Goal: Task Accomplishment & Management: Complete application form

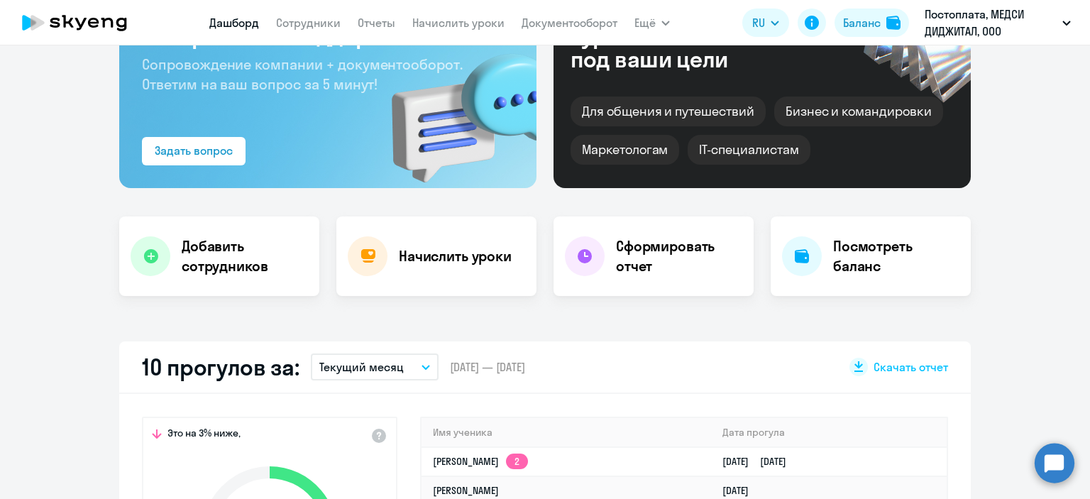
scroll to position [236, 0]
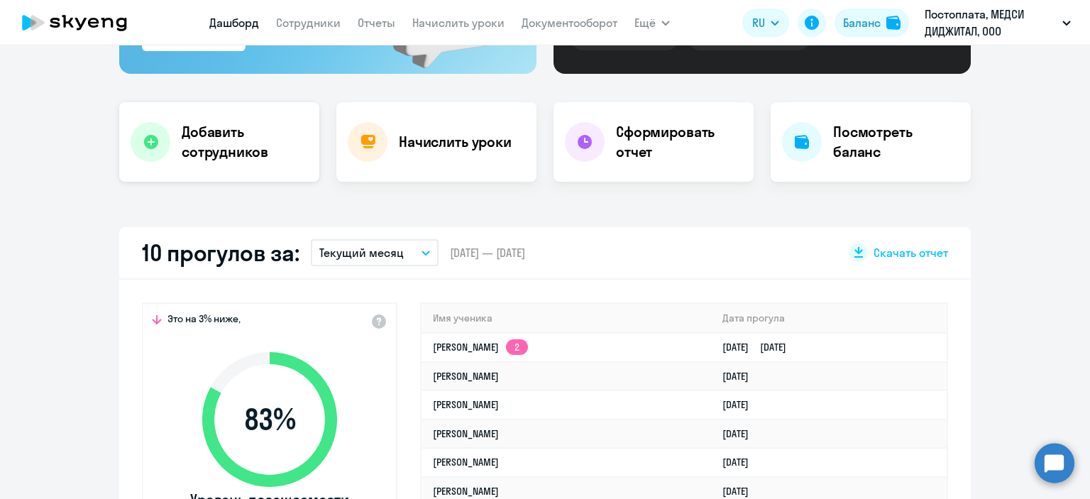
select select "30"
click at [222, 148] on h4 "Добавить сотрудников" at bounding box center [245, 142] width 126 height 40
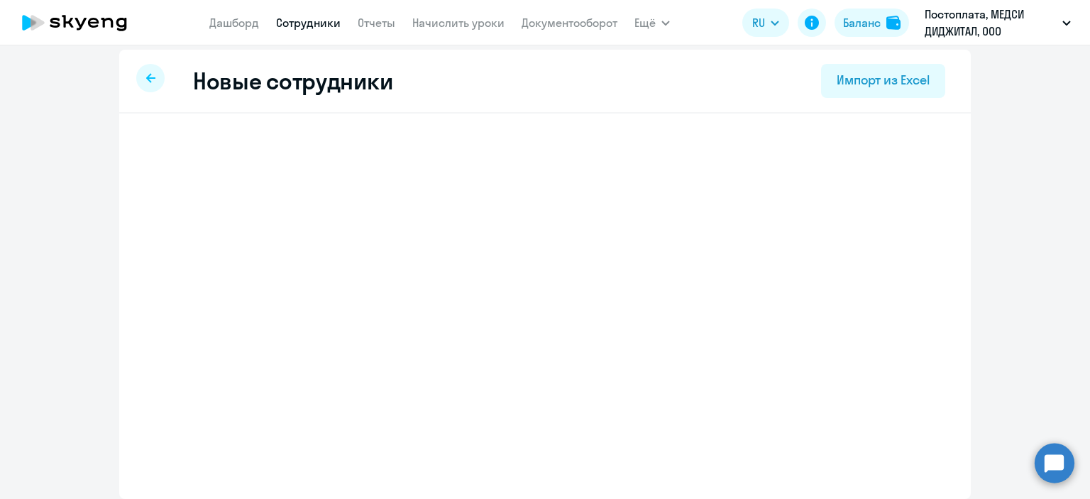
scroll to position [6, 0]
select select "english_adult_not_native_speaker"
select select "3"
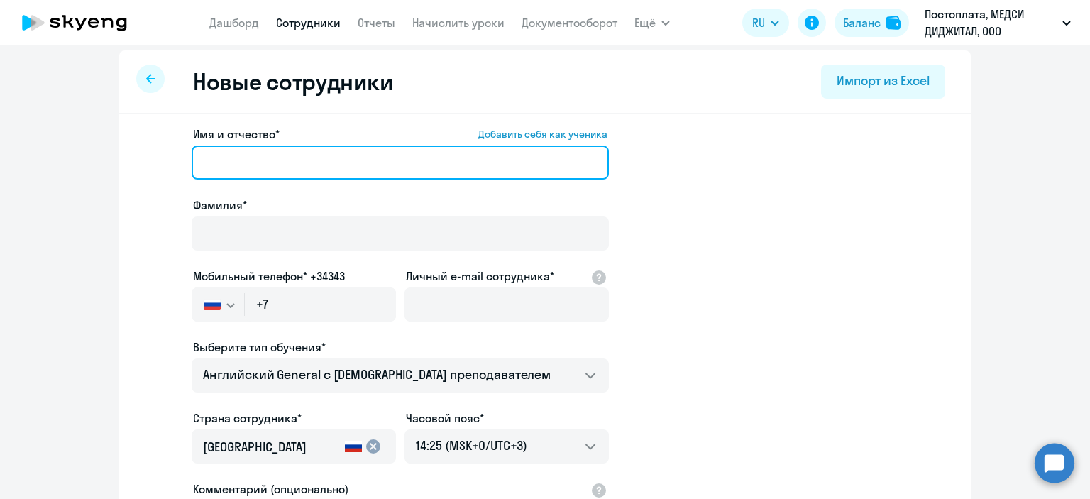
click at [222, 148] on input "Имя и отчество* Добавить себя как ученика" at bounding box center [400, 162] width 417 height 34
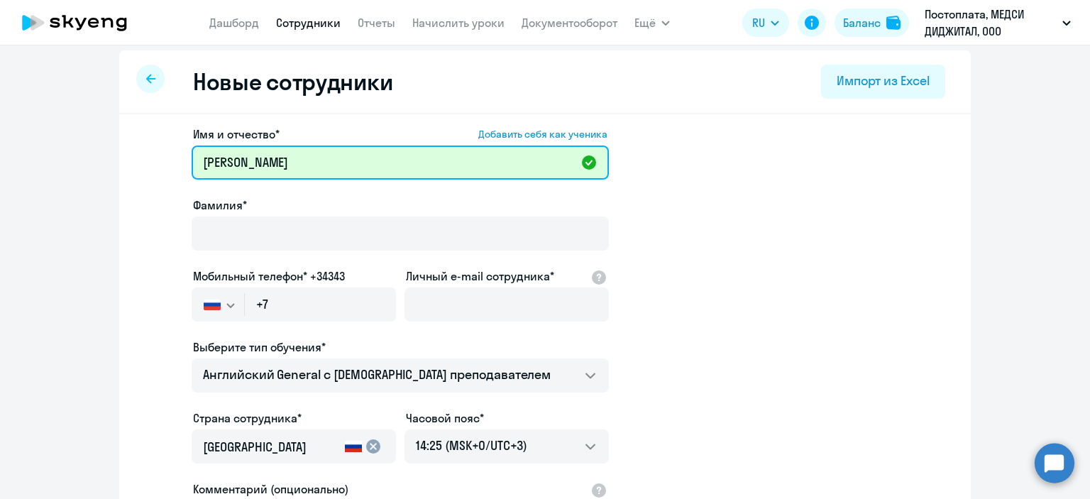
click at [297, 162] on input "[PERSON_NAME]" at bounding box center [400, 162] width 417 height 34
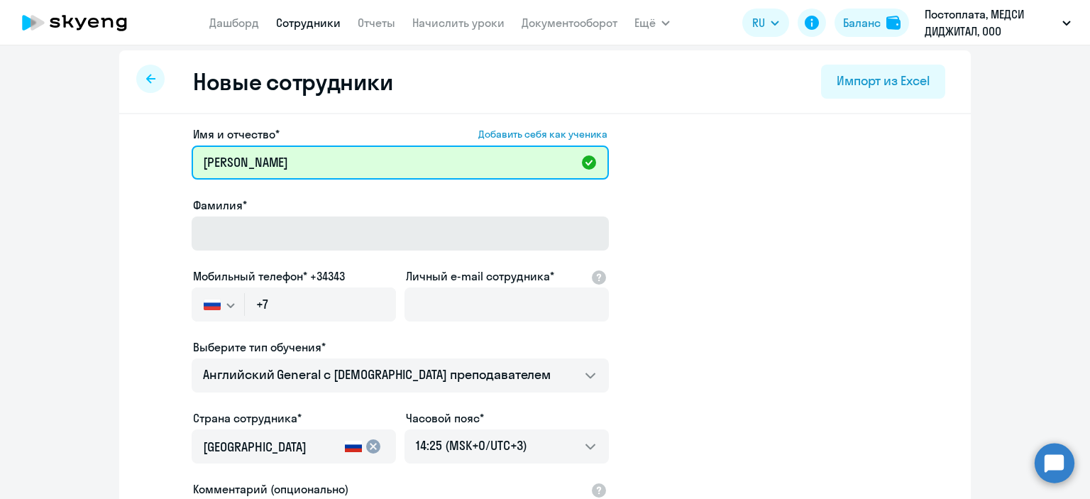
type input "[PERSON_NAME]"
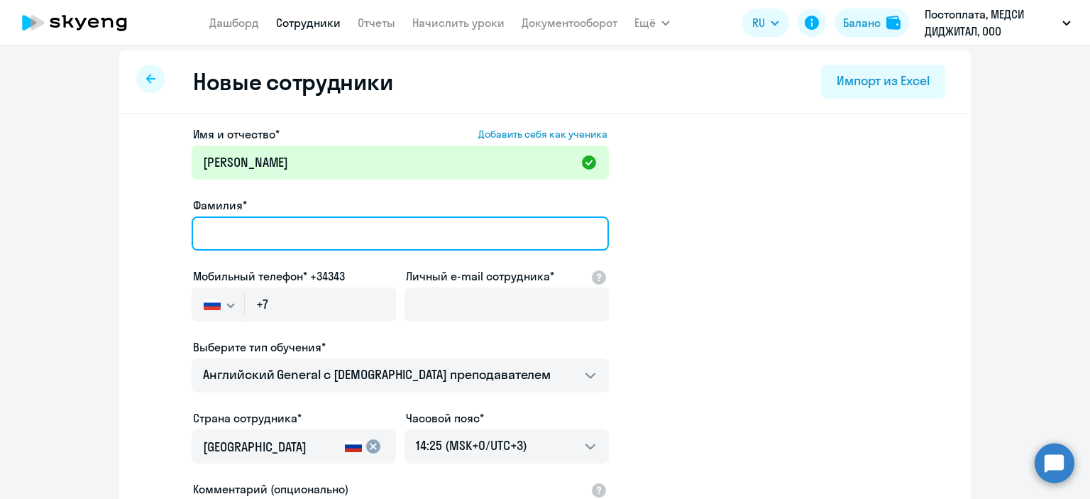
click at [301, 232] on input "Фамилия*" at bounding box center [400, 233] width 417 height 34
type input "[PERSON_NAME]"
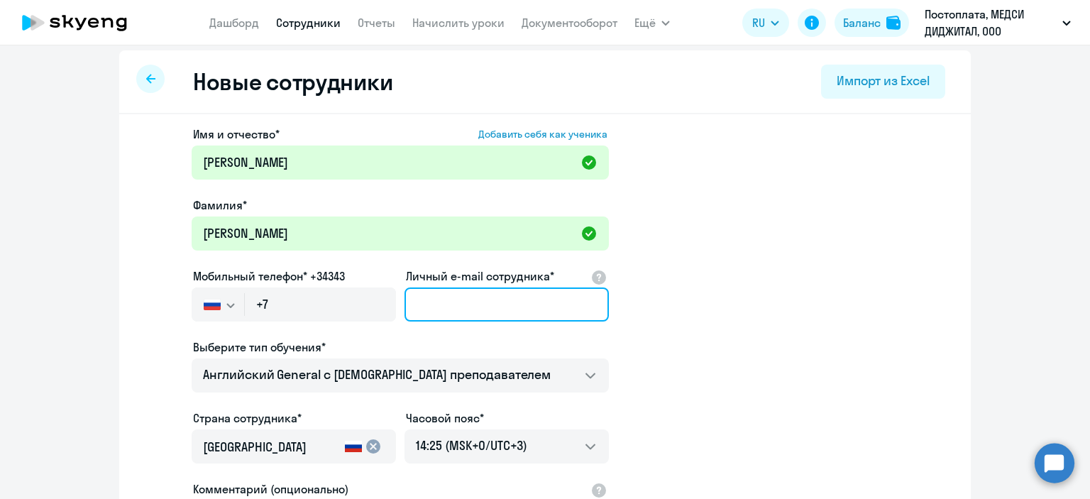
click at [466, 311] on input "Личный e-mail сотрудника*" at bounding box center [506, 304] width 204 height 34
paste input "[EMAIL_ADDRESS][DOMAIN_NAME]"
type input "[EMAIL_ADDRESS][DOMAIN_NAME]"
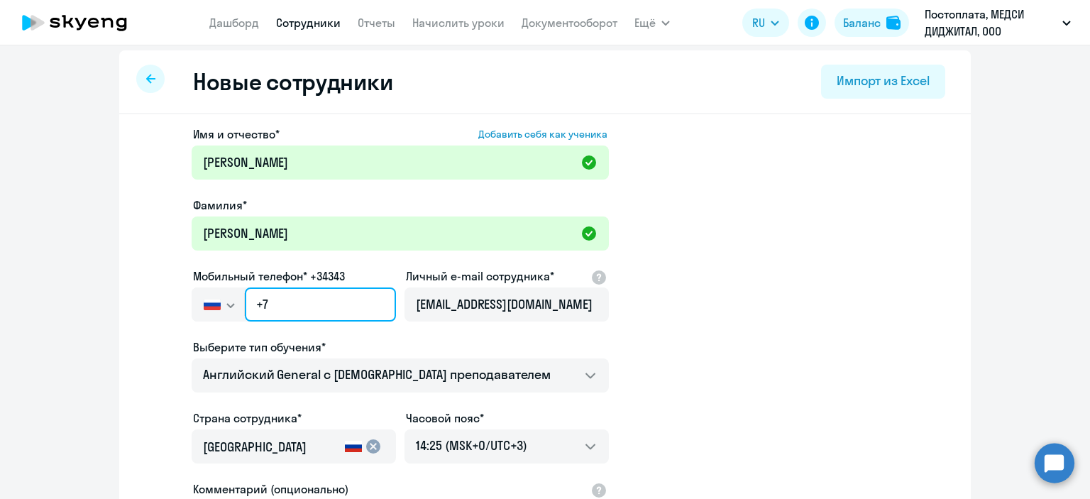
click at [312, 300] on input "+7" at bounding box center [320, 304] width 151 height 34
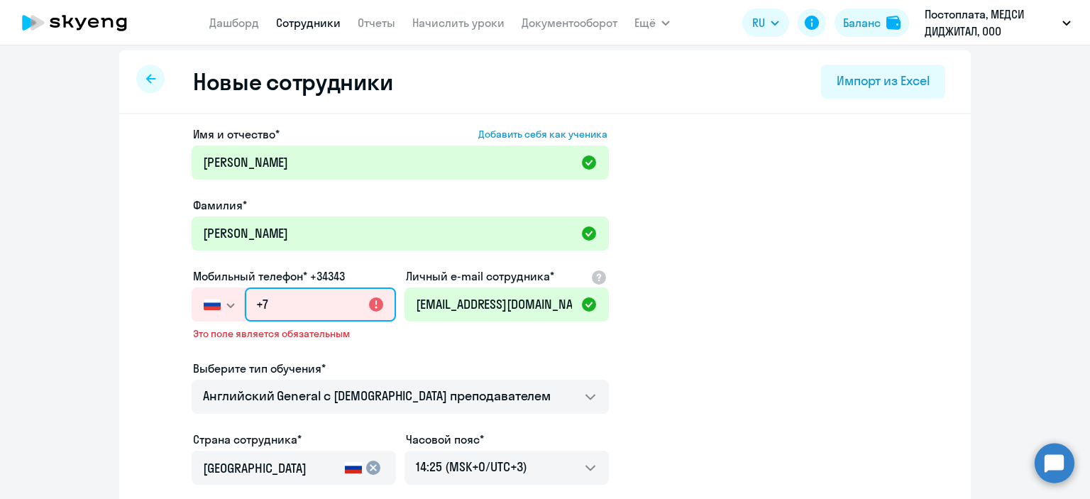
paste input "[PHONE_NUMBER]"
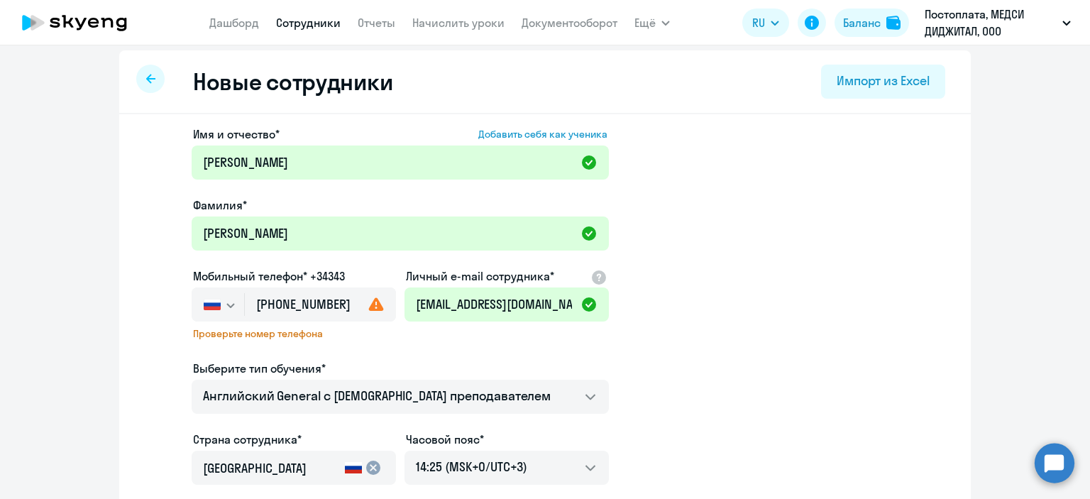
click at [436, 340] on div "Имя и отчество* Добавить себя как ученика [PERSON_NAME]* [PERSON_NAME] Мобильны…" at bounding box center [400, 389] width 417 height 527
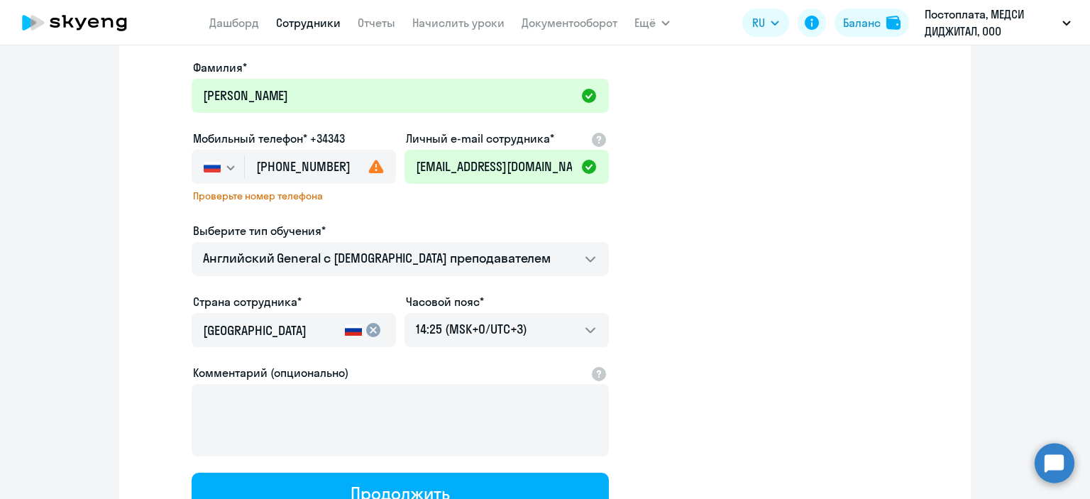
scroll to position [143, 0]
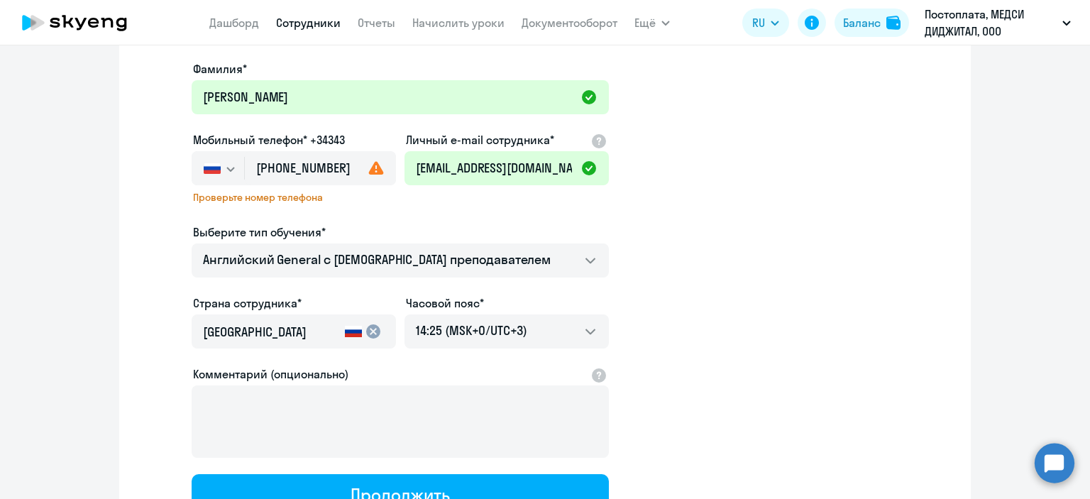
click at [407, 194] on ds-form-field "Личный e-mail сотрудника* [EMAIL_ADDRESS][DOMAIN_NAME]" at bounding box center [506, 166] width 204 height 71
click at [351, 169] on input "[PHONE_NUMBER]" at bounding box center [320, 168] width 151 height 34
click at [326, 165] on input "[PHONE_NUMBER]" at bounding box center [320, 168] width 151 height 34
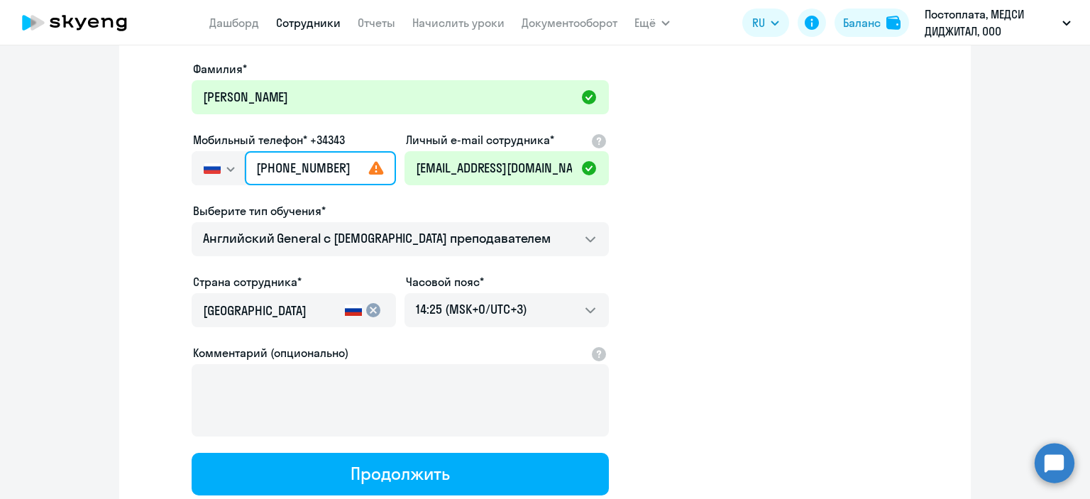
type input "[PHONE_NUMBER]"
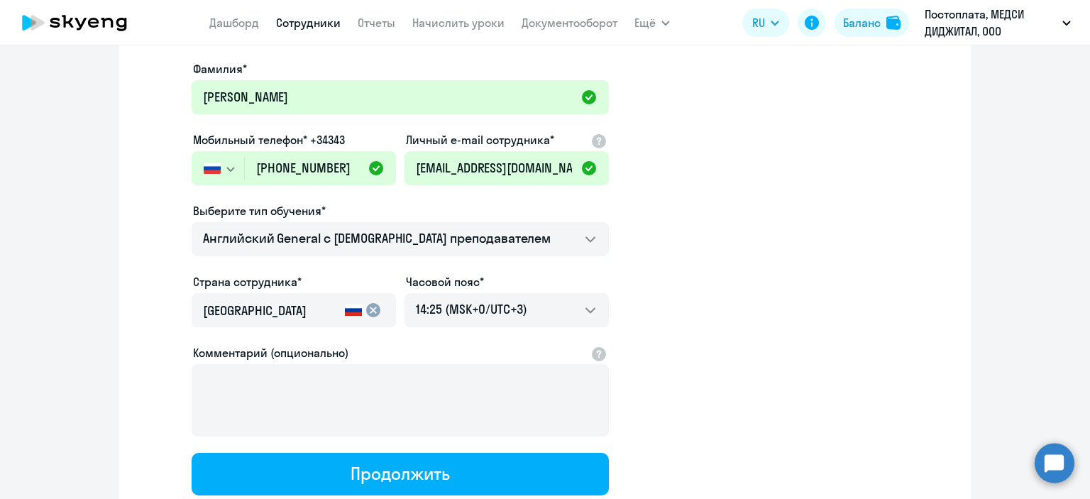
click at [403, 346] on div "Комментарий (опционально)" at bounding box center [400, 352] width 414 height 17
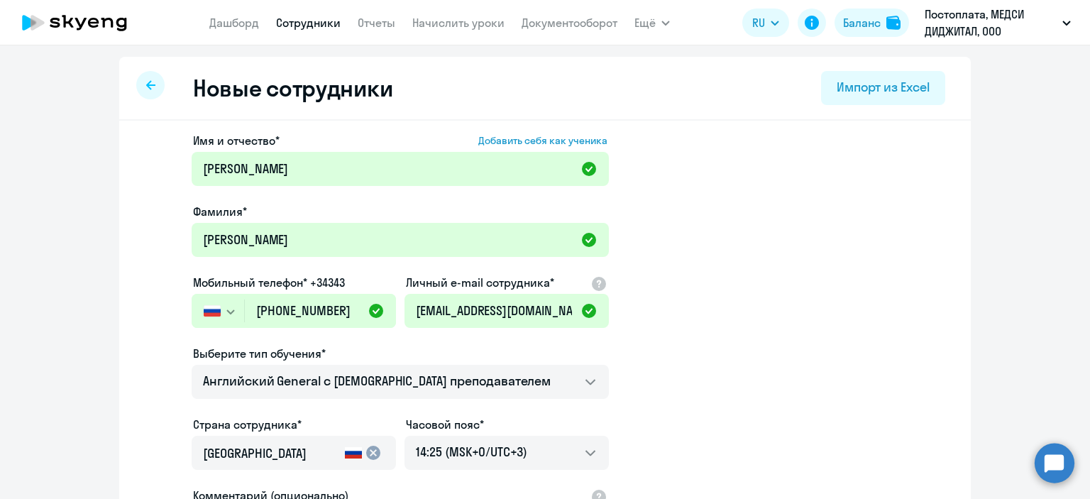
scroll to position [243, 0]
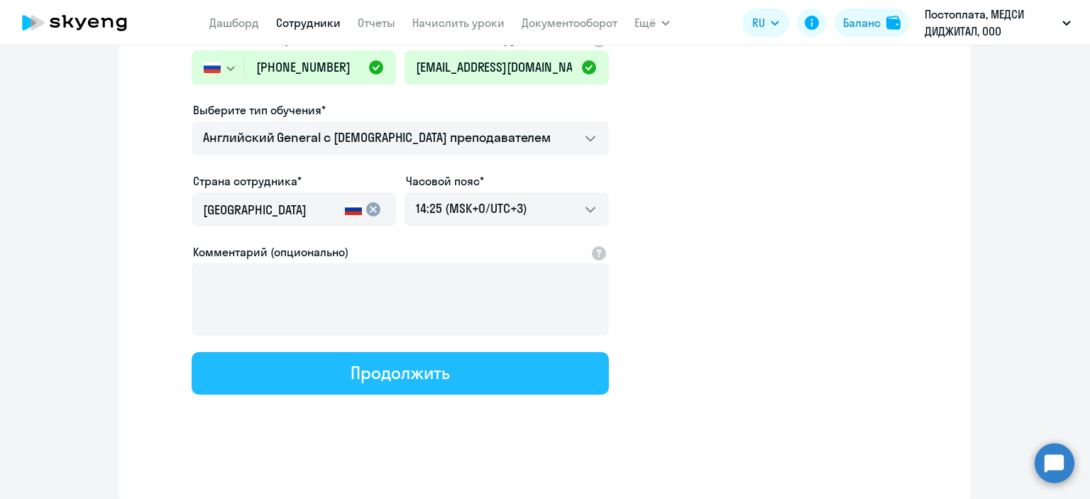
click at [403, 370] on div "Продолжить" at bounding box center [400, 372] width 99 height 23
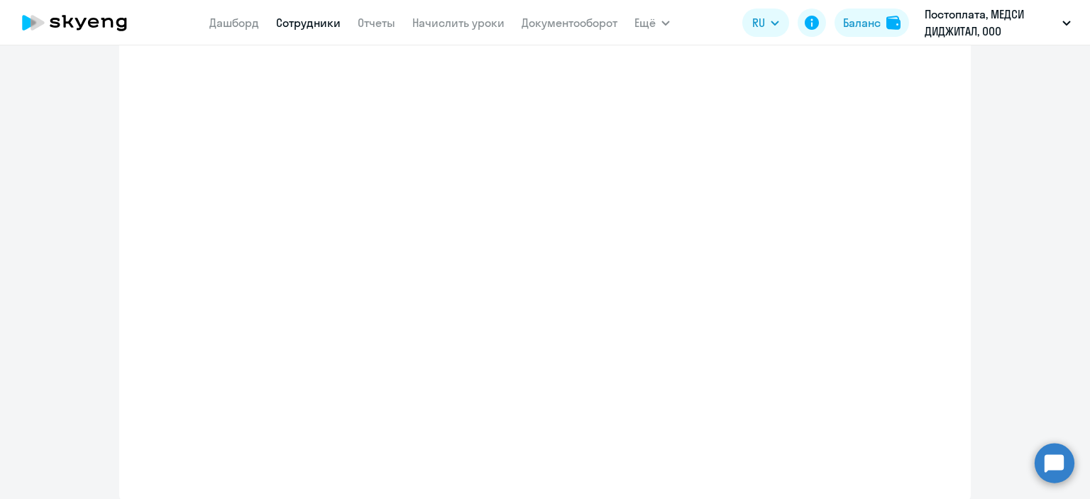
select select "english_adult_not_native_speaker"
select select "3"
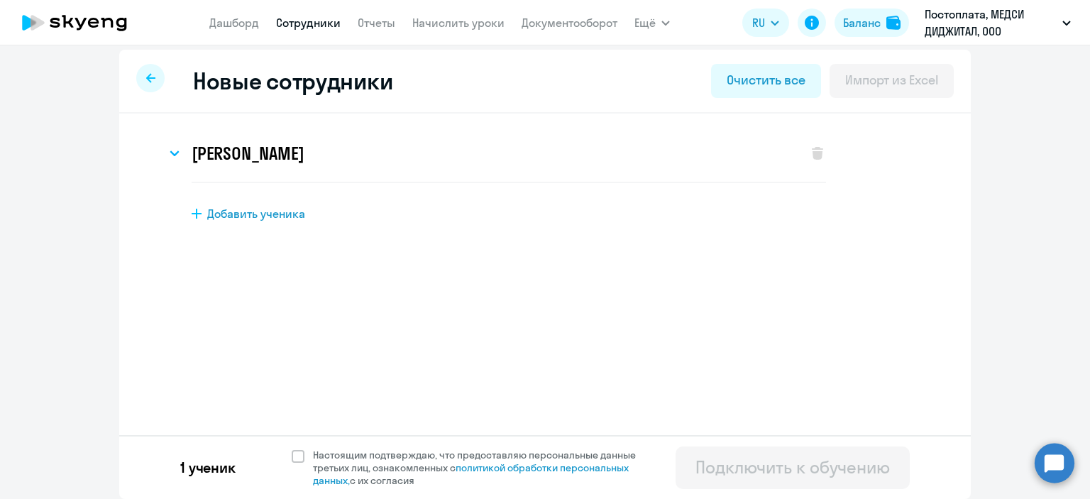
scroll to position [0, 0]
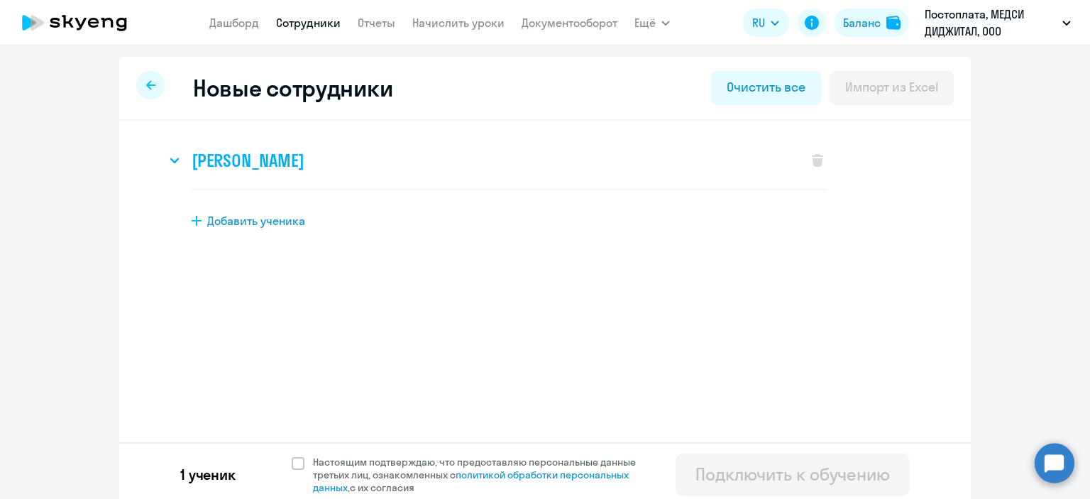
click at [585, 153] on div "[PERSON_NAME]" at bounding box center [479, 160] width 627 height 57
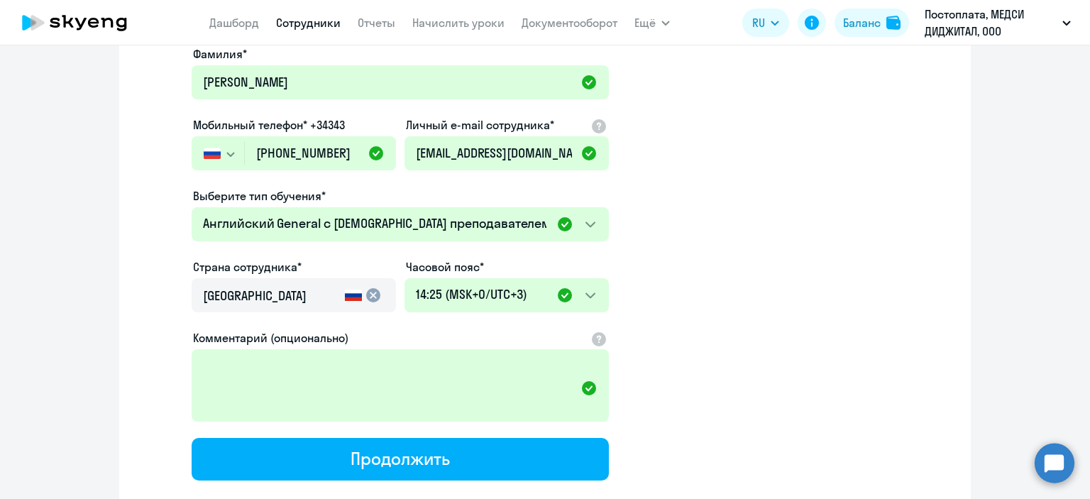
scroll to position [221, 0]
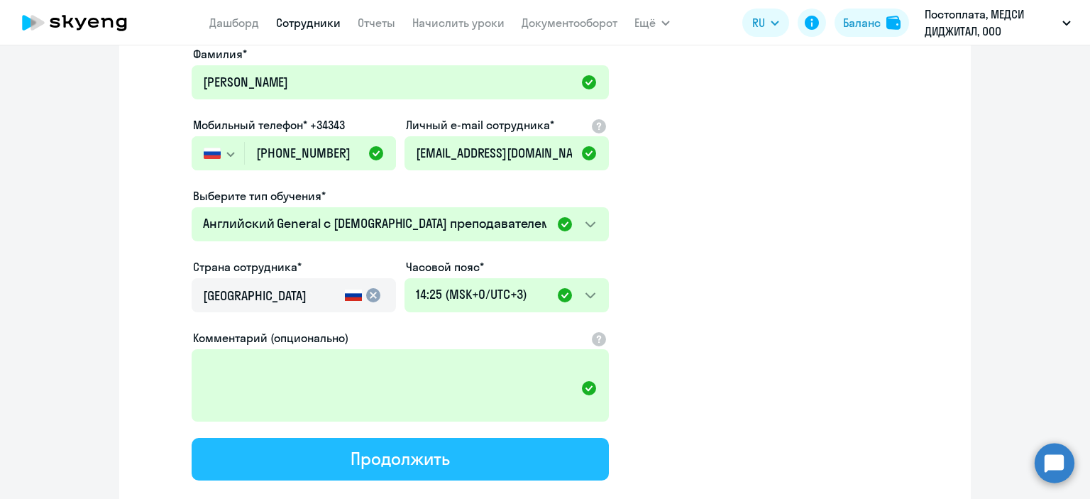
click at [487, 454] on button "Продолжить" at bounding box center [400, 459] width 417 height 43
select select "english_adult_not_native_speaker"
select select "3"
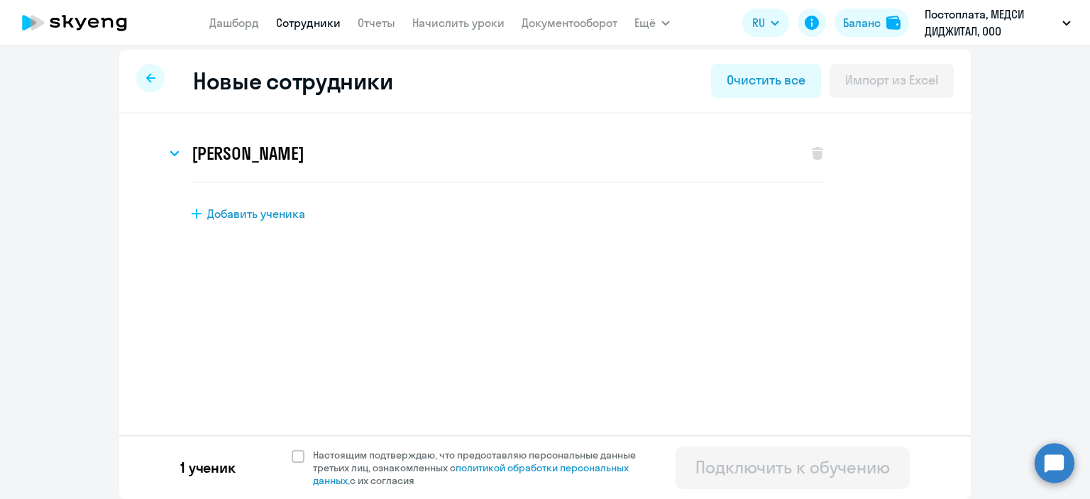
scroll to position [6, 0]
click at [277, 216] on span "Добавить ученика" at bounding box center [256, 214] width 98 height 16
select select "english_adult_not_native_speaker"
select select "3"
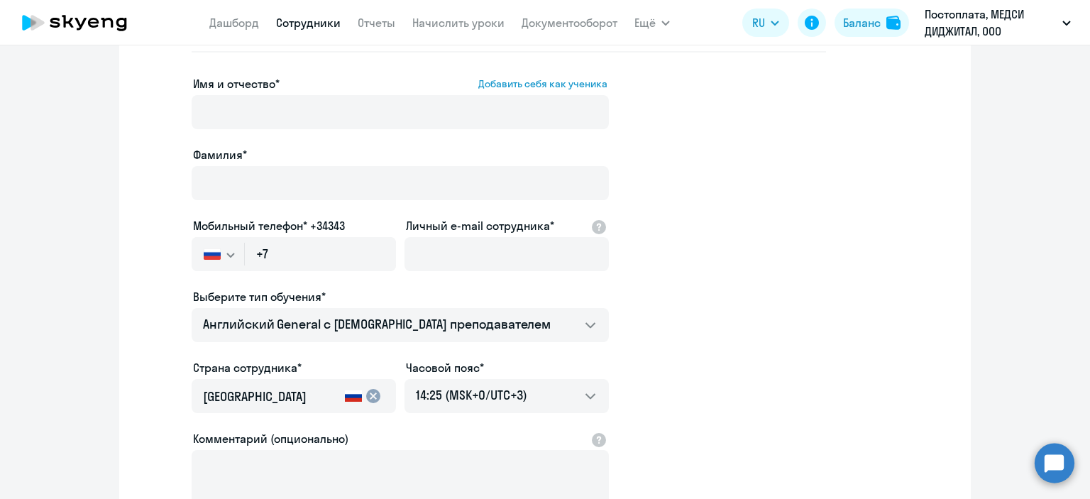
scroll to position [136, 0]
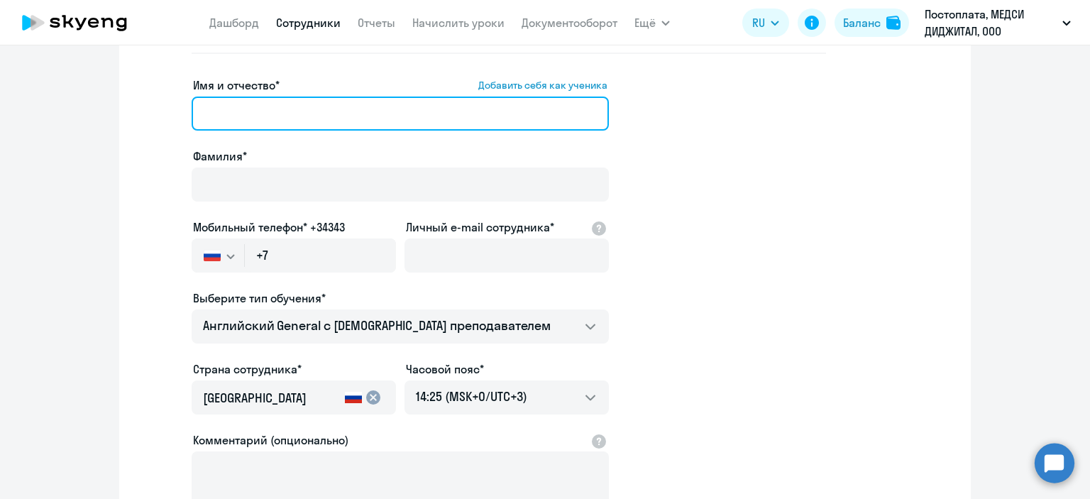
click at [264, 111] on input "Имя и отчество* Добавить себя как ученика" at bounding box center [400, 114] width 417 height 34
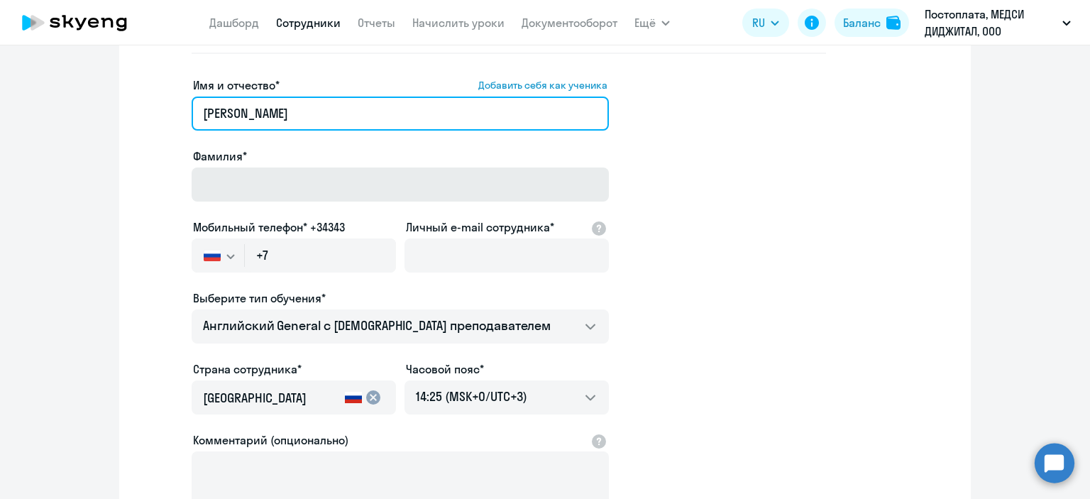
type input "[PERSON_NAME]"
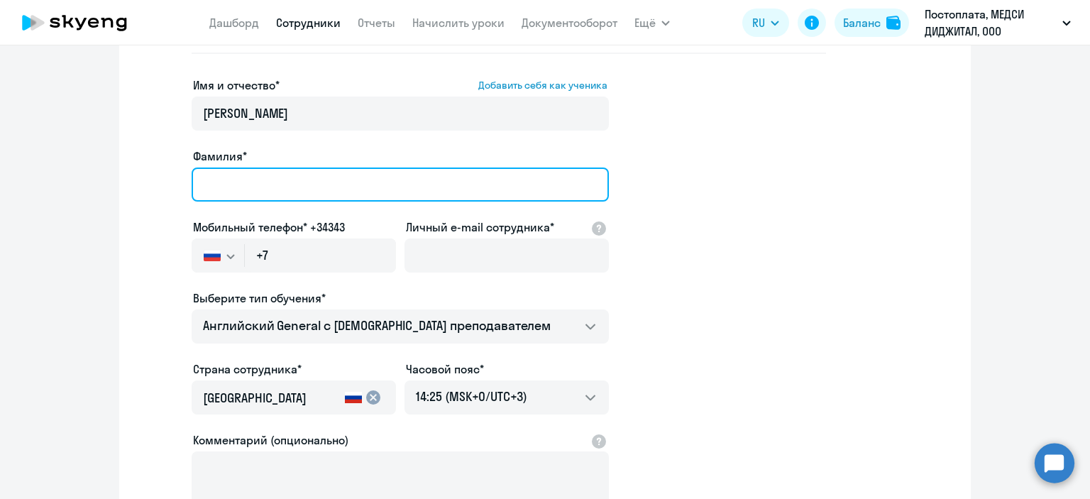
click at [282, 176] on input "Фамилия*" at bounding box center [400, 184] width 417 height 34
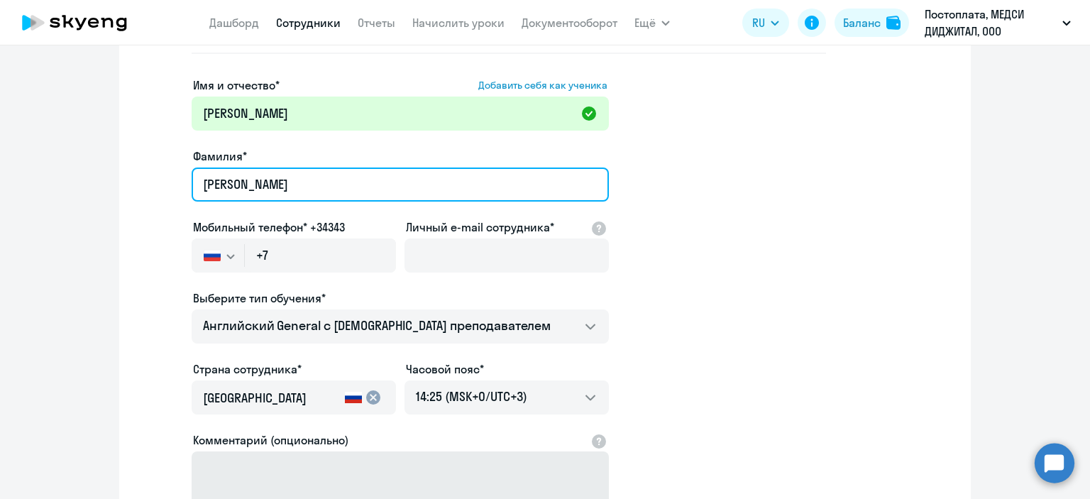
type input "[PERSON_NAME]"
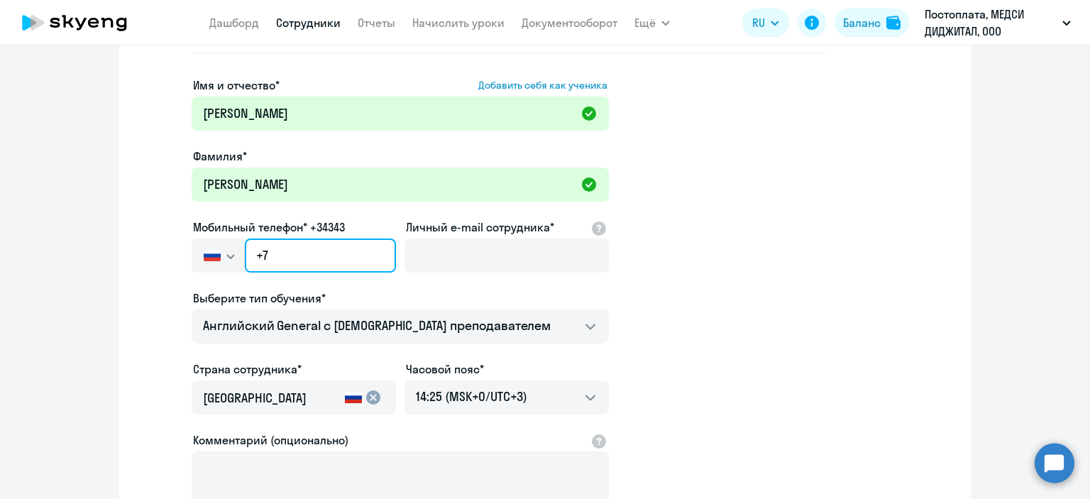
click at [294, 263] on input "+7" at bounding box center [320, 255] width 151 height 34
paste input "[PHONE_NUMBER]"
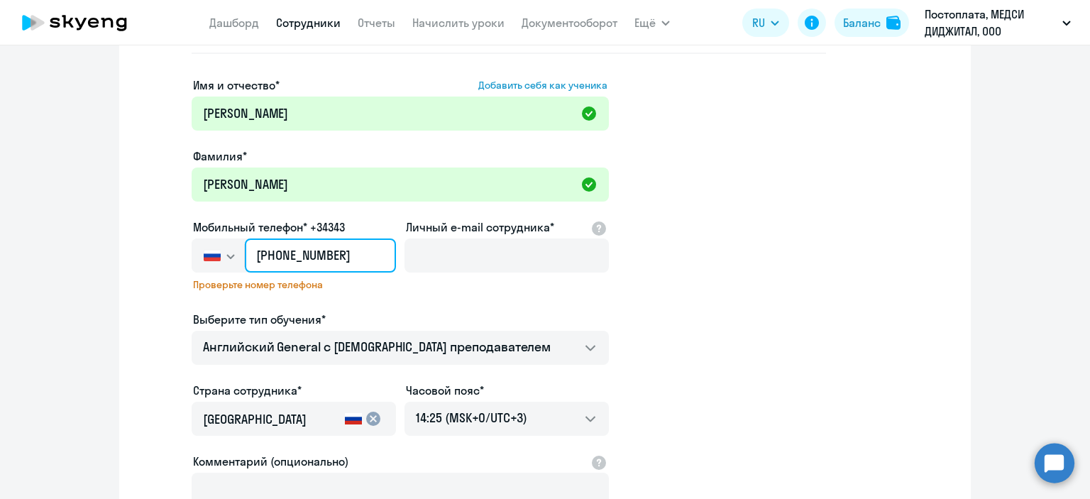
click at [315, 255] on input "[PHONE_NUMBER]" at bounding box center [320, 255] width 151 height 34
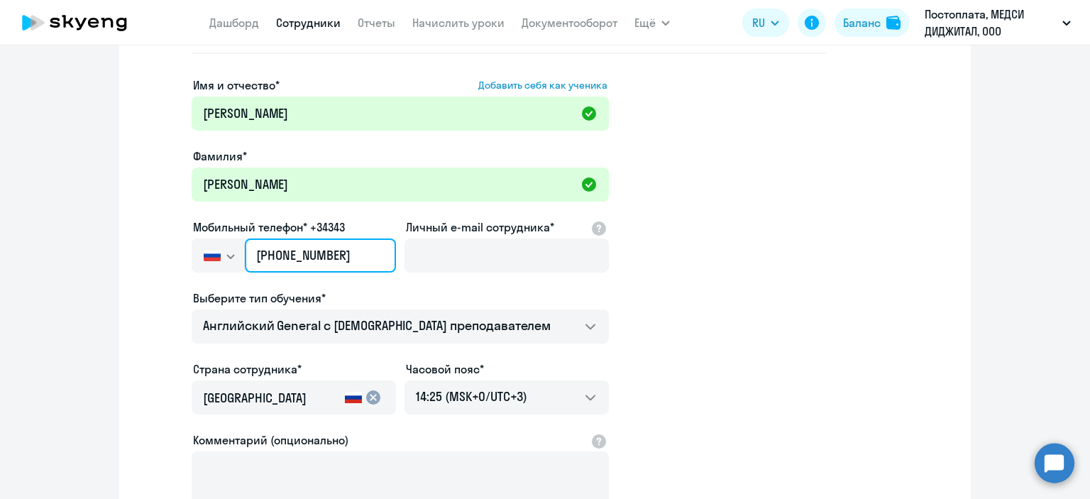
click at [329, 255] on input "[PHONE_NUMBER]" at bounding box center [320, 255] width 151 height 34
click at [290, 254] on input "[PHONE_NUMBER]" at bounding box center [320, 255] width 151 height 34
type input "[PHONE_NUMBER]"
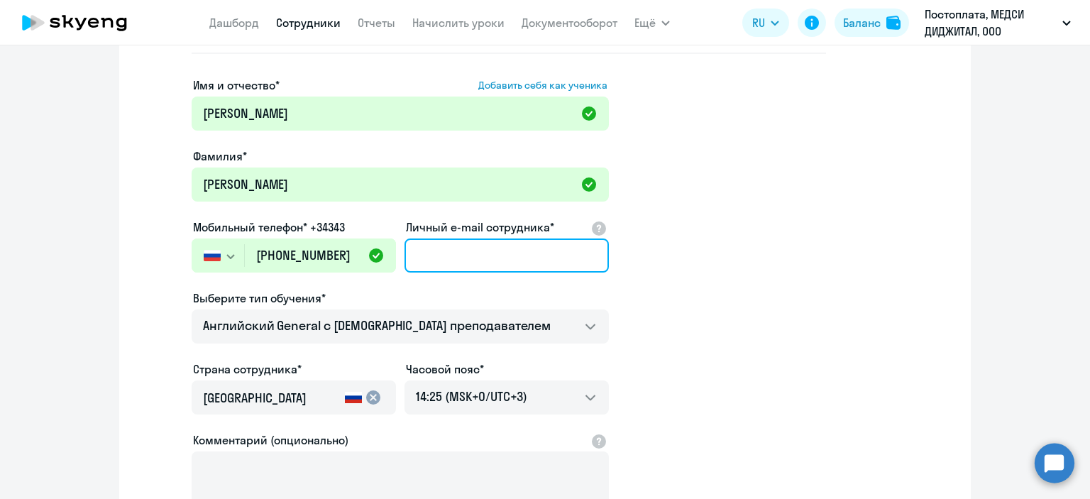
click at [450, 269] on input "Личный e-mail сотрудника*" at bounding box center [506, 255] width 204 height 34
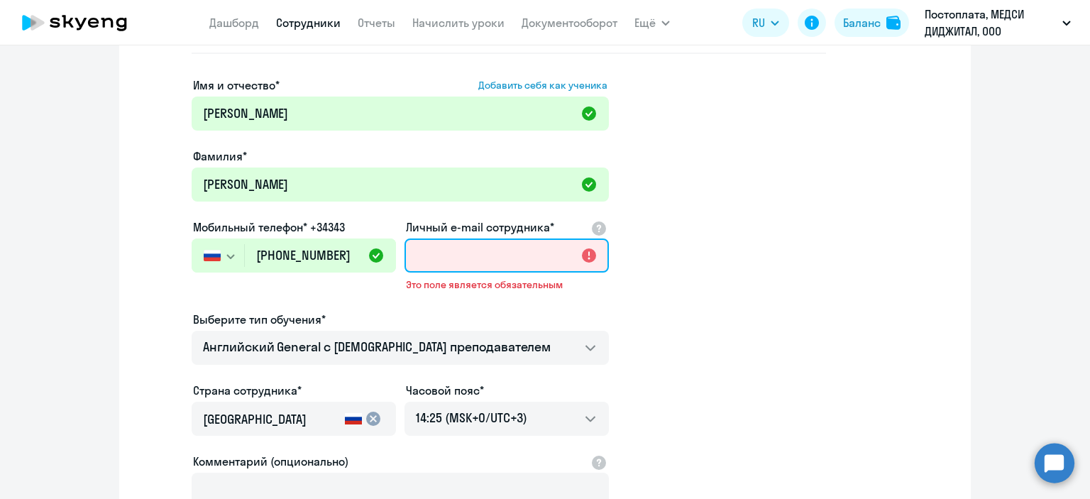
paste input "[EMAIL_ADDRESS][DOMAIN_NAME]"
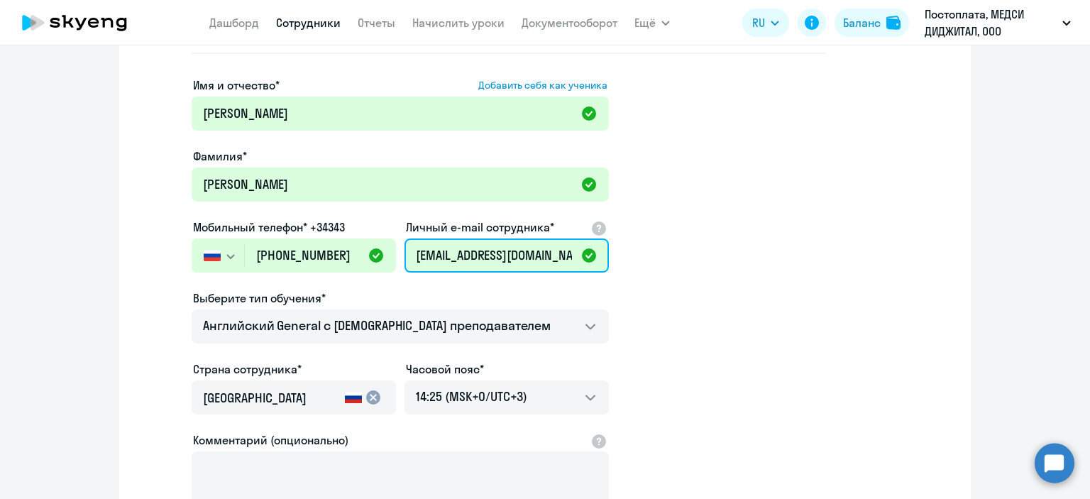
scroll to position [324, 0]
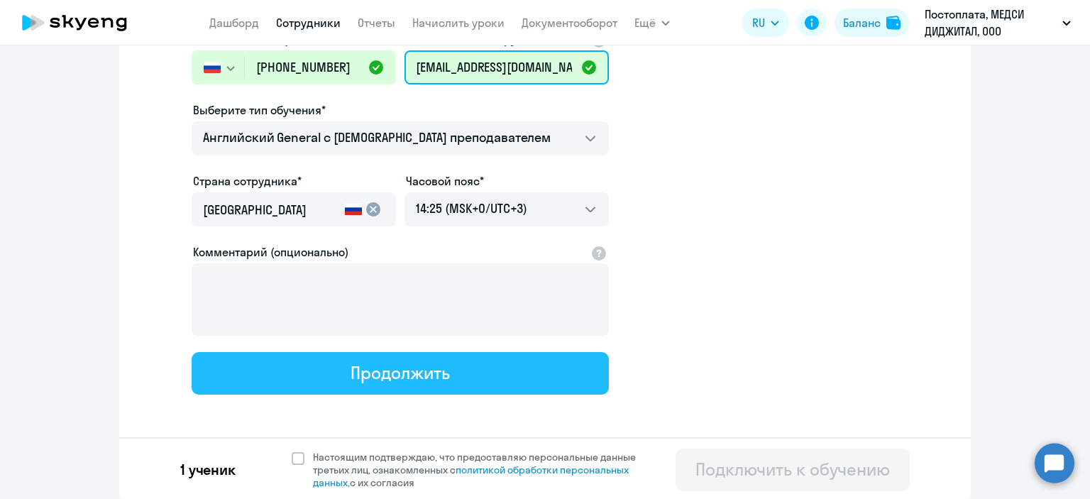
type input "[EMAIL_ADDRESS][DOMAIN_NAME]"
click at [360, 380] on div "Продолжить" at bounding box center [400, 372] width 99 height 23
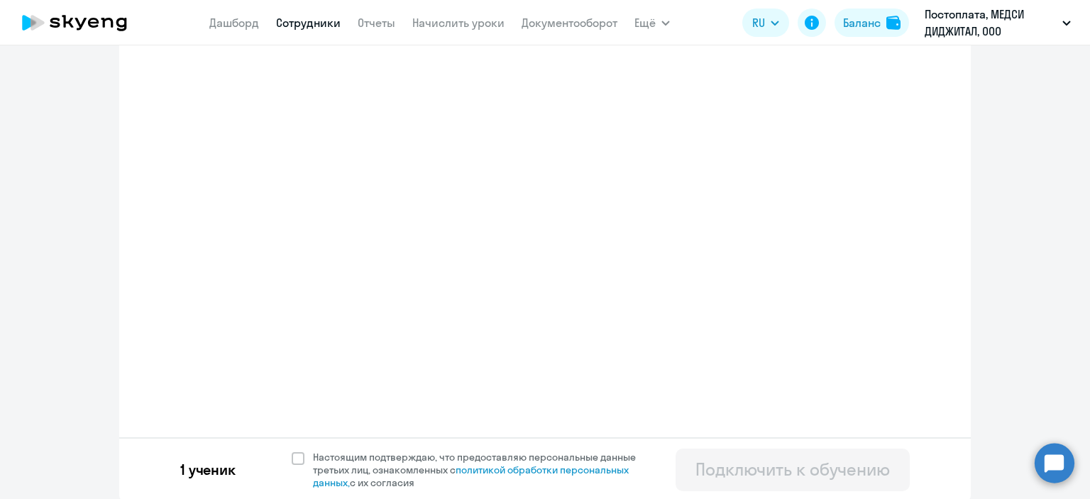
select select "english_adult_not_native_speaker"
select select "3"
select select "english_adult_not_native_speaker"
select select "3"
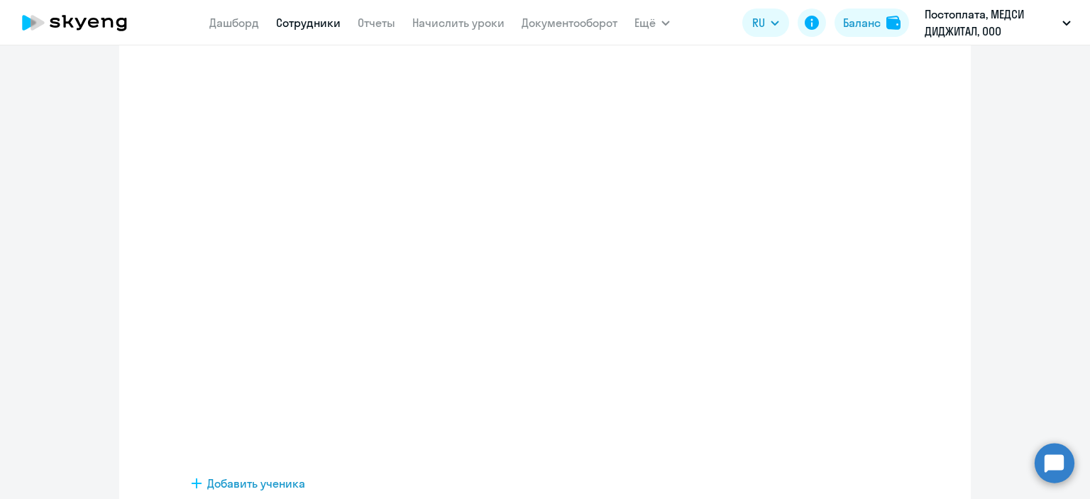
scroll to position [0, 0]
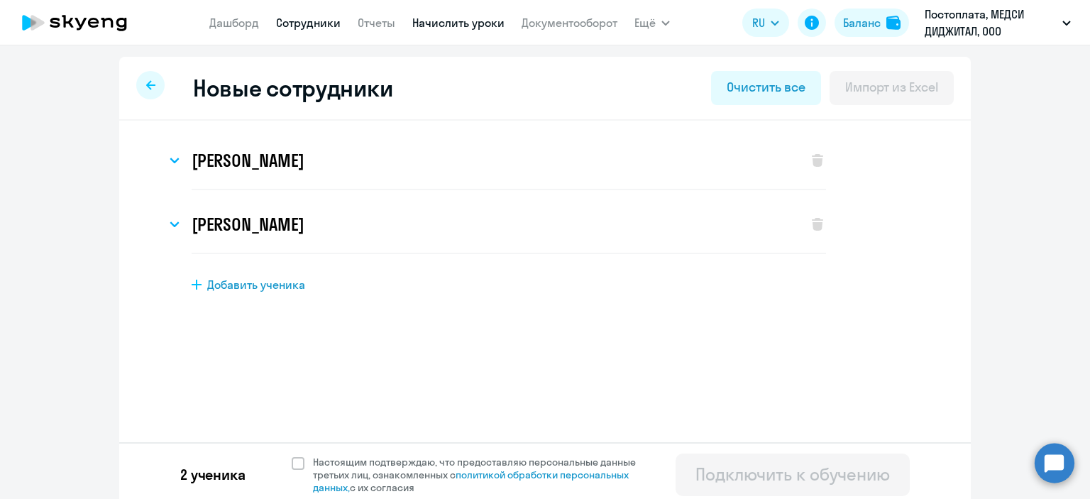
click at [426, 28] on link "Начислить уроки" at bounding box center [458, 23] width 92 height 14
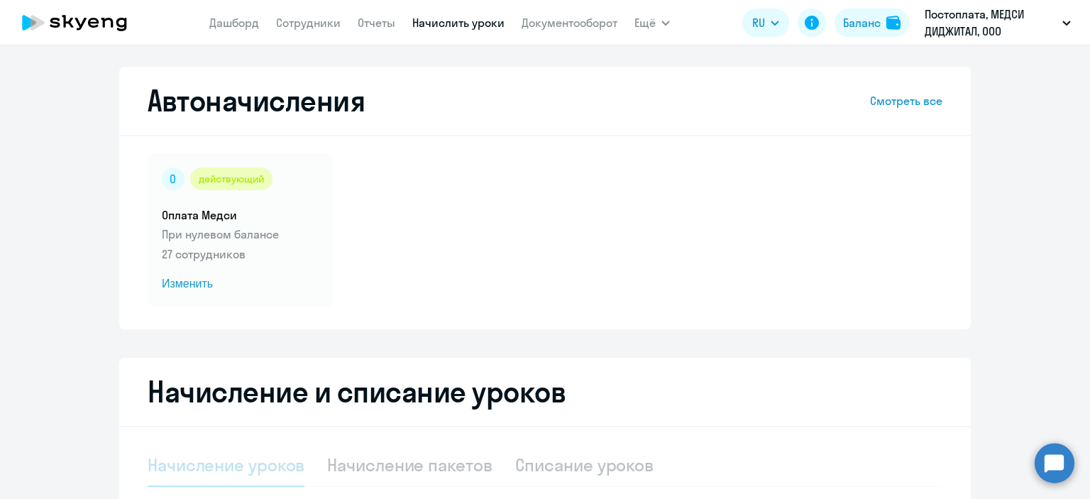
select select "10"
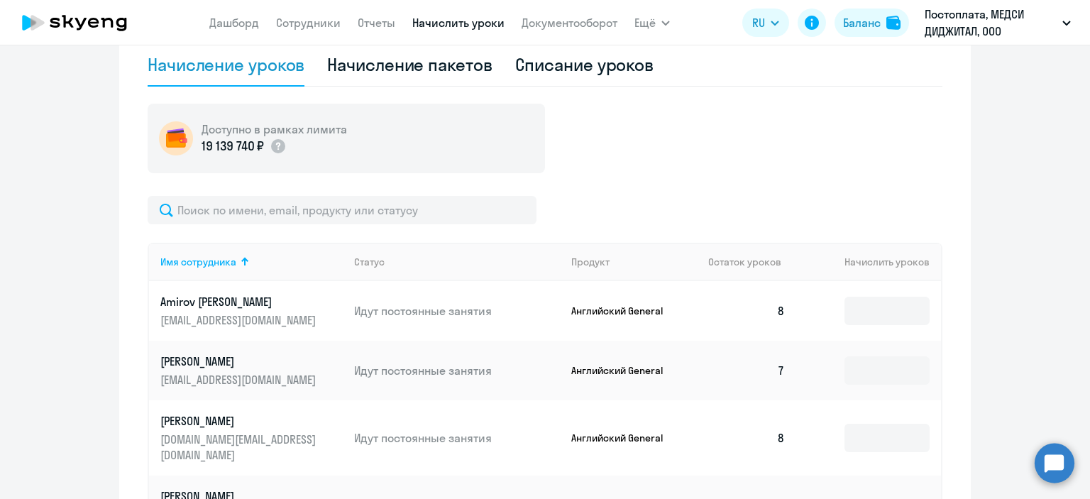
scroll to position [399, 0]
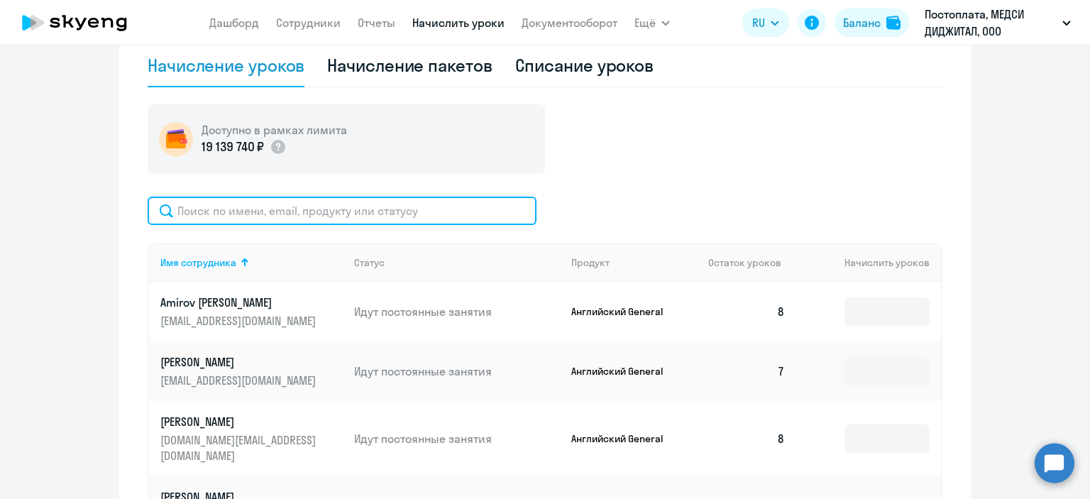
click at [456, 214] on input "text" at bounding box center [342, 211] width 389 height 28
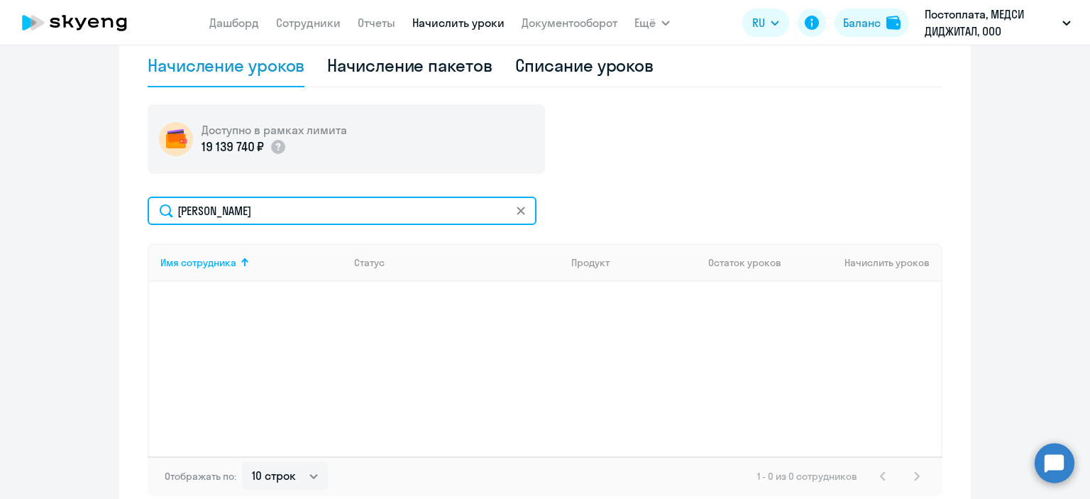
scroll to position [423, 0]
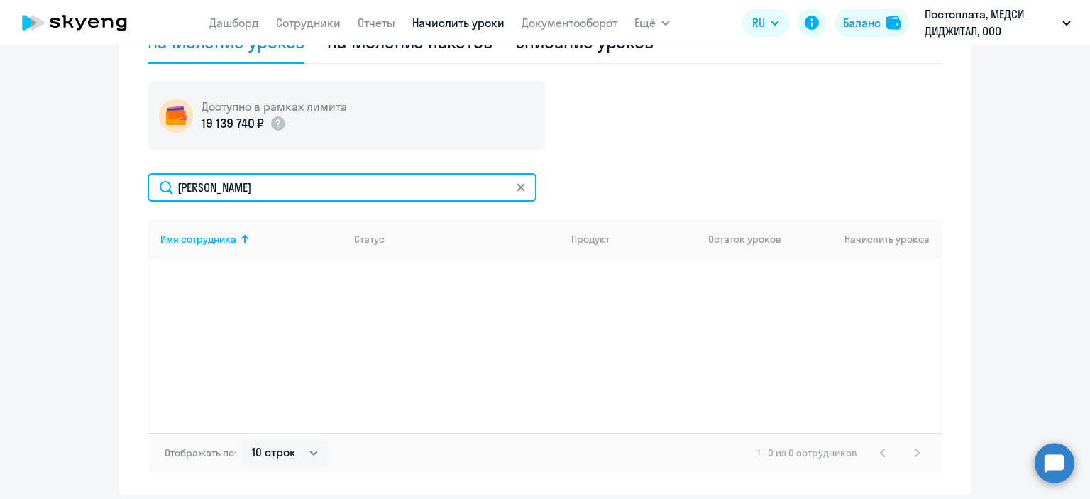
type input "[PERSON_NAME]"
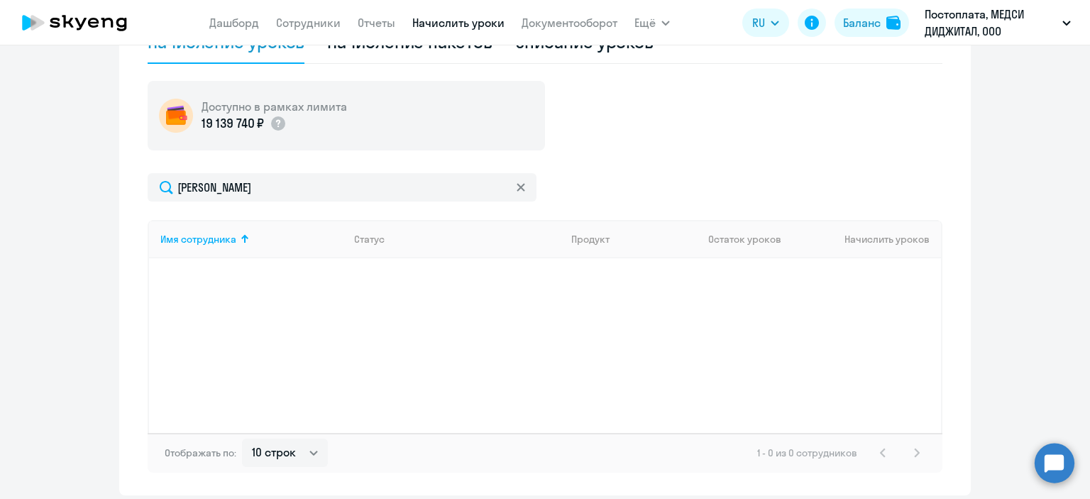
click at [515, 192] on svg-icon at bounding box center [520, 187] width 11 height 11
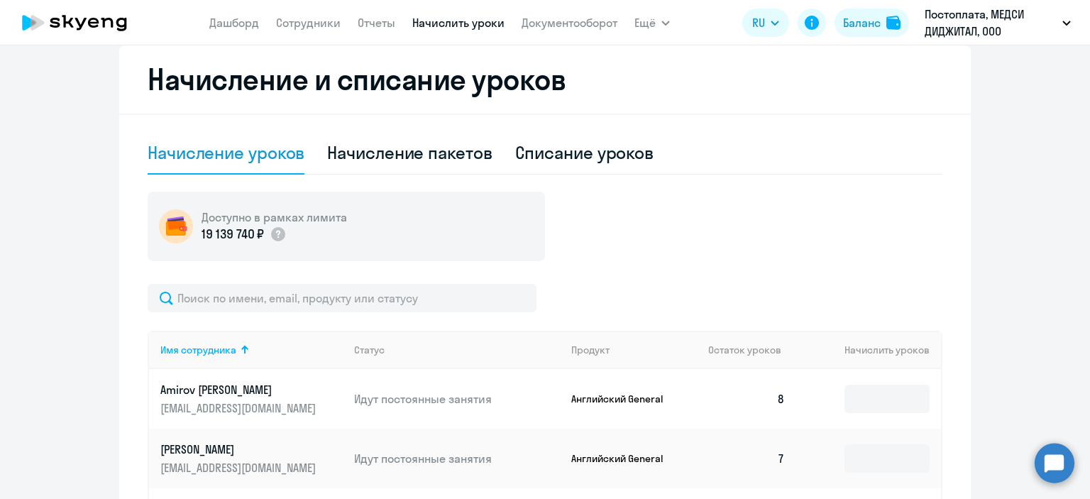
scroll to position [312, 0]
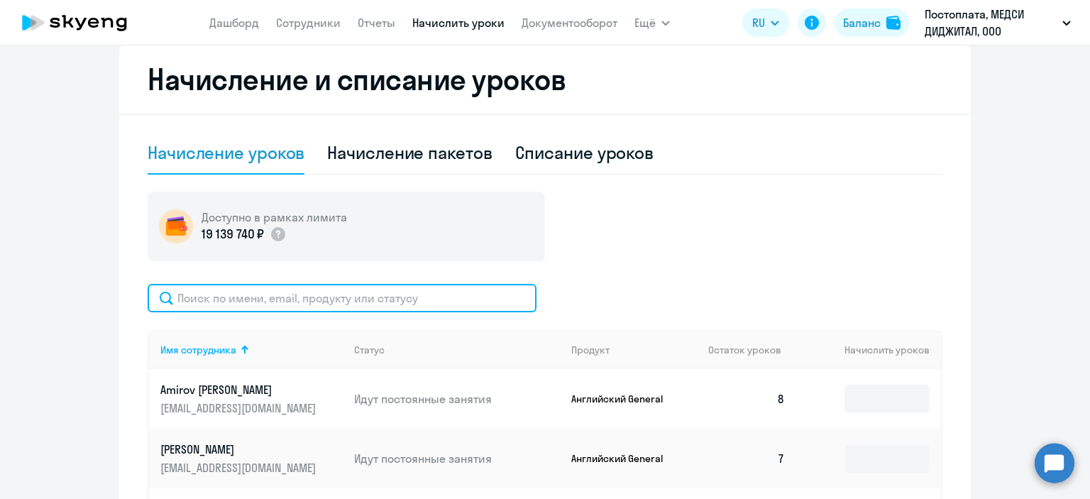
click at [292, 296] on input "text" at bounding box center [342, 298] width 389 height 28
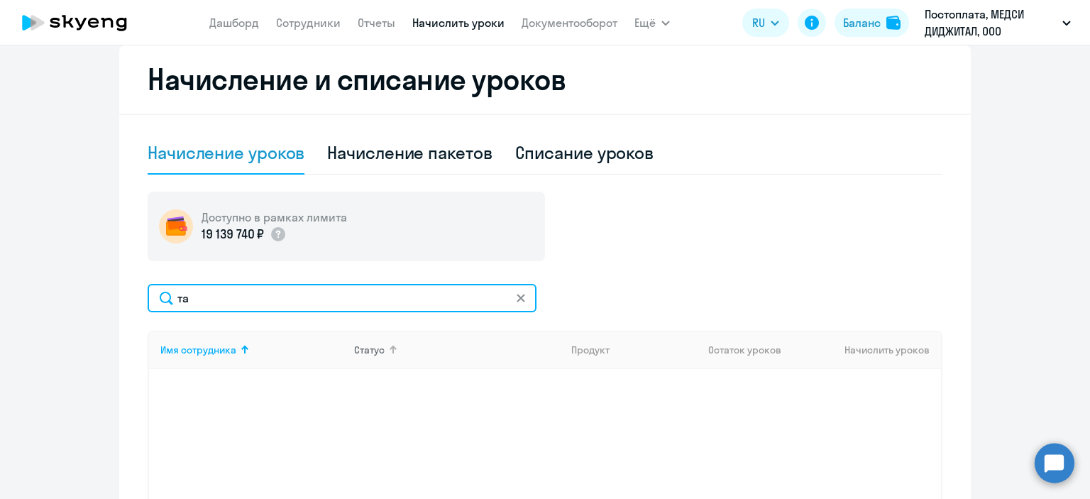
type input "т"
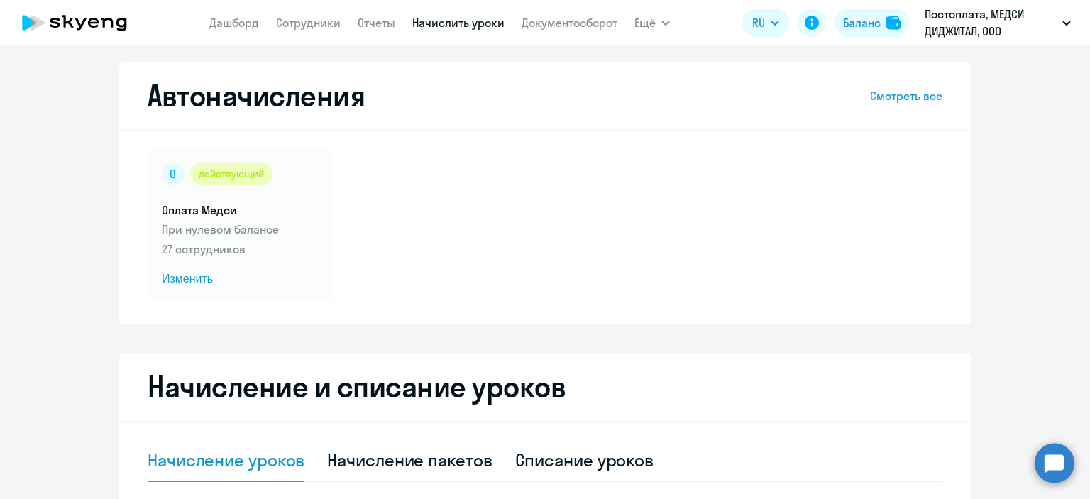
scroll to position [0, 0]
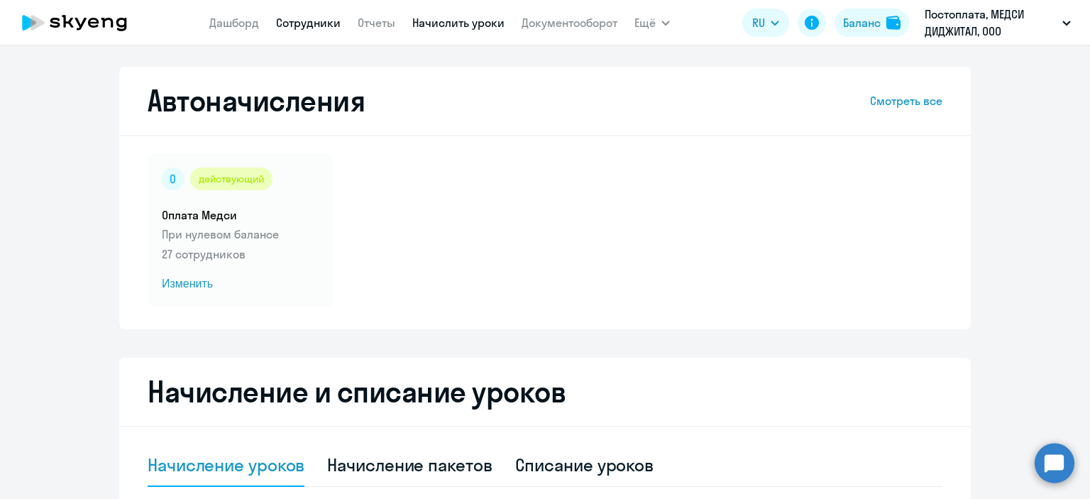
click at [314, 22] on link "Сотрудники" at bounding box center [308, 23] width 65 height 14
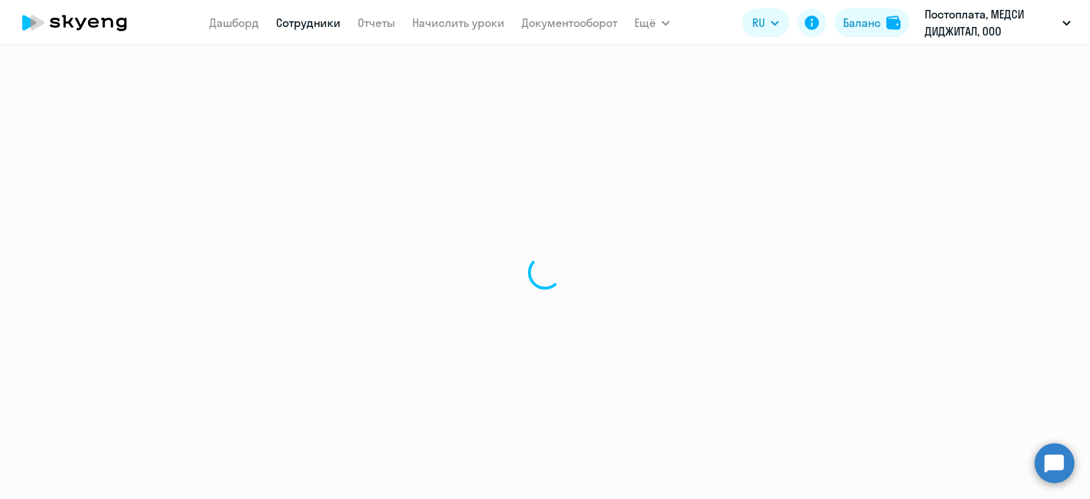
select select "30"
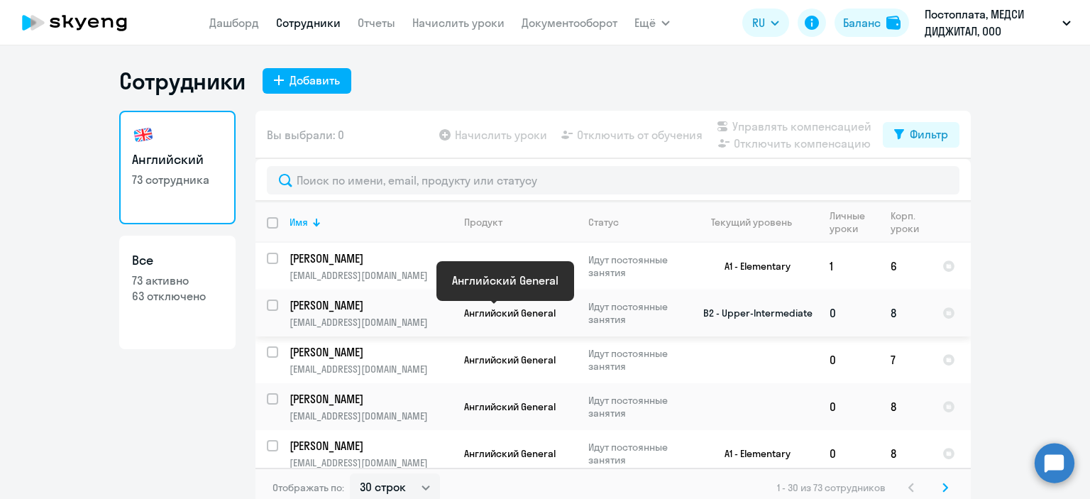
scroll to position [184, 0]
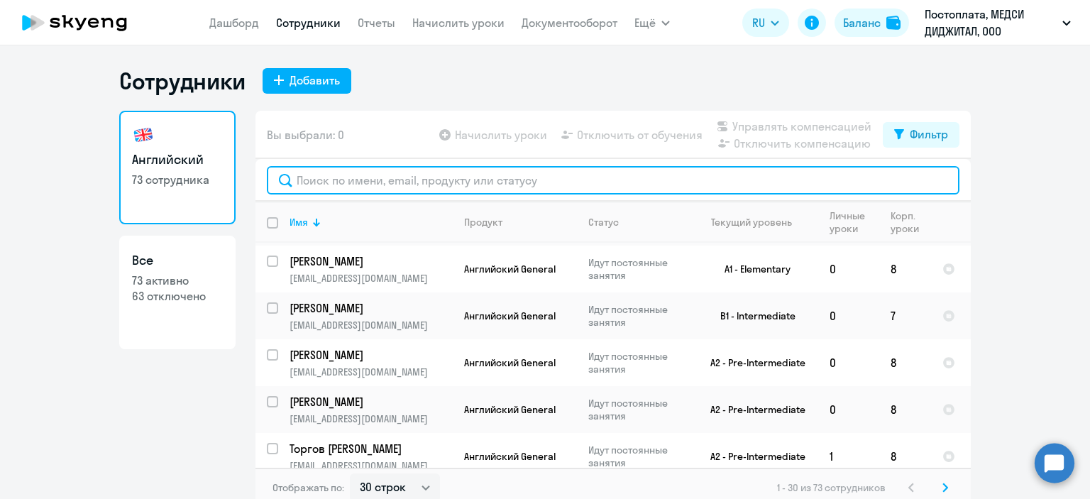
click at [451, 181] on input "text" at bounding box center [613, 180] width 693 height 28
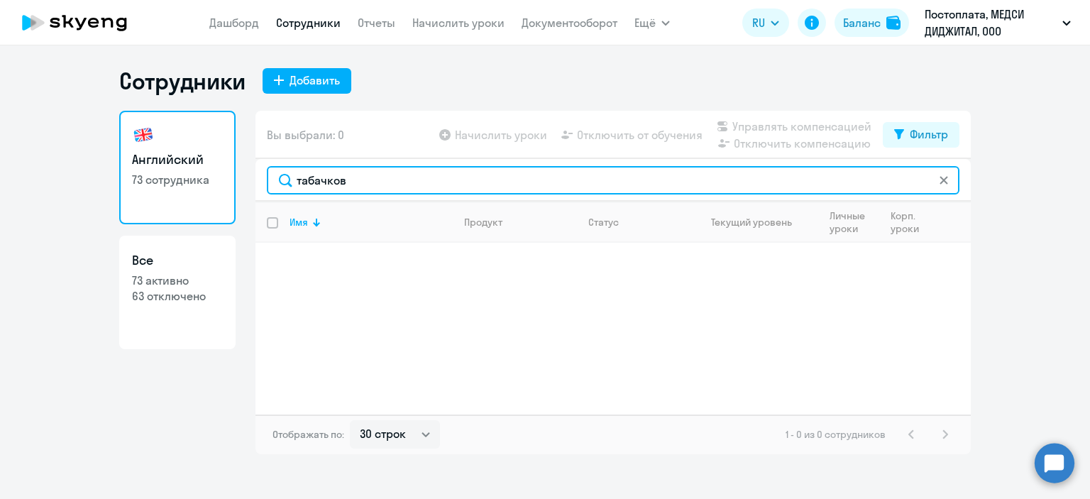
type input "табачков"
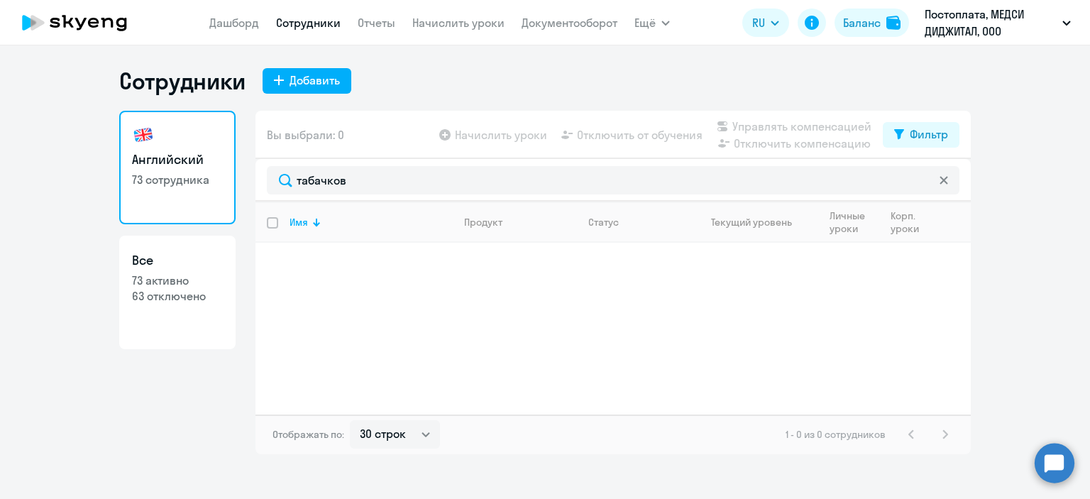
click at [312, 25] on link "Сотрудники" at bounding box center [308, 23] width 65 height 14
click at [319, 79] on div "Добавить" at bounding box center [315, 80] width 50 height 17
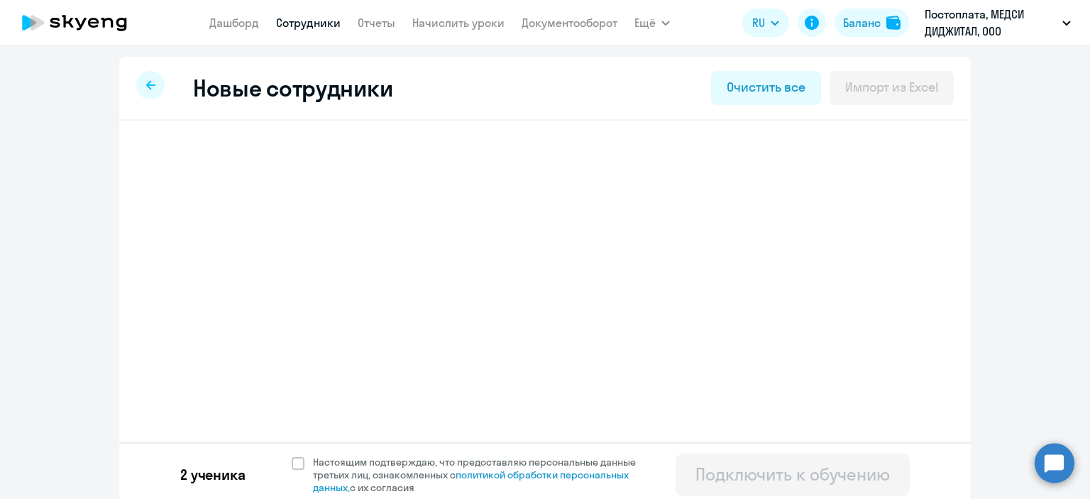
select select "english_adult_not_native_speaker"
select select "3"
select select "english_adult_not_native_speaker"
select select "3"
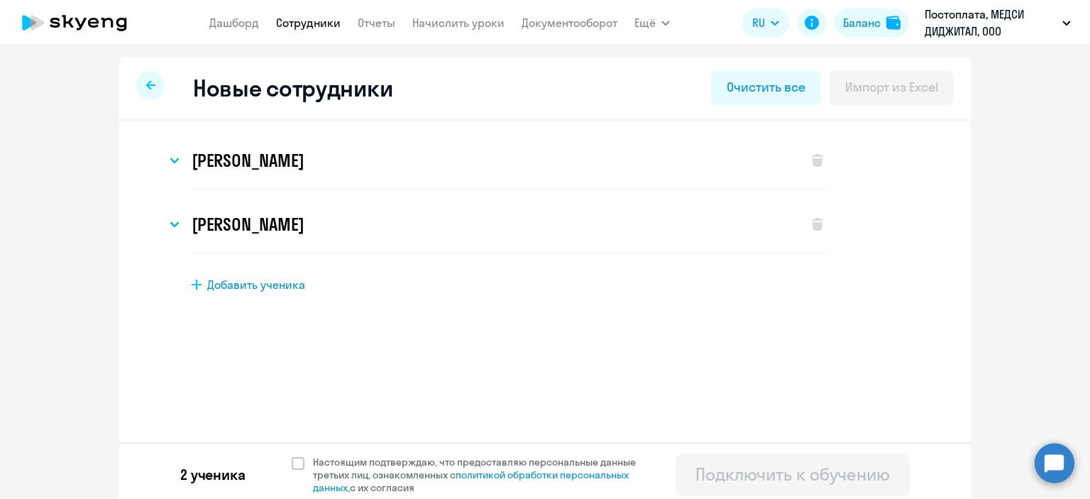
click at [255, 285] on span "Добавить ученика" at bounding box center [256, 285] width 98 height 16
select select "english_adult_not_native_speaker"
select select "3"
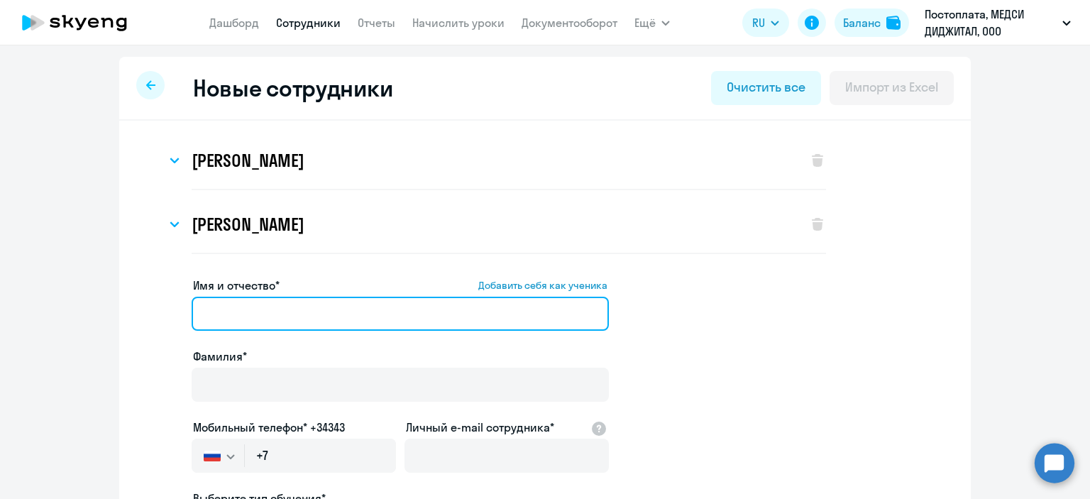
click at [258, 301] on input "Имя и отчество* Добавить себя как ученика" at bounding box center [400, 314] width 417 height 34
type input "[PERSON_NAME]"
drag, startPoint x: 272, startPoint y: 315, endPoint x: 179, endPoint y: 309, distance: 93.8
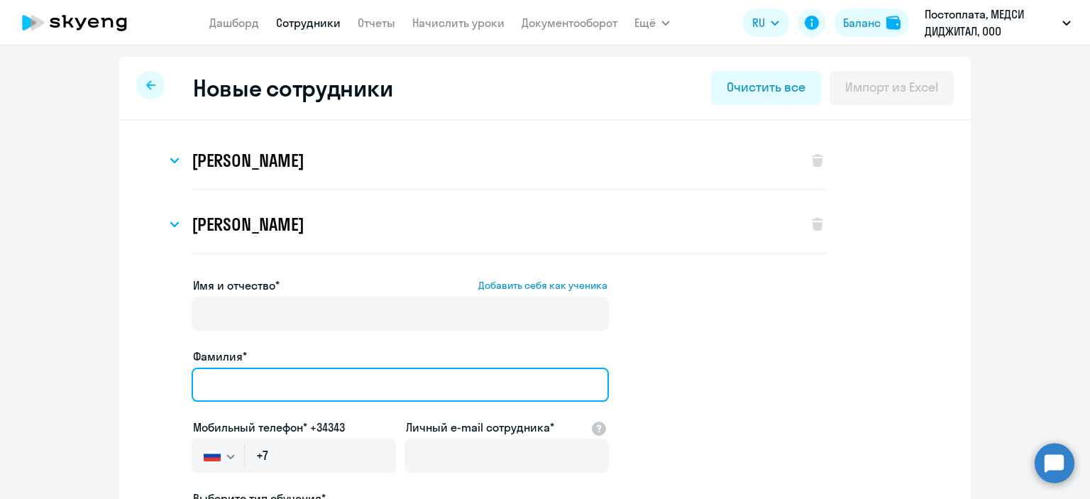
click at [202, 375] on input "Фамилия*" at bounding box center [400, 385] width 417 height 34
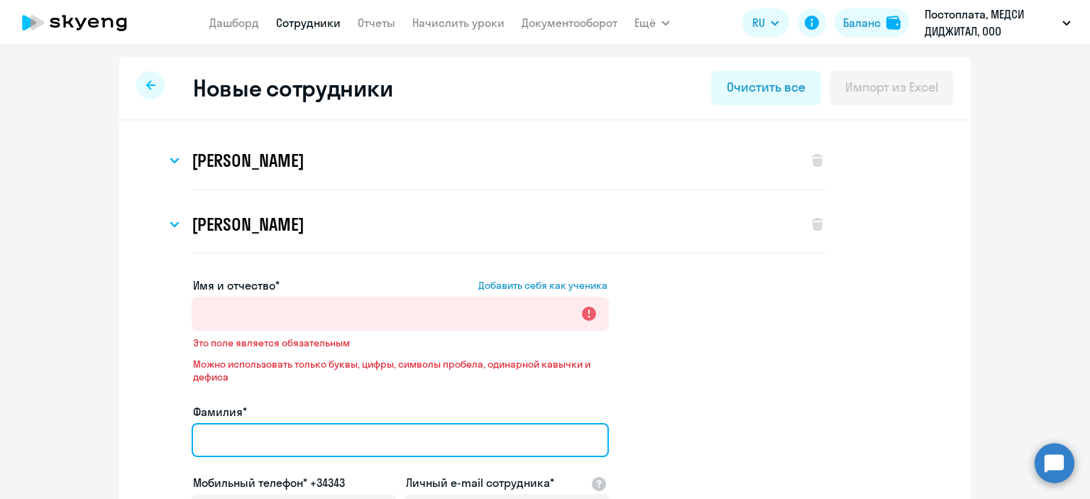
paste input "[PERSON_NAME]"
type input "[PERSON_NAME]"
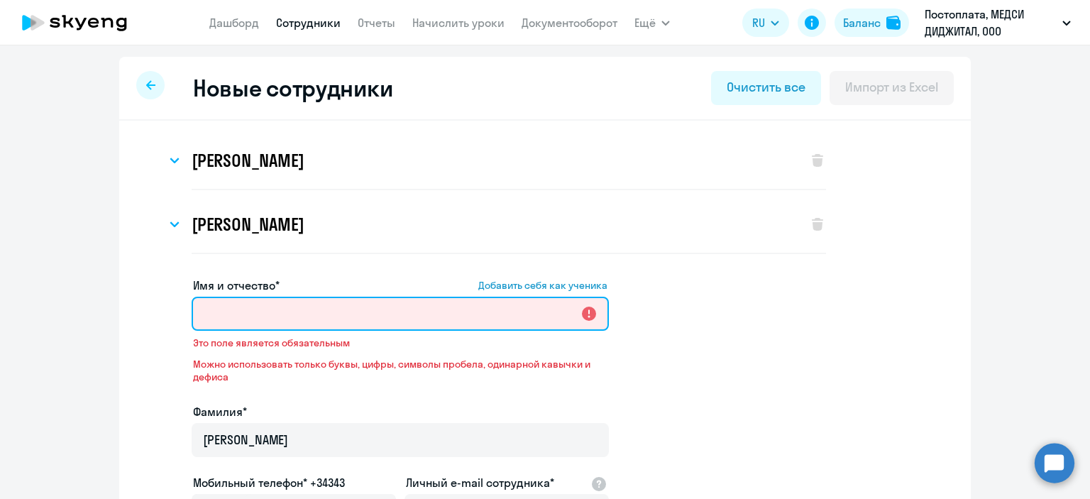
click at [267, 311] on input "Имя и отчество* Добавить себя как ученика" at bounding box center [400, 314] width 417 height 34
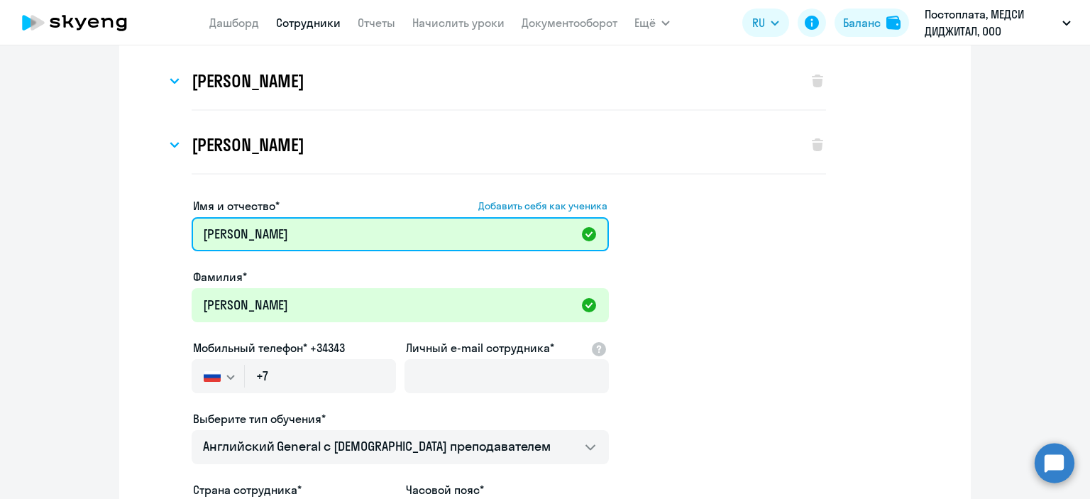
scroll to position [127, 0]
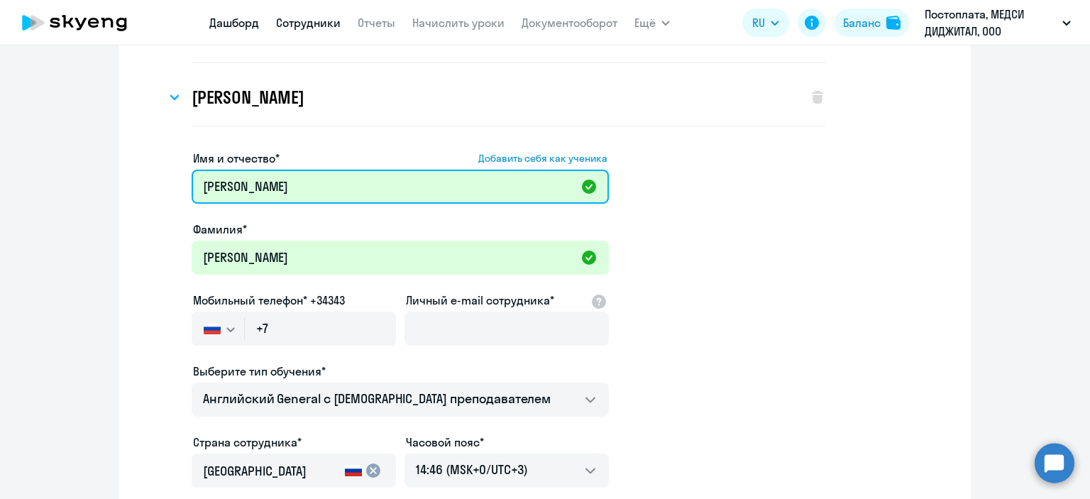
type input "[PERSON_NAME]"
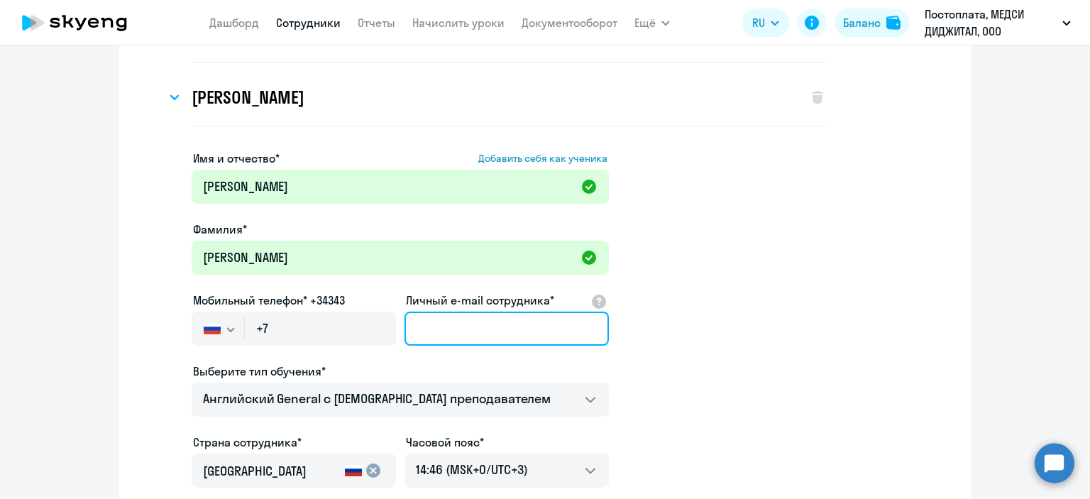
click at [431, 325] on input "Личный e-mail сотрудника*" at bounding box center [506, 328] width 204 height 34
paste input "[PERSON_NAME][EMAIL_ADDRESS][DOMAIN_NAME]"
type input "[PERSON_NAME][EMAIL_ADDRESS][DOMAIN_NAME]"
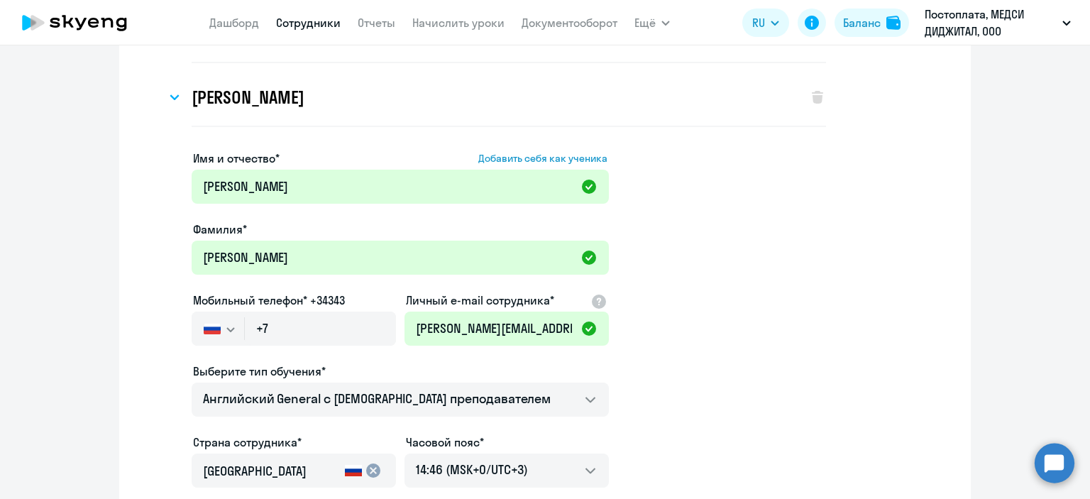
click at [321, 352] on ds-form-field "Мобильный телефон* +34343 [GEOGRAPHIC_DATA] +7 [GEOGRAPHIC_DATA] +7 [GEOGRAPHIC…" at bounding box center [294, 327] width 204 height 71
click at [312, 331] on input "+7" at bounding box center [320, 328] width 151 height 34
paste input "[PHONE_NUMBER]"
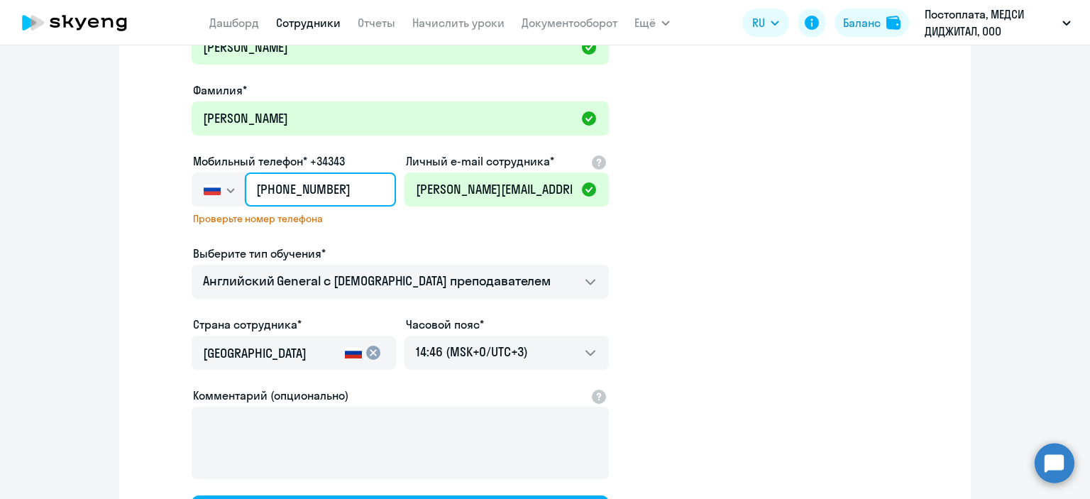
scroll to position [267, 0]
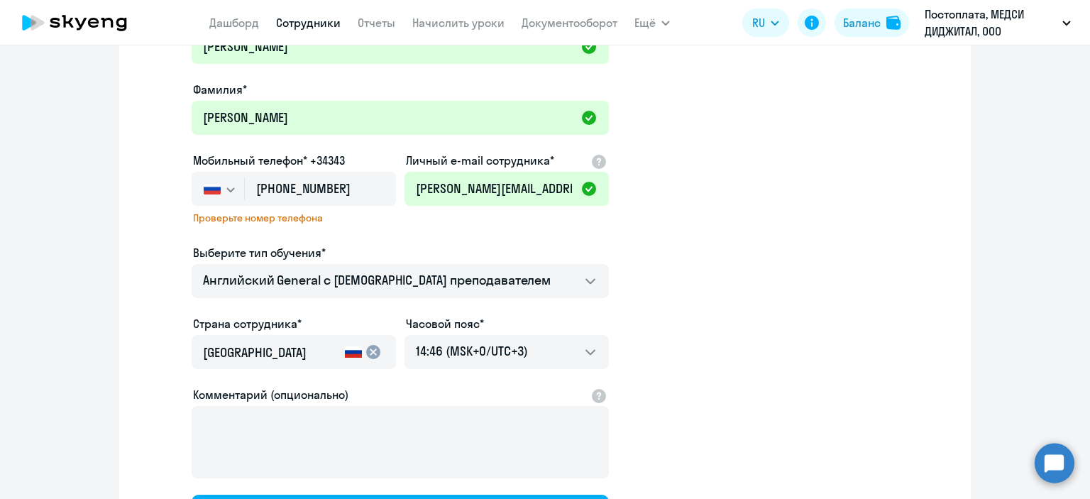
click at [335, 257] on div "Выберите тип обучения*" at bounding box center [400, 252] width 417 height 17
click at [333, 187] on input "[PHONE_NUMBER]" at bounding box center [320, 189] width 151 height 34
click at [328, 187] on input "[PHONE_NUMBER]" at bounding box center [320, 189] width 151 height 34
type input "[PHONE_NUMBER]"
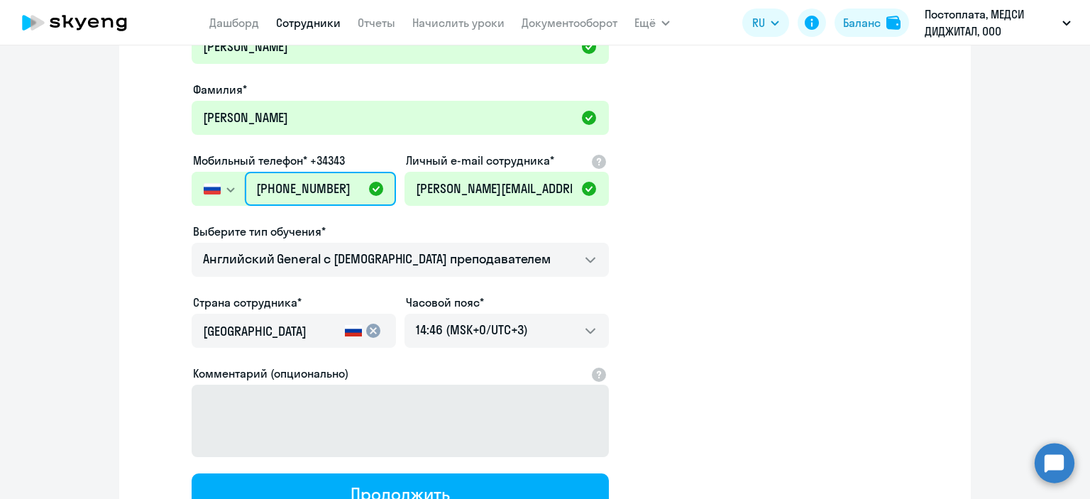
scroll to position [324, 0]
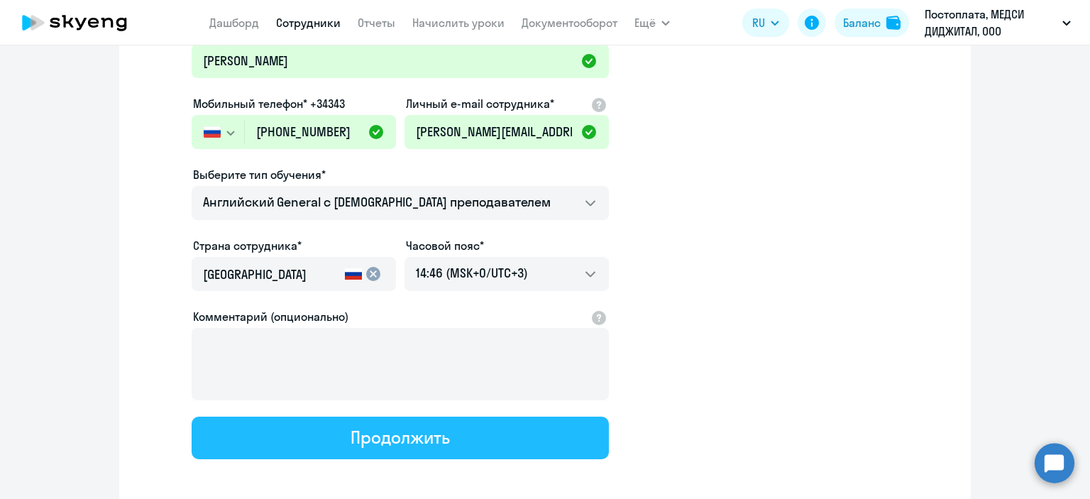
click at [392, 434] on div "Продолжить" at bounding box center [400, 437] width 99 height 23
select select "english_adult_not_native_speaker"
select select "3"
select select "english_adult_not_native_speaker"
select select "3"
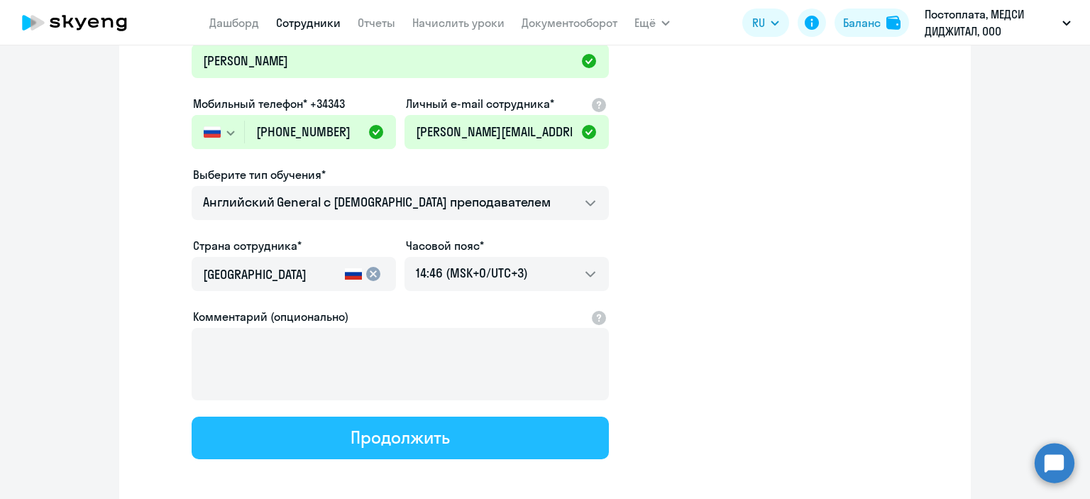
select select "english_adult_not_native_speaker"
select select "3"
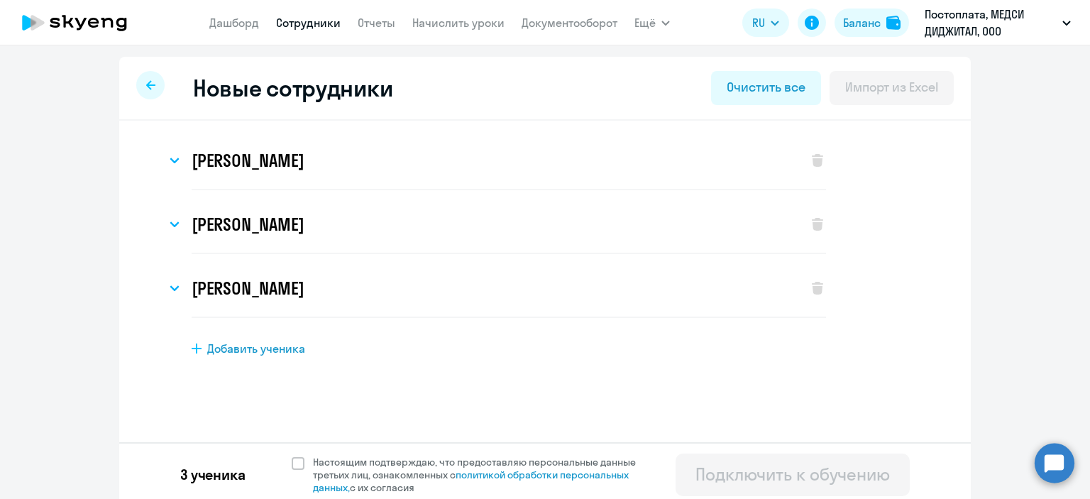
scroll to position [0, 0]
click at [391, 265] on div "[PERSON_NAME]" at bounding box center [479, 288] width 627 height 57
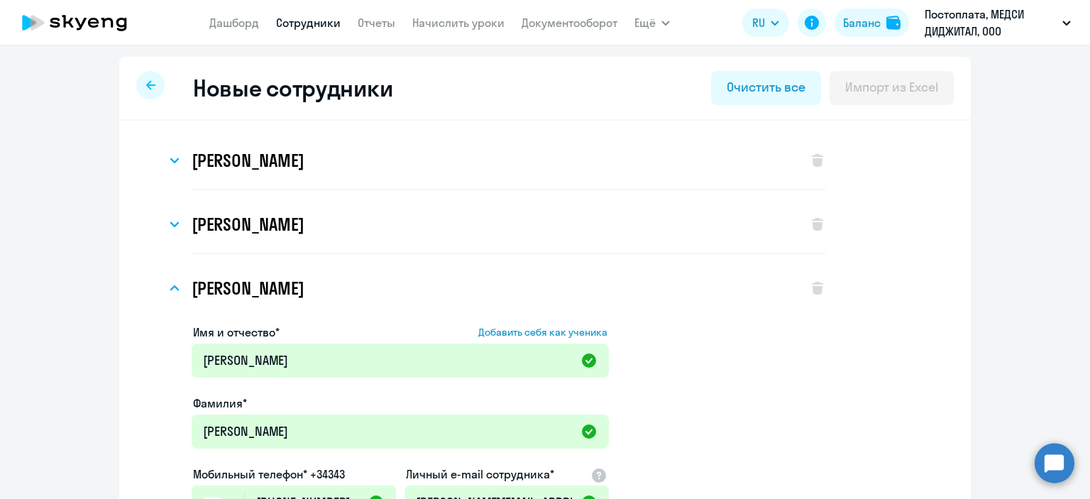
click at [440, 31] on app-menu-item-link "Начислить уроки" at bounding box center [458, 23] width 92 height 18
click at [437, 25] on link "Начислить уроки" at bounding box center [458, 23] width 92 height 14
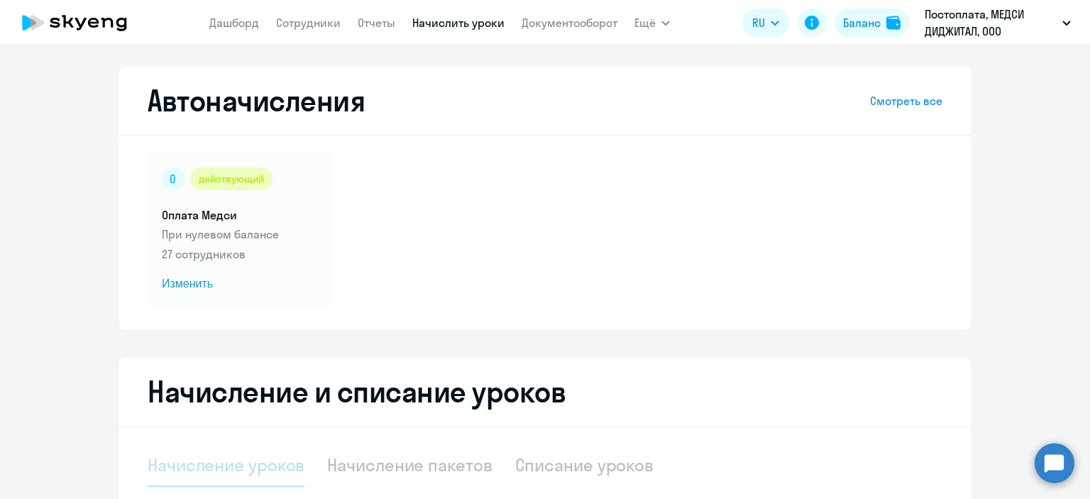
select select "10"
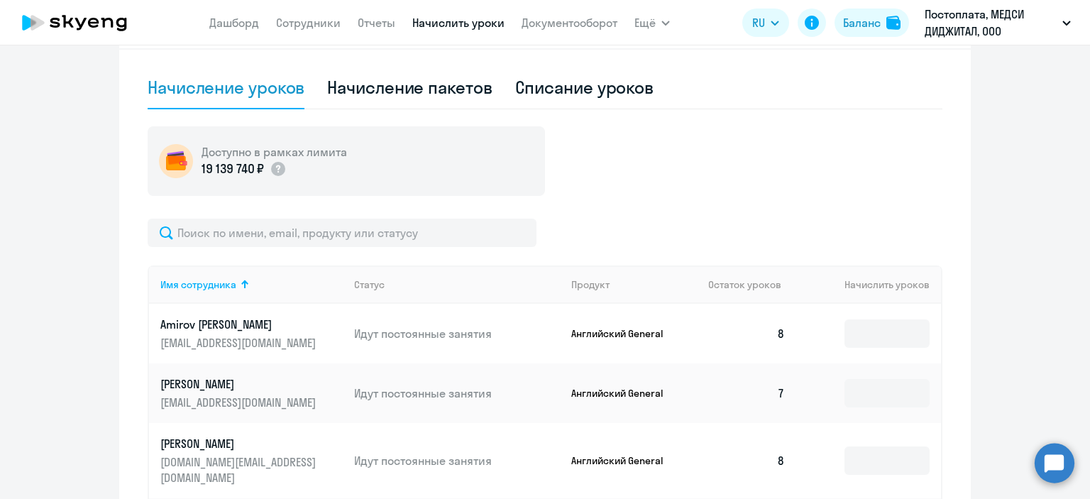
scroll to position [378, 0]
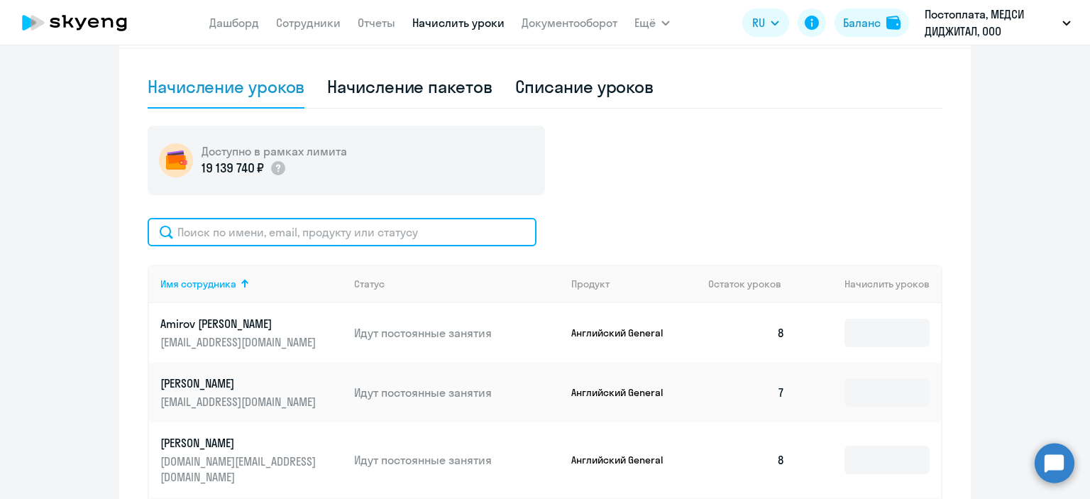
click at [356, 237] on input "text" at bounding box center [342, 232] width 389 height 28
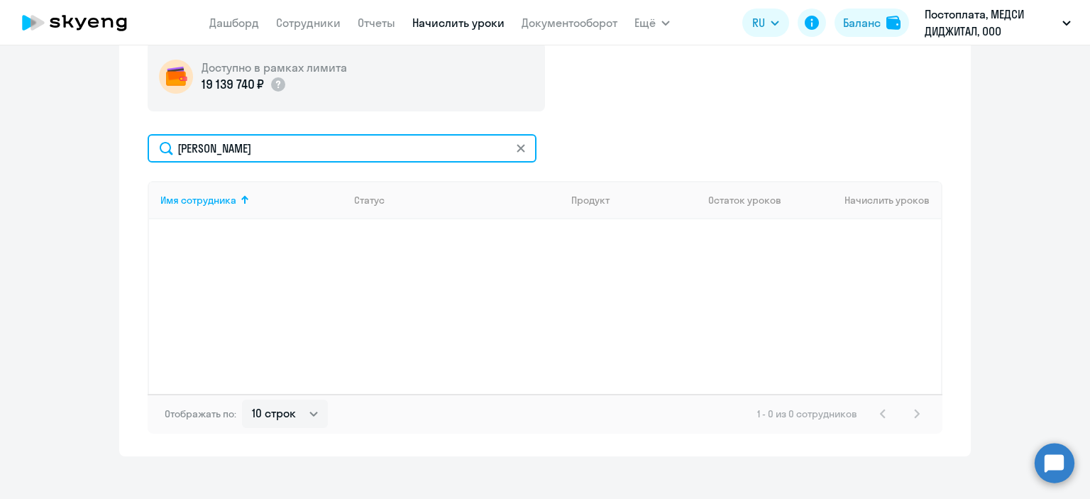
scroll to position [466, 0]
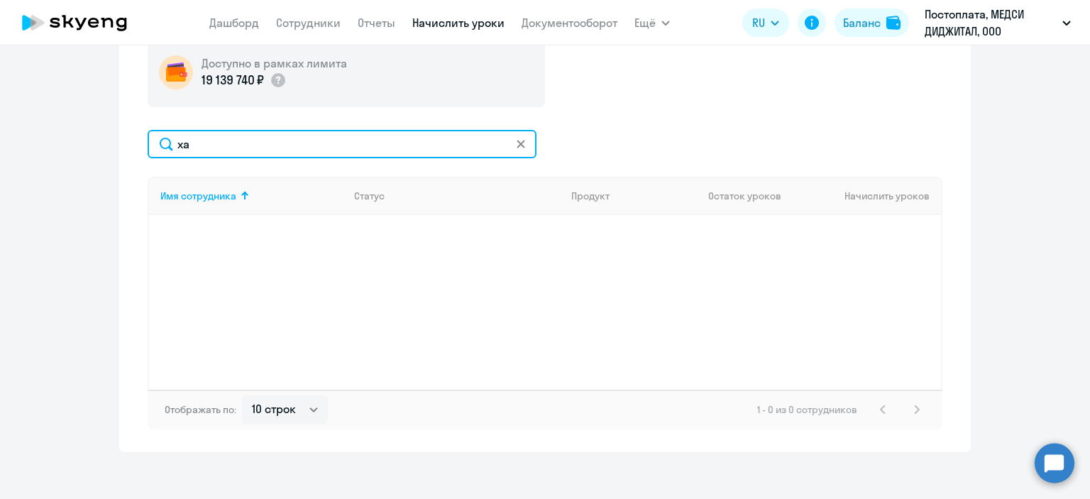
type input "х"
type input "бондырев"
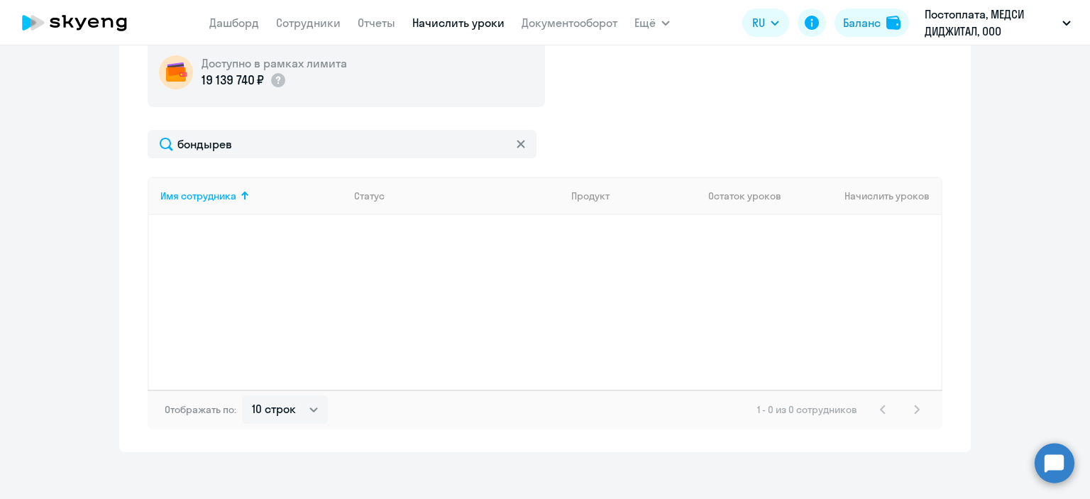
click at [515, 148] on svg-icon at bounding box center [520, 143] width 11 height 11
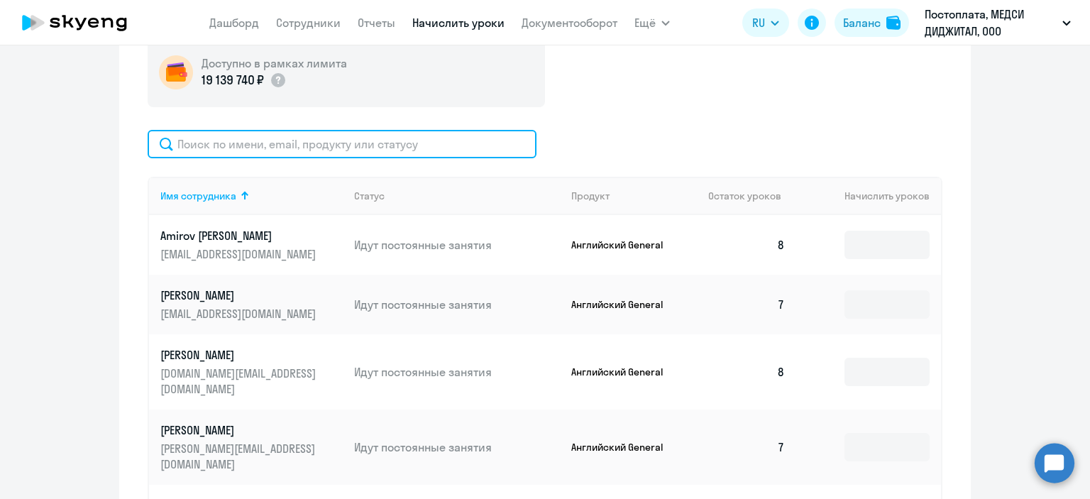
click at [373, 147] on input "text" at bounding box center [342, 144] width 389 height 28
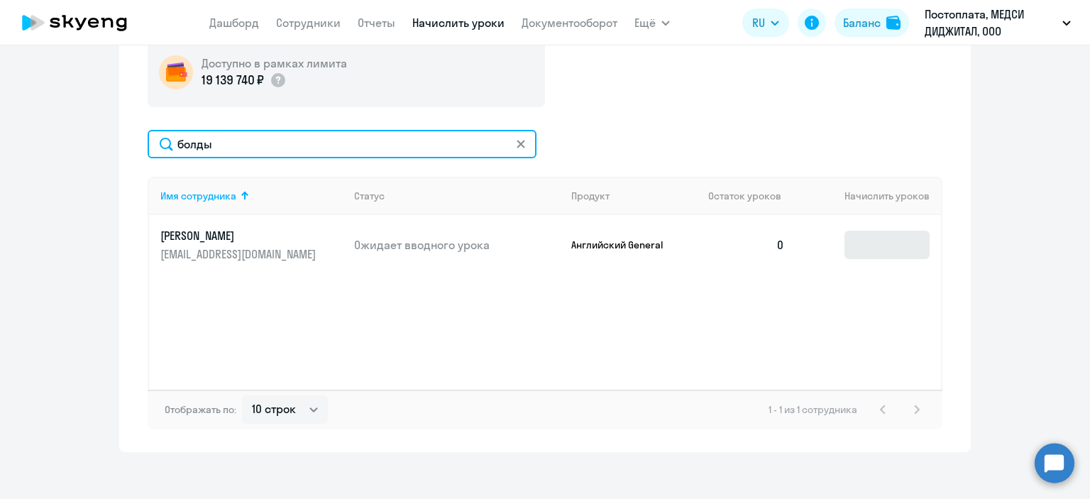
type input "болды"
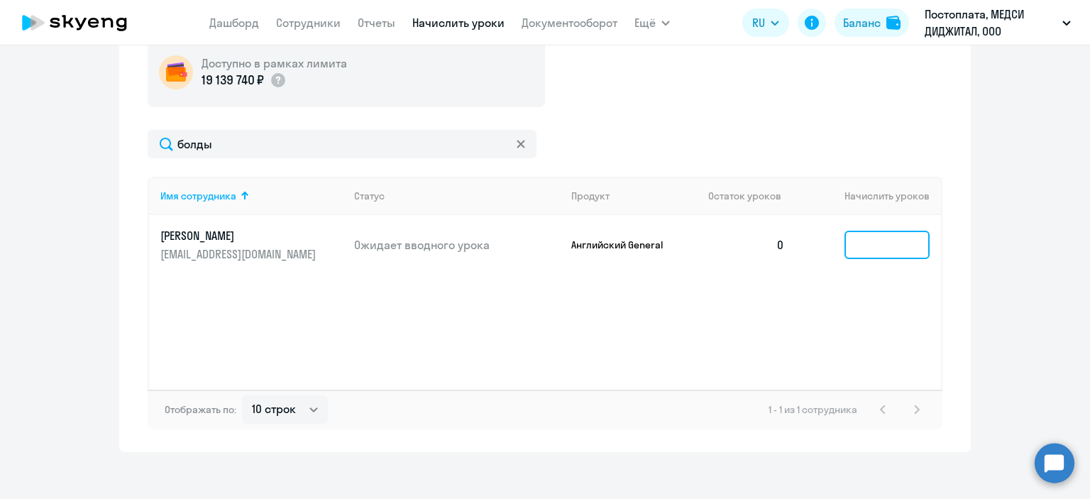
click at [860, 244] on input at bounding box center [886, 245] width 85 height 28
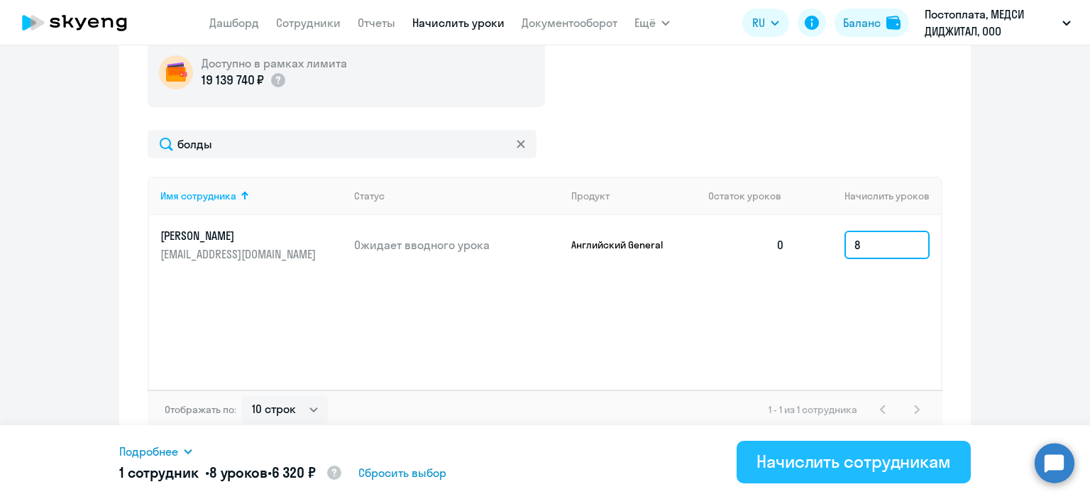
type input "8"
click at [851, 461] on div "Начислить сотрудникам" at bounding box center [853, 461] width 194 height 23
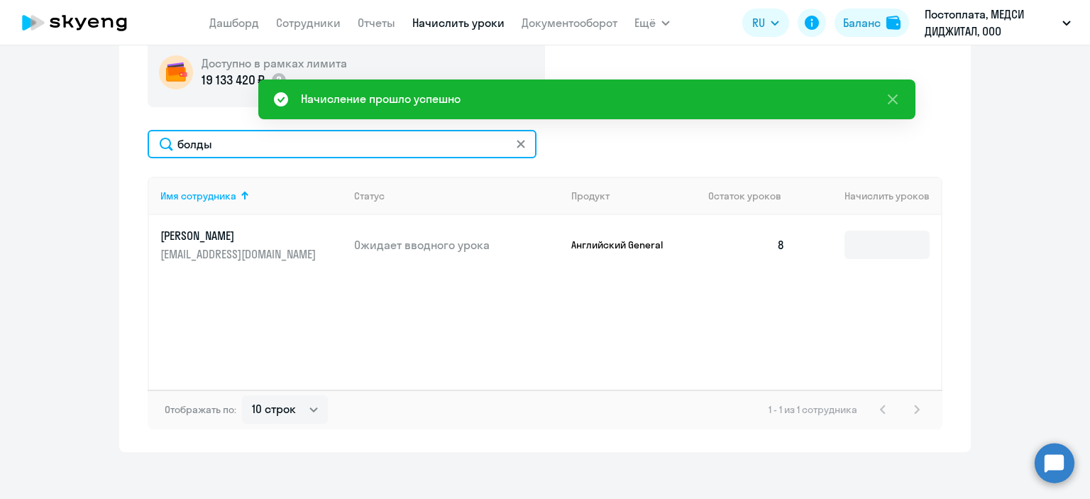
click at [236, 137] on input "болды" at bounding box center [342, 144] width 389 height 28
type input "табач"
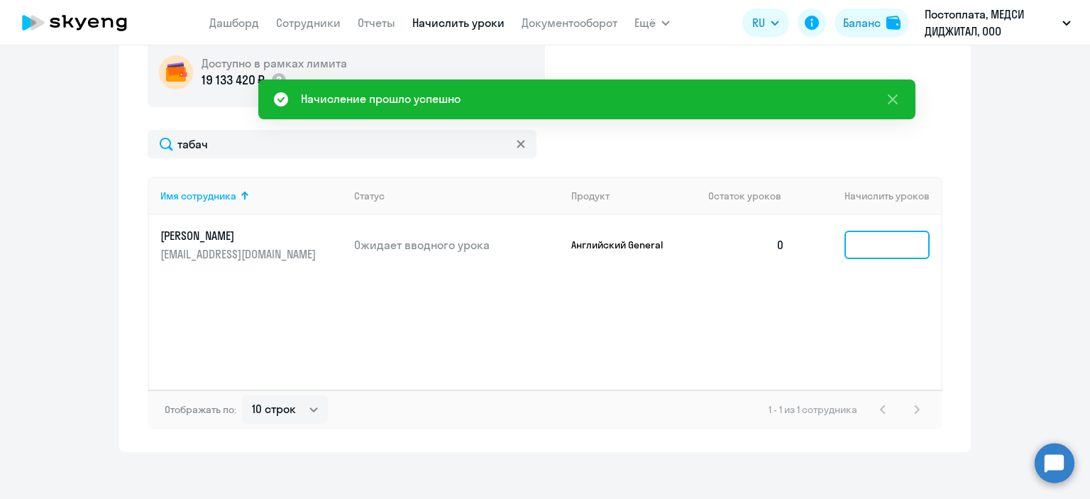
click at [870, 246] on input at bounding box center [886, 245] width 85 height 28
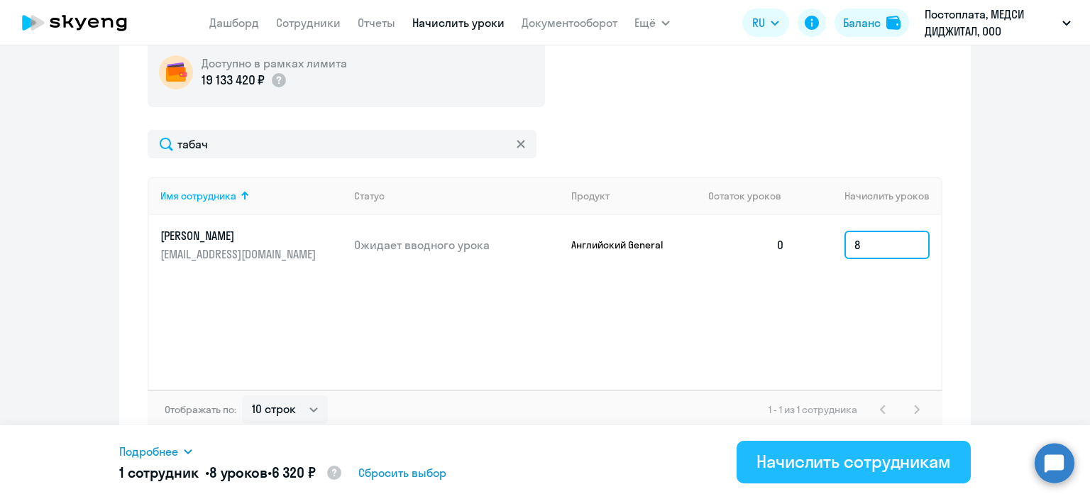
type input "8"
click at [863, 448] on button "Начислить сотрудникам" at bounding box center [854, 462] width 234 height 43
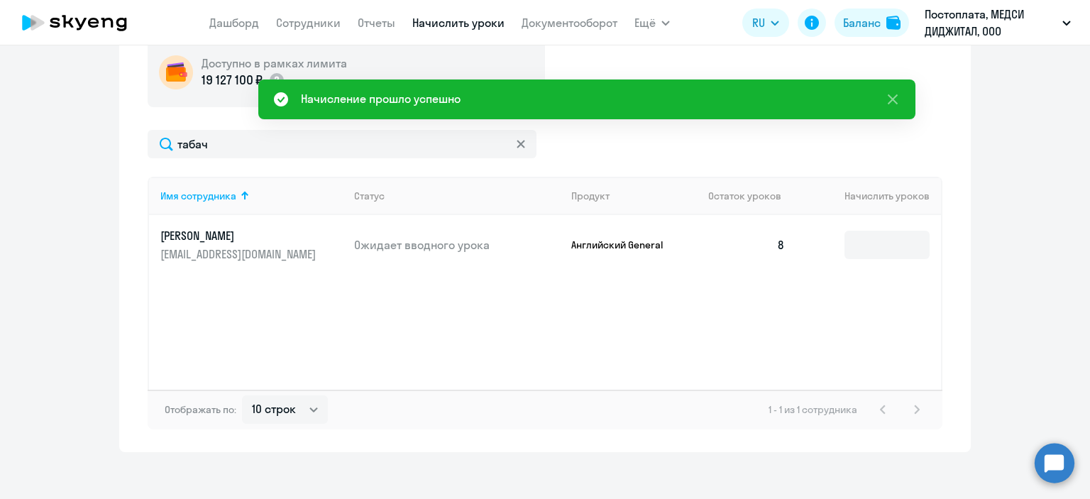
click at [515, 149] on svg-icon at bounding box center [520, 143] width 11 height 11
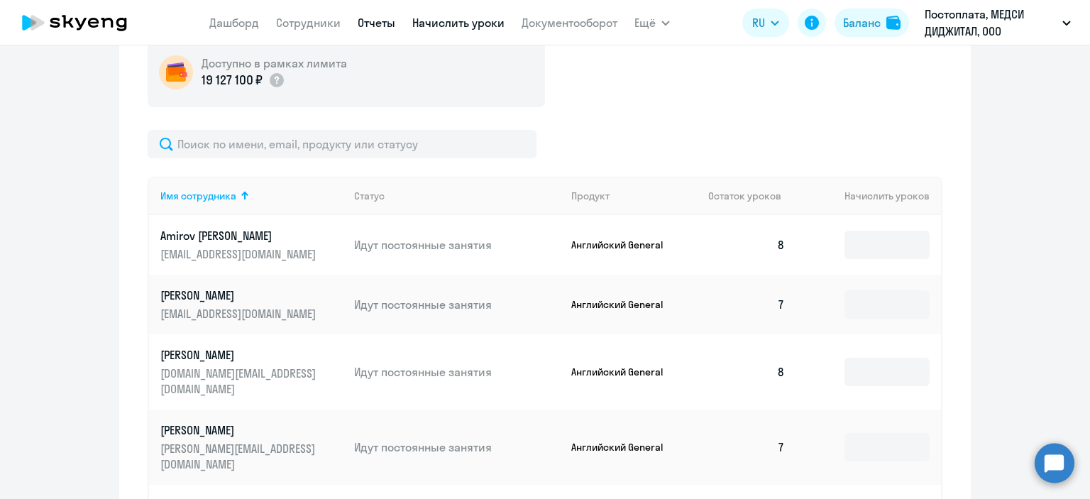
click at [375, 22] on link "Отчеты" at bounding box center [377, 23] width 38 height 14
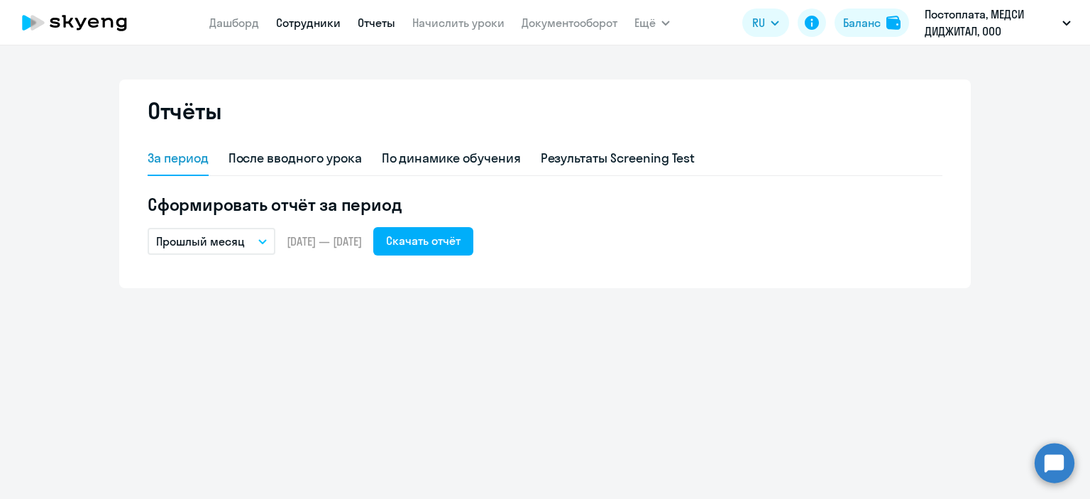
click at [307, 22] on link "Сотрудники" at bounding box center [308, 23] width 65 height 14
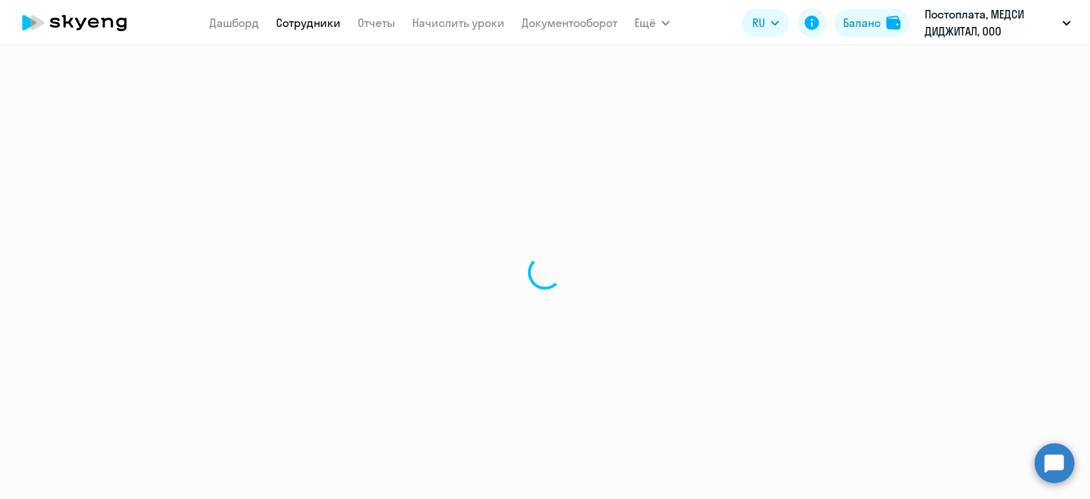
select select "30"
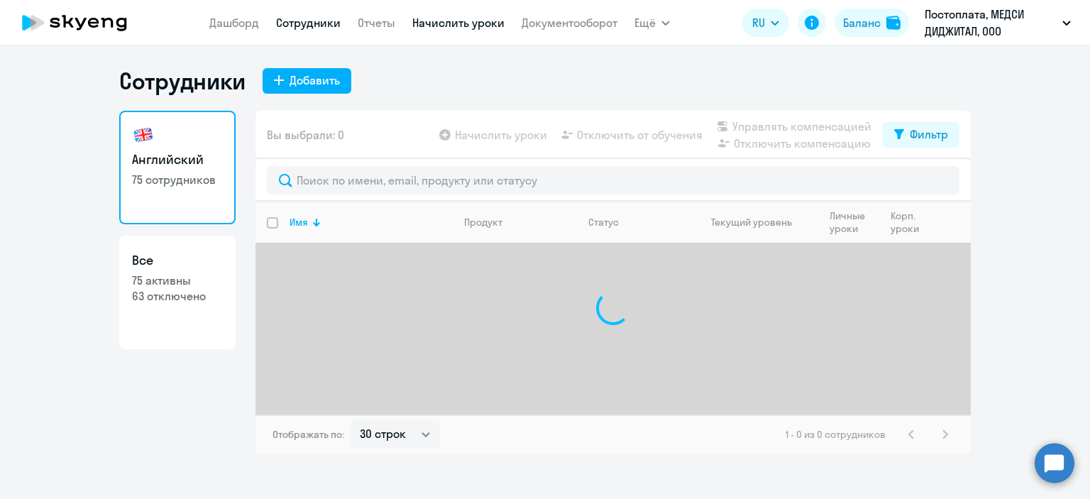
click at [477, 26] on link "Начислить уроки" at bounding box center [458, 23] width 92 height 14
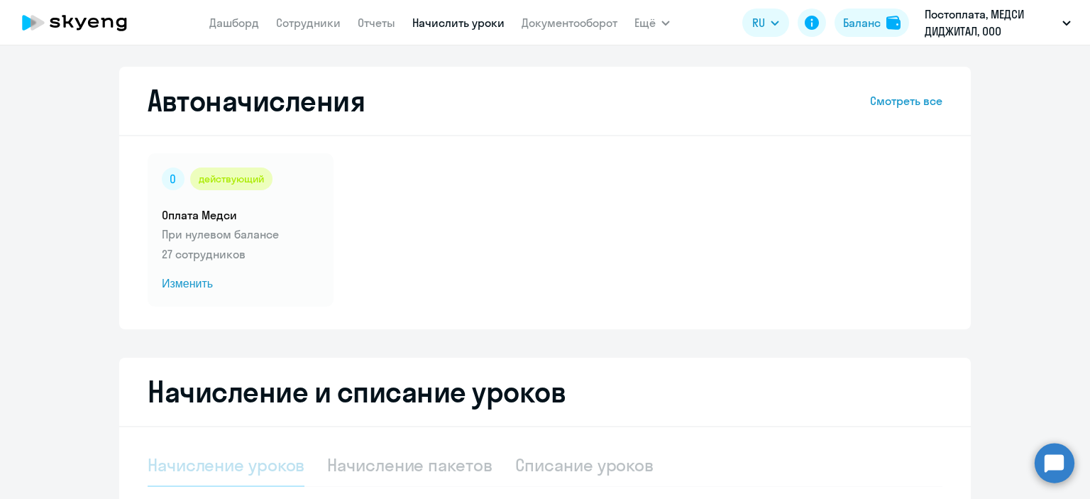
select select "10"
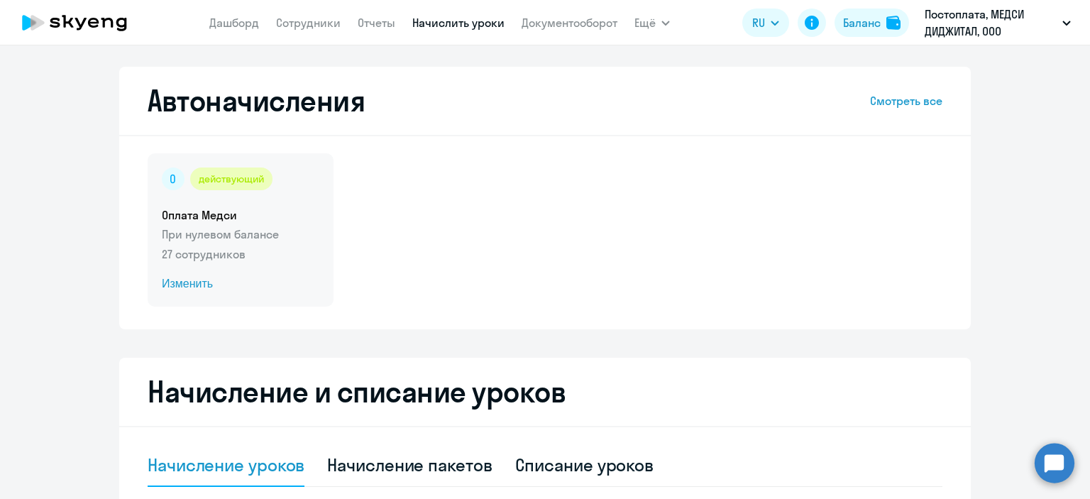
click at [201, 192] on div "действующий Оплата Медси При нулевом балансе 27 сотрудников Изменить" at bounding box center [241, 229] width 186 height 153
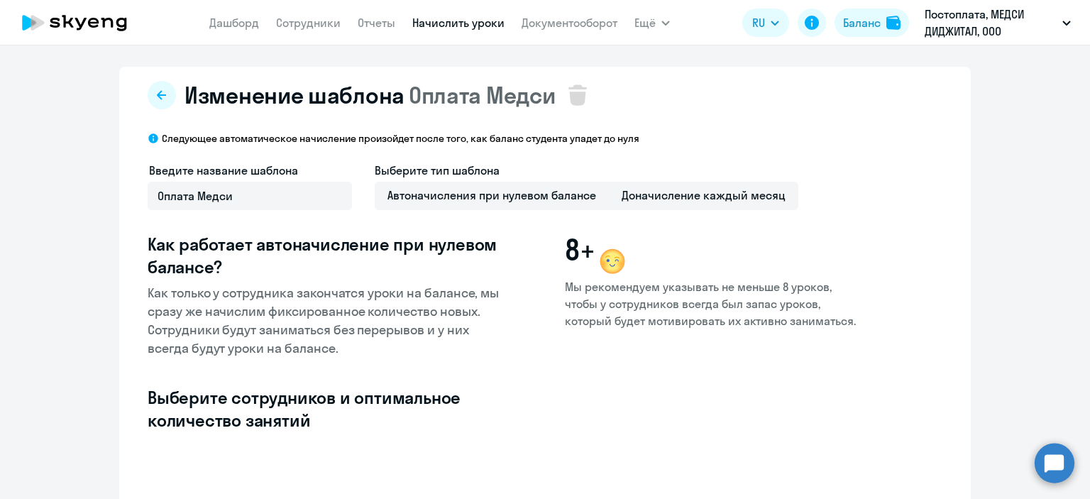
select select "10"
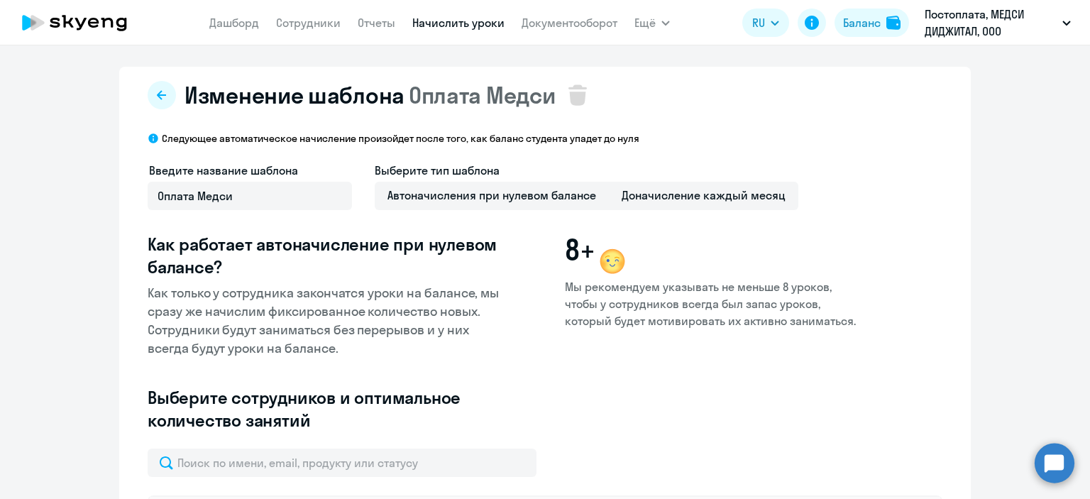
type input "8"
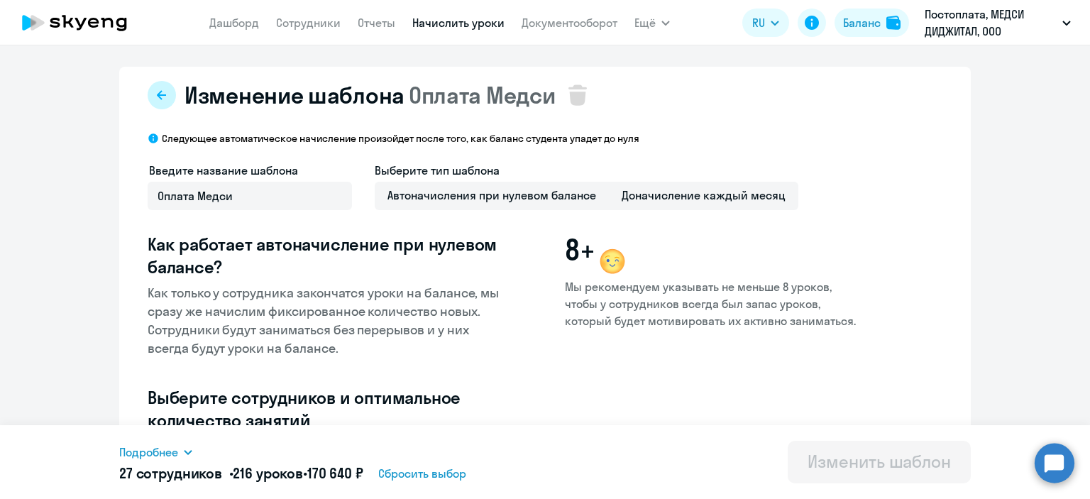
click at [157, 92] on icon at bounding box center [161, 94] width 9 height 9
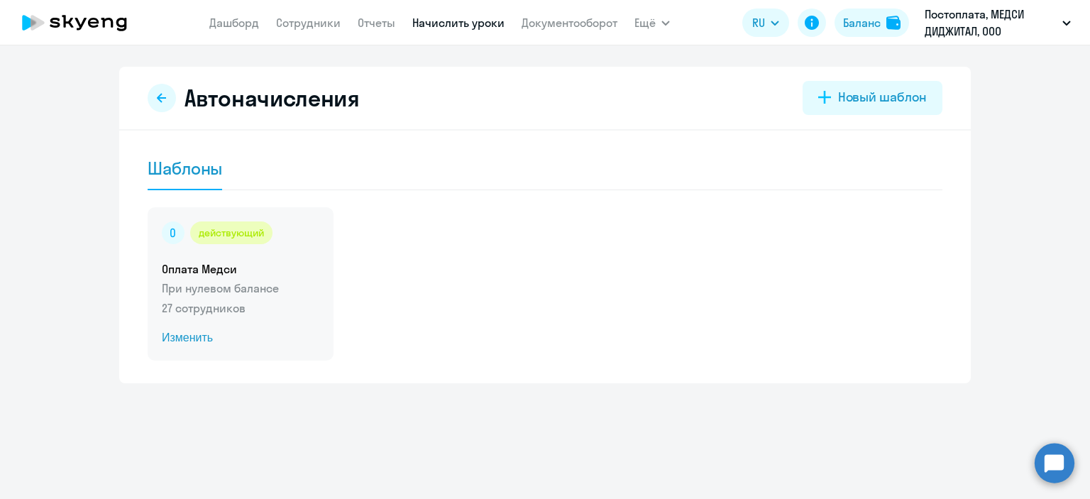
click at [188, 338] on span "Изменить" at bounding box center [241, 337] width 158 height 17
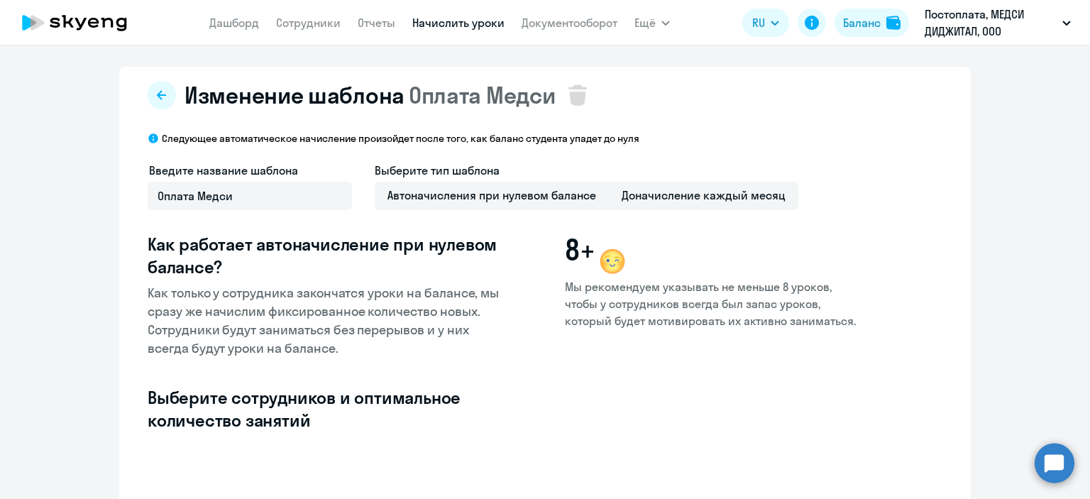
select select "10"
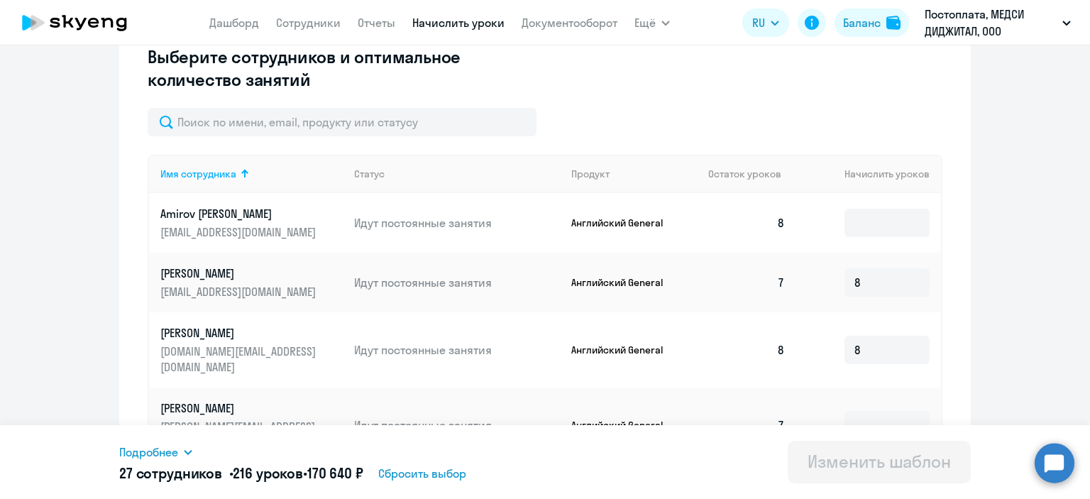
scroll to position [341, 0]
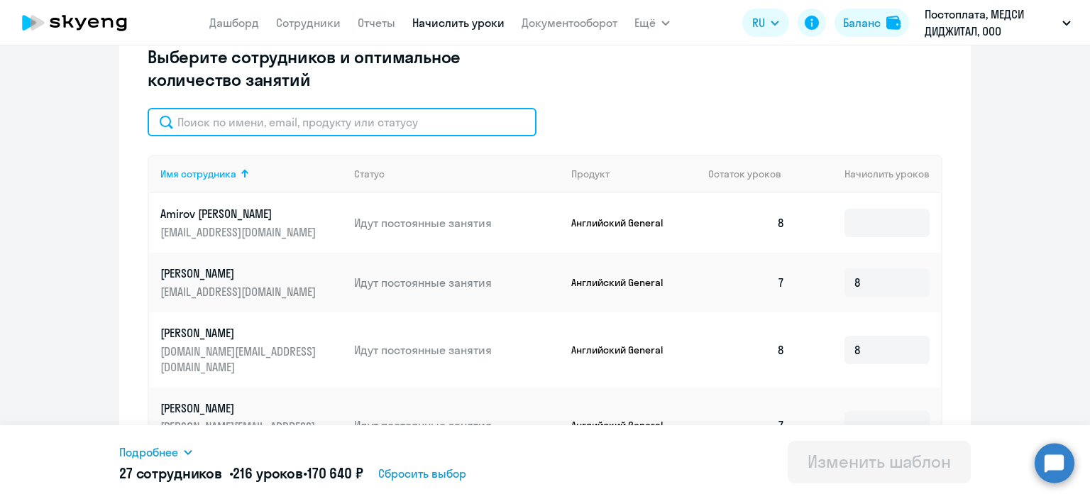
click at [387, 123] on input "text" at bounding box center [342, 122] width 389 height 28
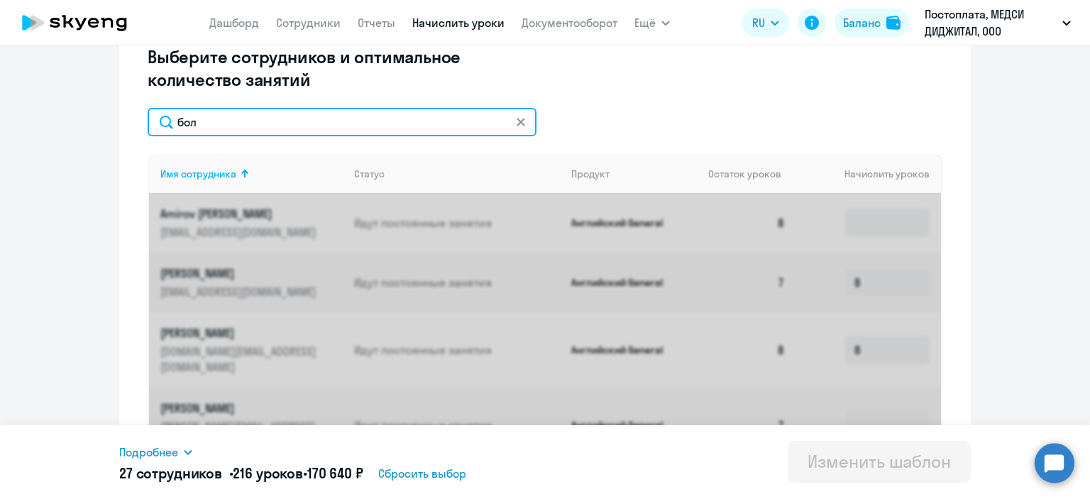
scroll to position [329, 0]
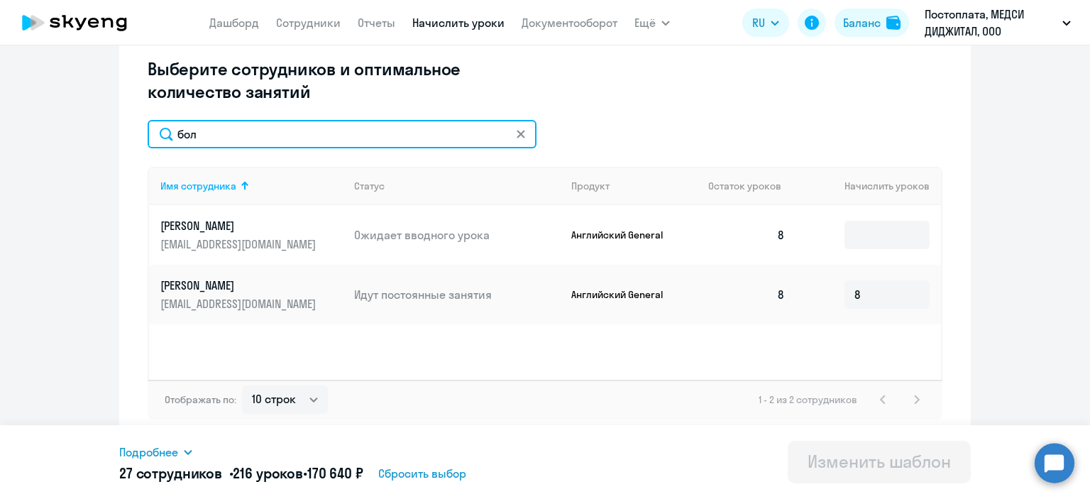
type input "бол"
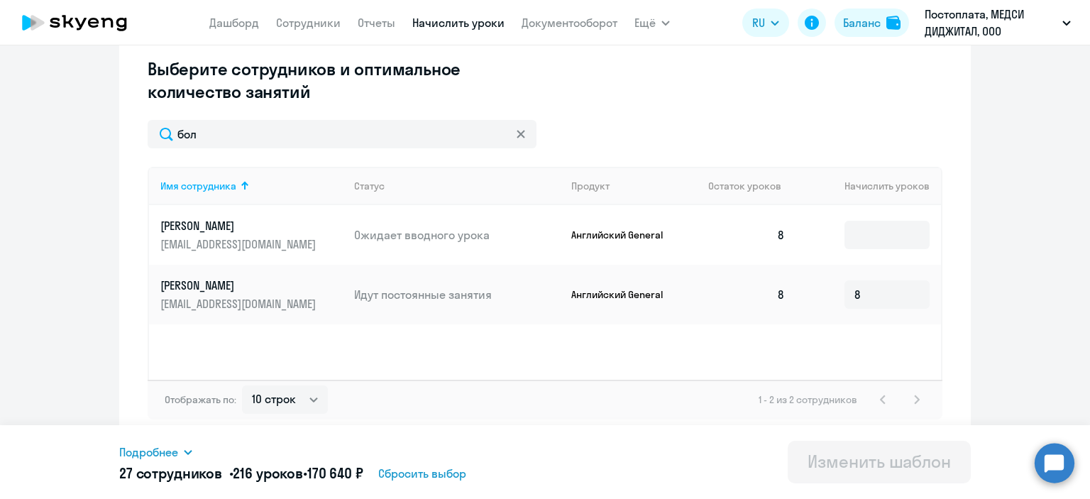
click at [517, 135] on icon at bounding box center [521, 134] width 8 height 8
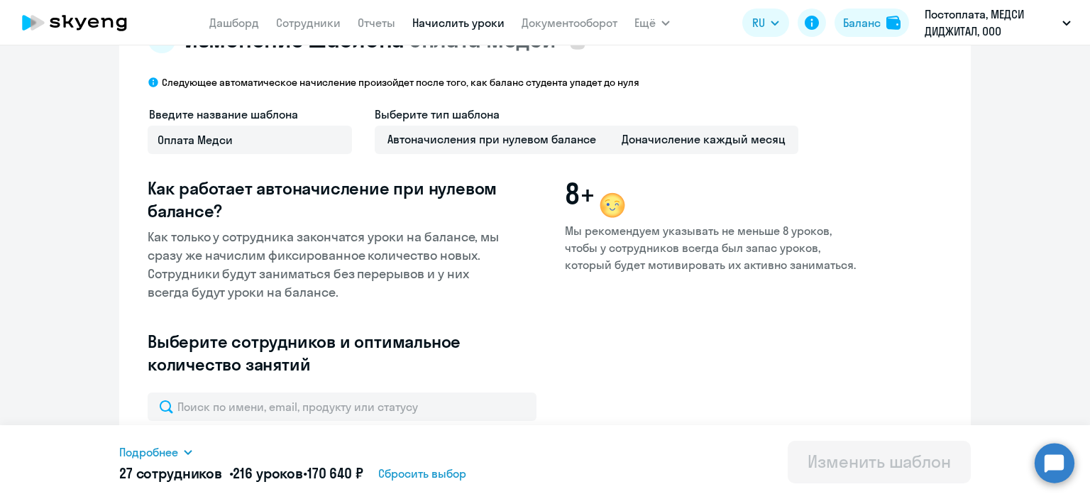
scroll to position [54, 0]
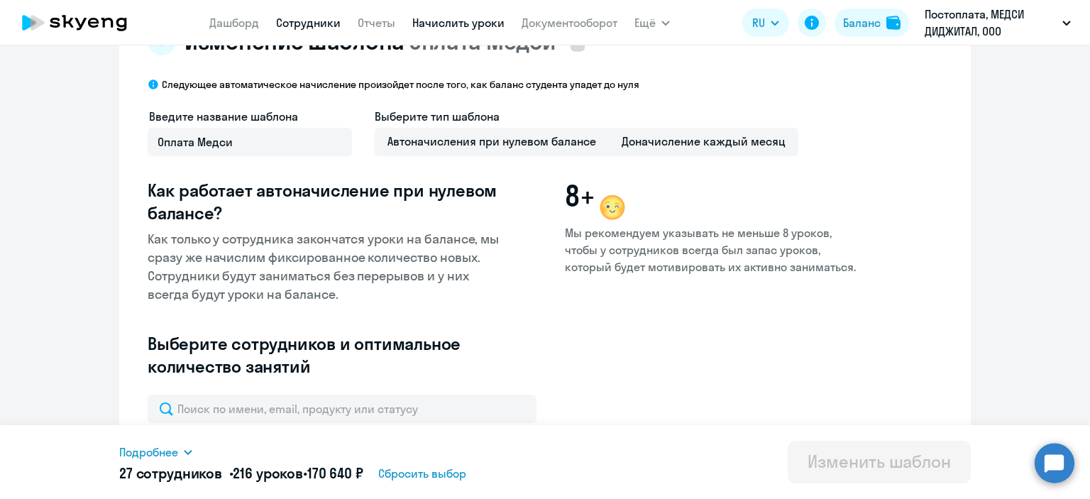
click at [309, 16] on link "Сотрудники" at bounding box center [308, 23] width 65 height 14
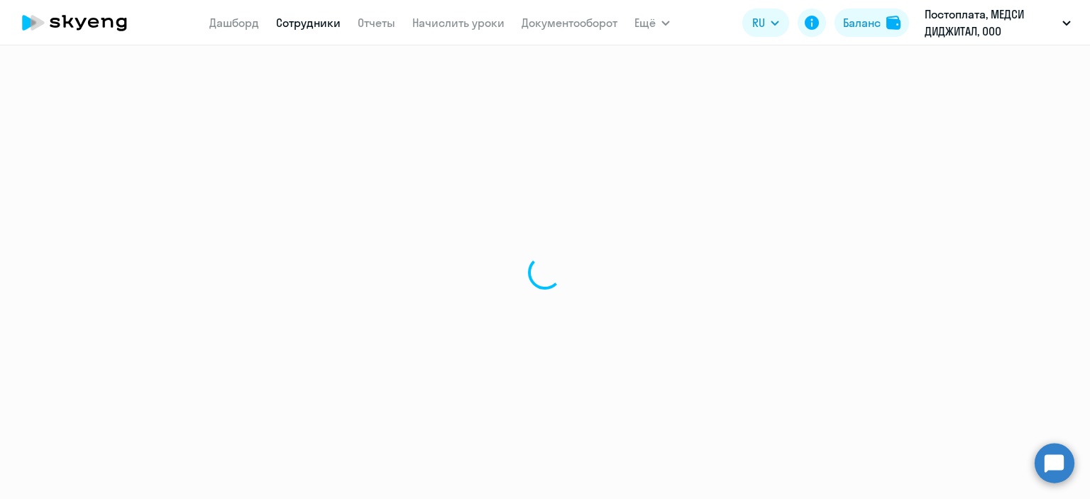
select select "30"
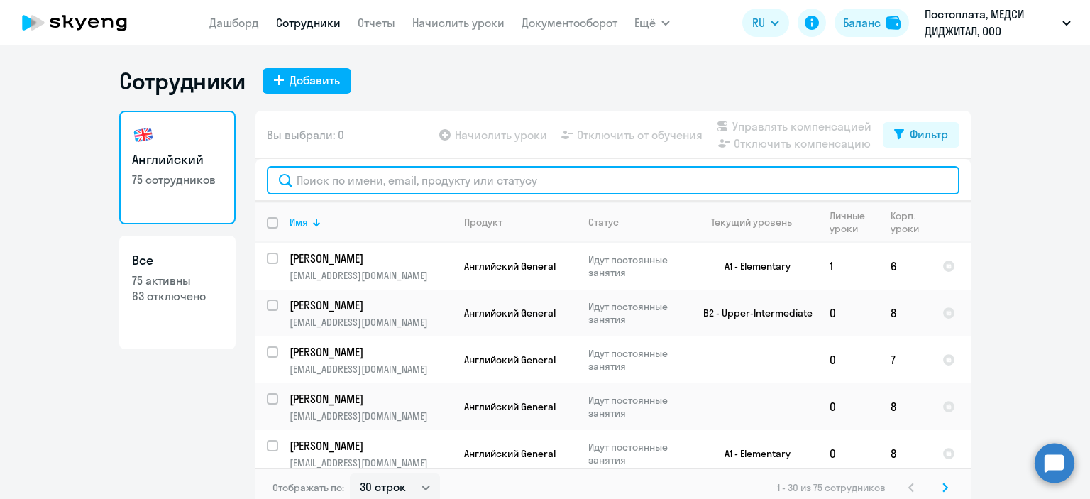
click at [341, 184] on input "text" at bounding box center [613, 180] width 693 height 28
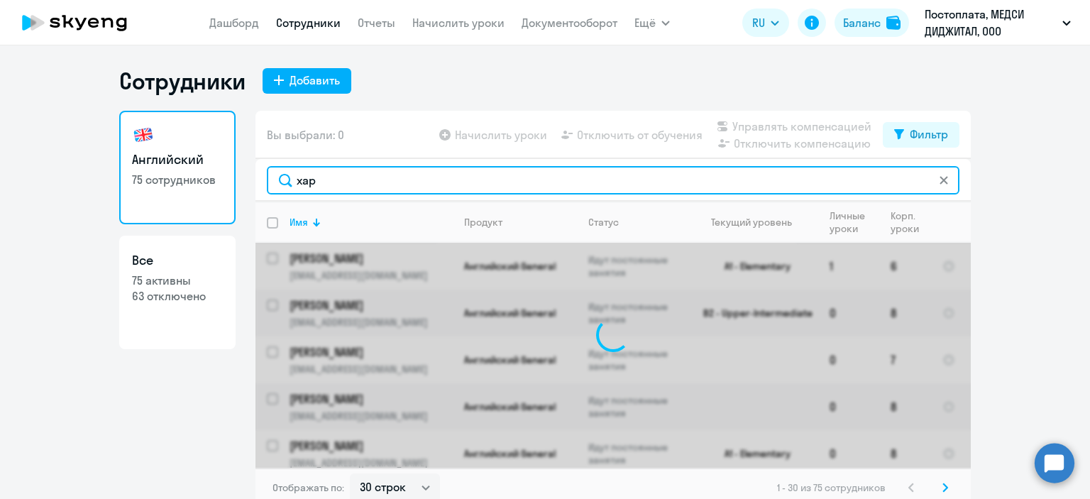
type input "харл"
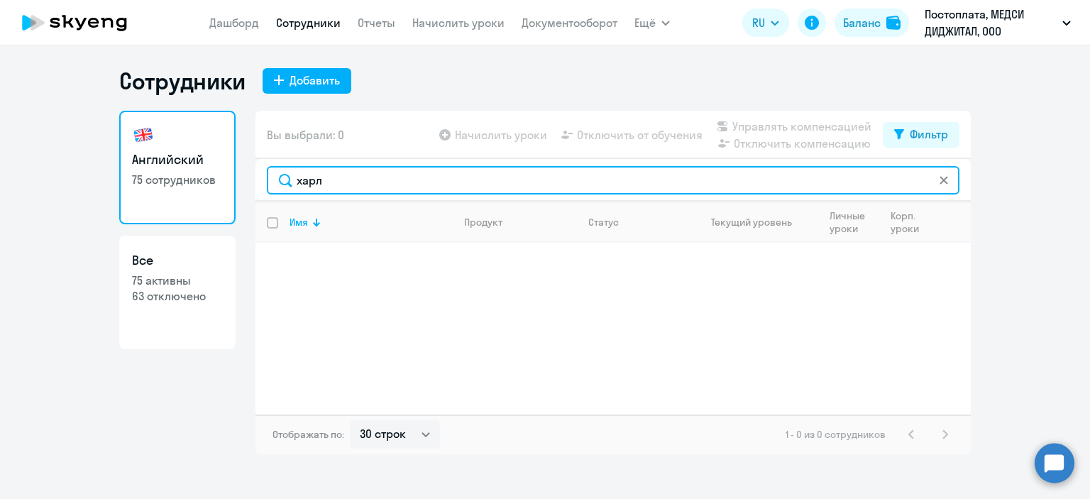
drag, startPoint x: 341, startPoint y: 184, endPoint x: 276, endPoint y: 181, distance: 65.4
click at [276, 181] on input "харл" at bounding box center [613, 180] width 693 height 28
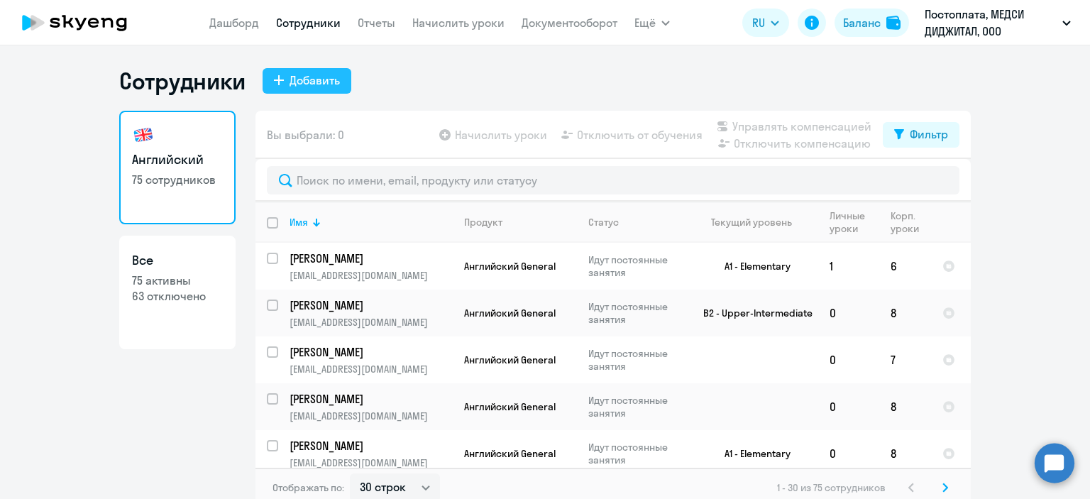
click at [307, 76] on div "Добавить" at bounding box center [315, 80] width 50 height 17
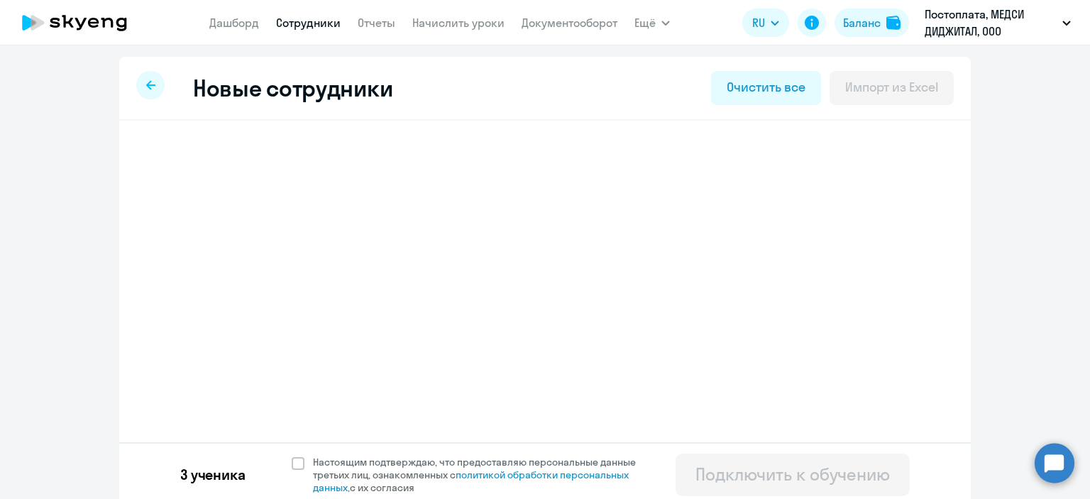
select select "english_adult_not_native_speaker"
select select "3"
select select "english_adult_not_native_speaker"
select select "3"
select select "english_adult_not_native_speaker"
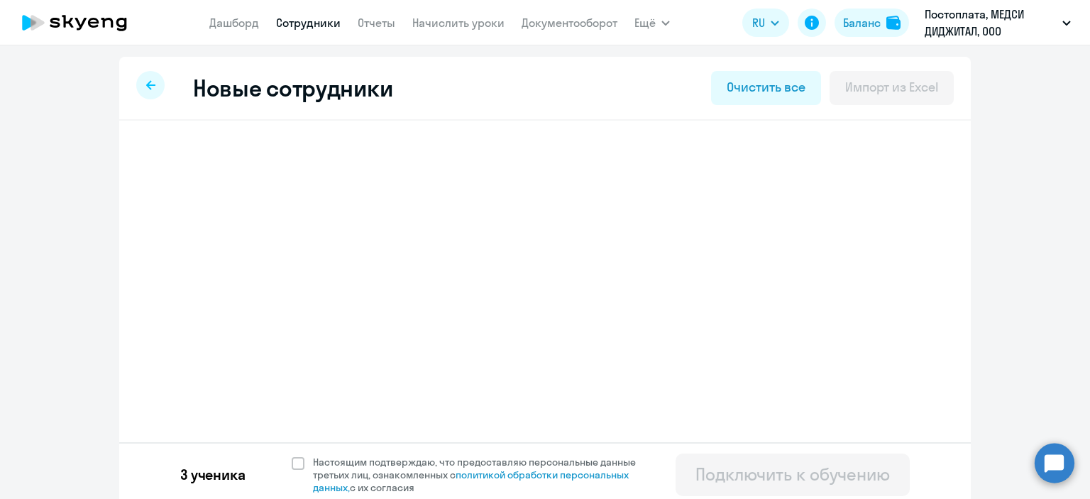
select select "3"
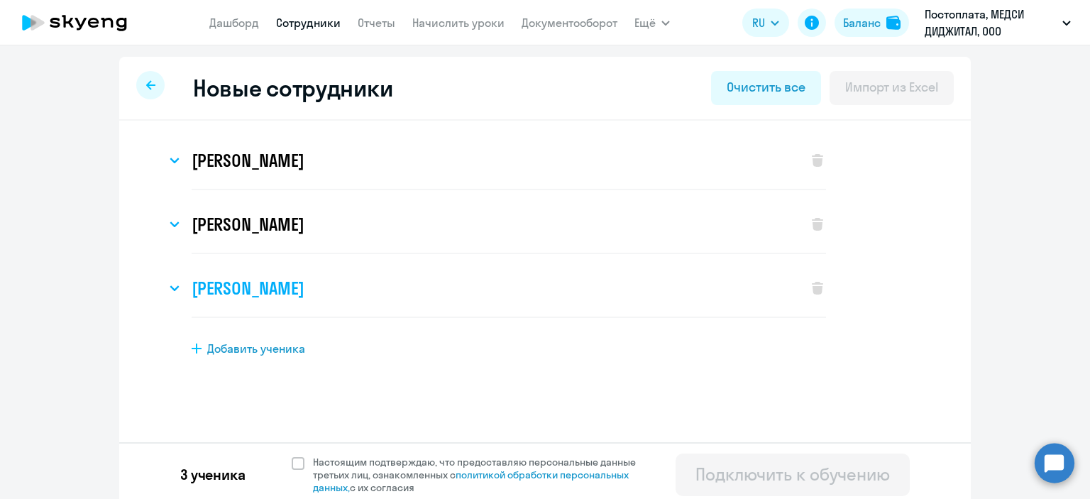
click at [637, 291] on div "[PERSON_NAME]" at bounding box center [479, 288] width 627 height 57
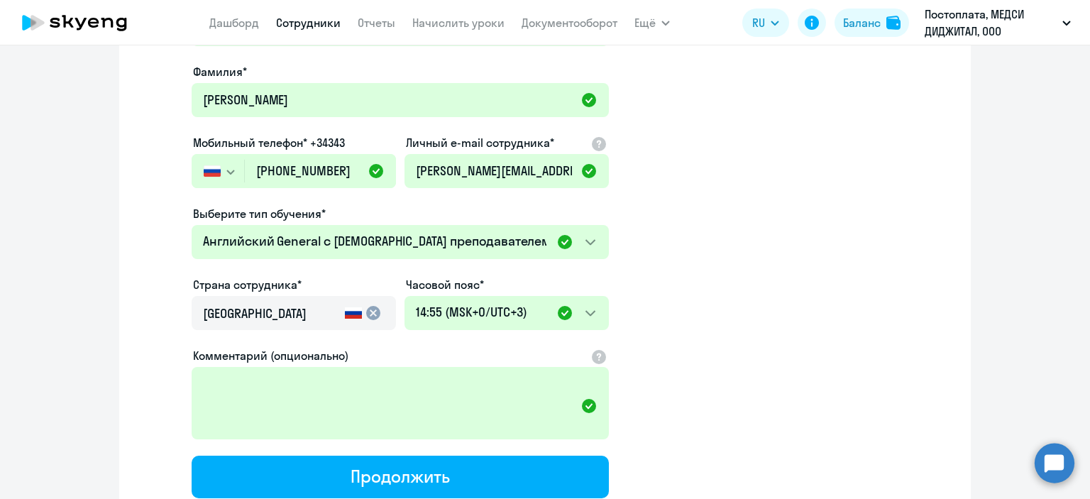
scroll to position [420, 0]
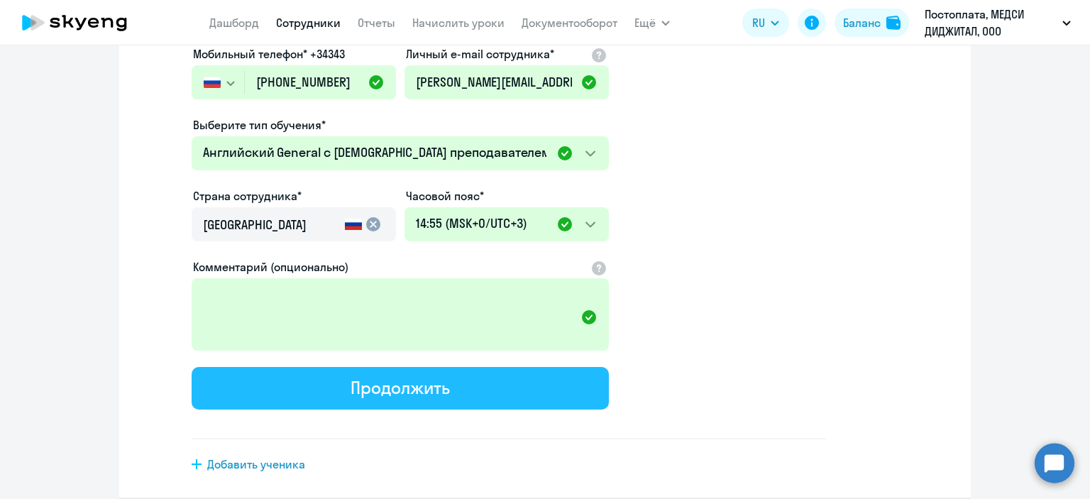
click at [457, 399] on button "Продолжить" at bounding box center [400, 388] width 417 height 43
select select "english_adult_not_native_speaker"
select select "3"
select select "english_adult_not_native_speaker"
select select "3"
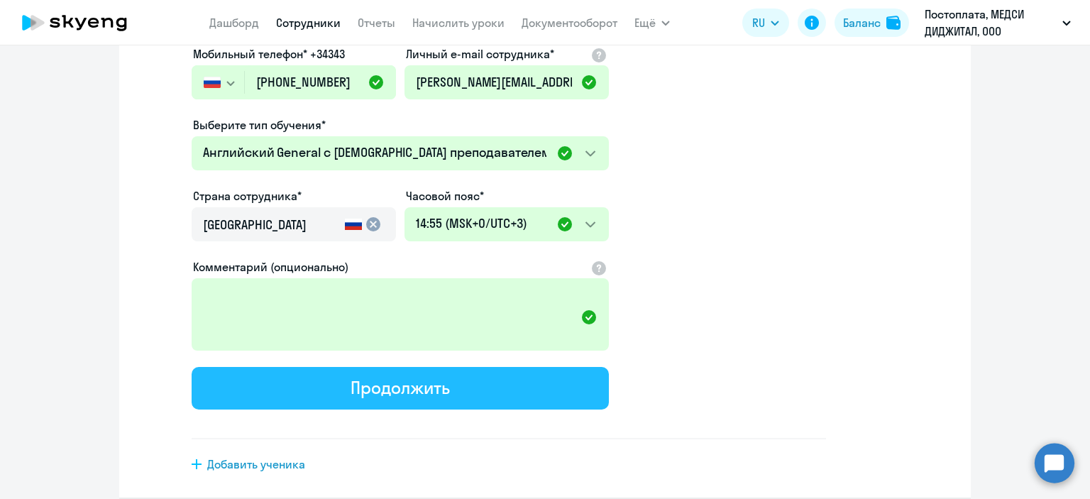
select select "english_adult_not_native_speaker"
select select "3"
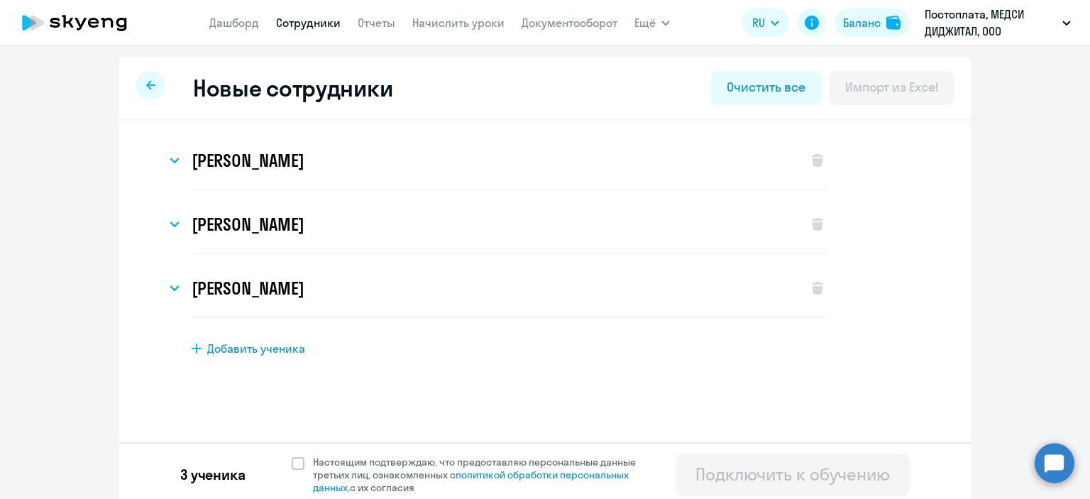
scroll to position [6, 0]
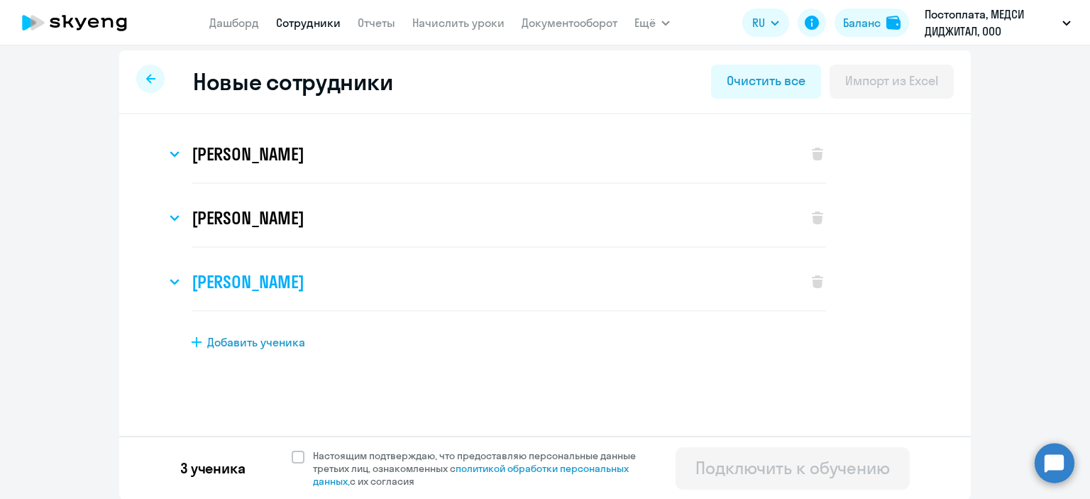
click at [585, 275] on div "[PERSON_NAME]" at bounding box center [479, 281] width 627 height 57
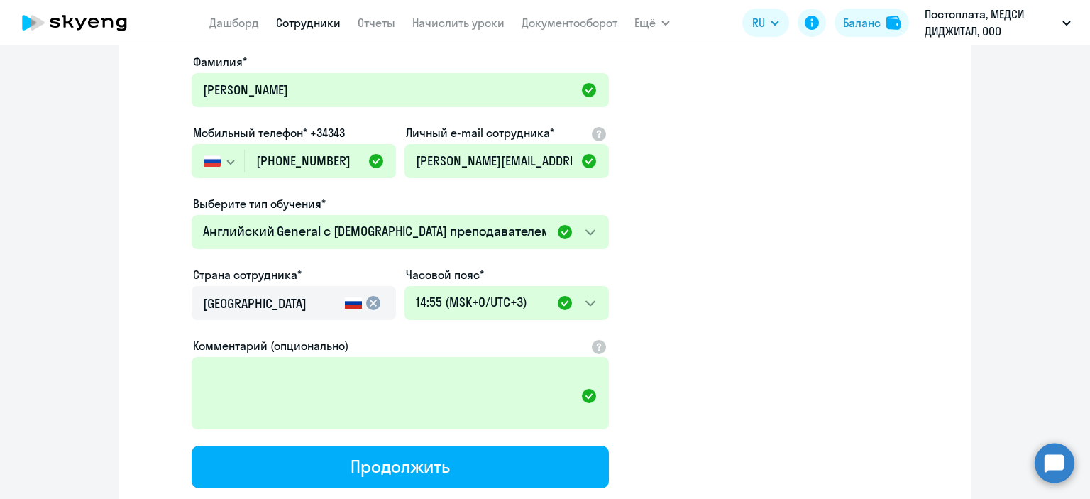
scroll to position [480, 0]
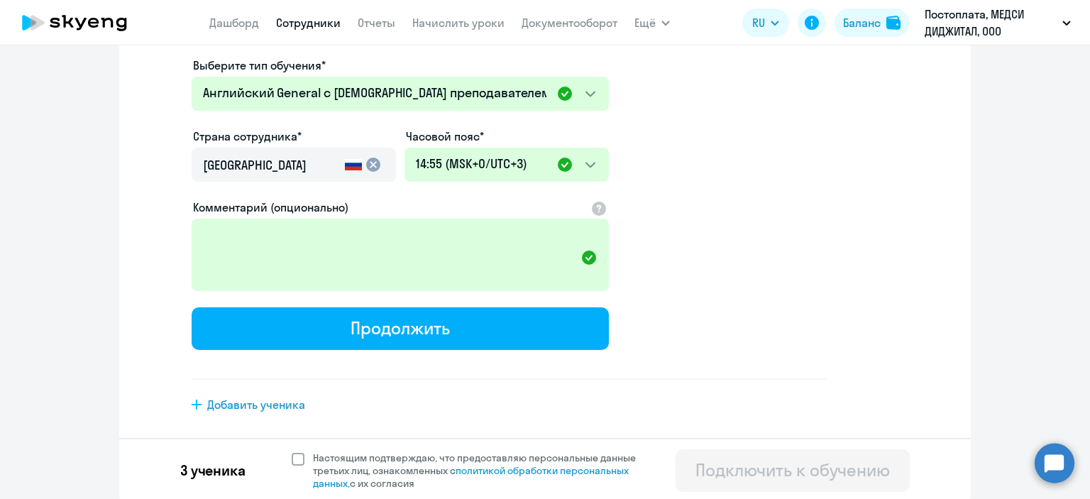
click at [296, 458] on span at bounding box center [298, 459] width 13 height 13
click at [292, 451] on input "Настоящим подтверждаю, что предоставляю персональные данные третьих лиц, ознако…" at bounding box center [291, 451] width 1 height 1
checkbox input "true"
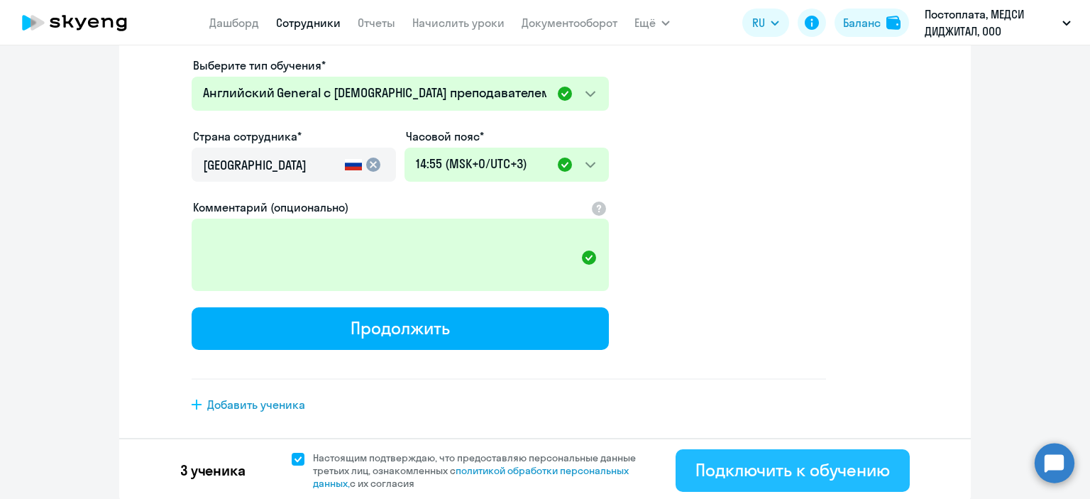
click at [704, 458] on div "Подключить к обучению" at bounding box center [792, 469] width 194 height 23
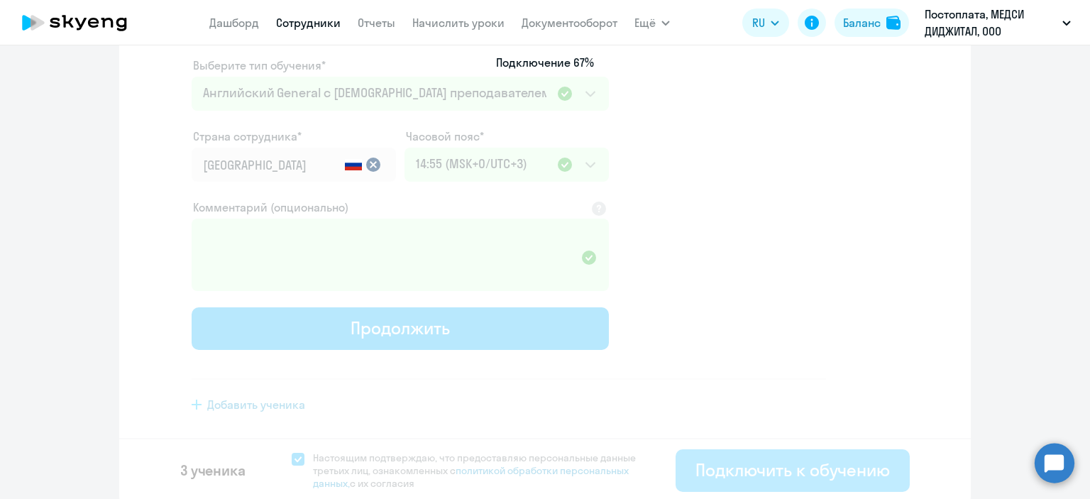
select select "english_adult_not_native_speaker"
select select "3"
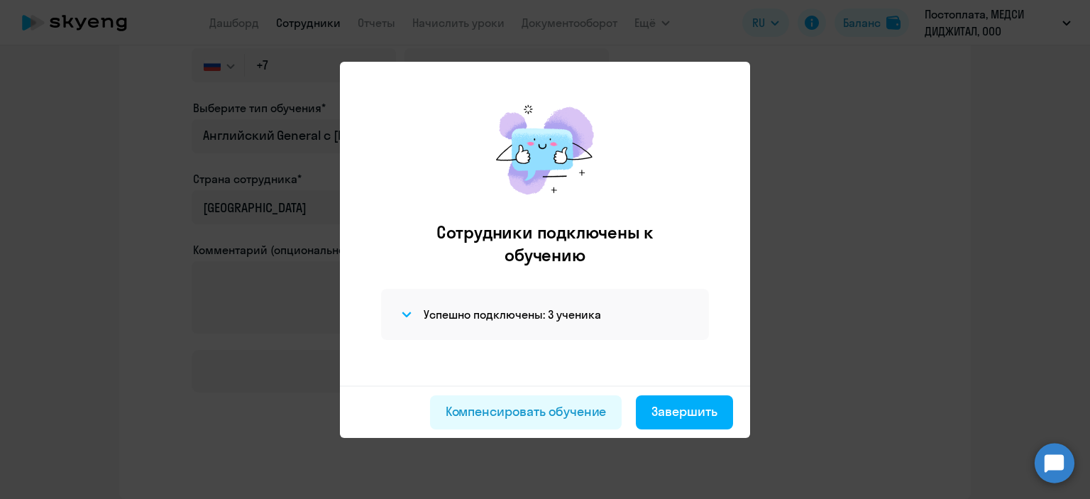
scroll to position [243, 0]
click at [683, 410] on div "Завершить" at bounding box center [684, 411] width 66 height 18
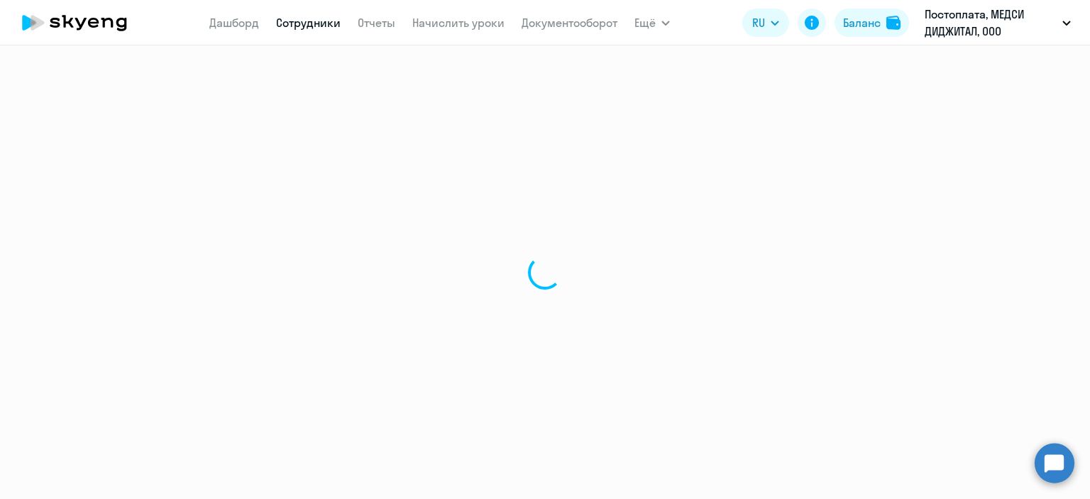
select select "30"
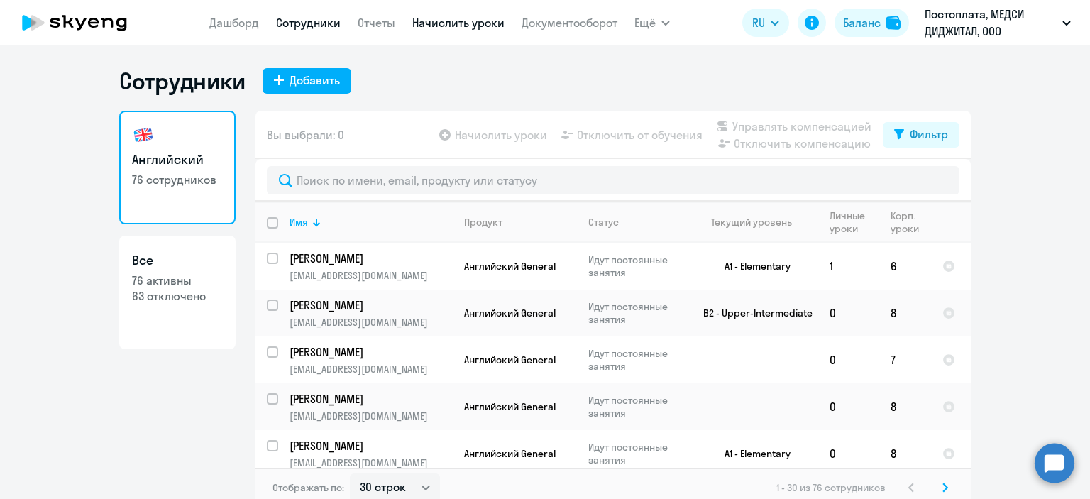
click at [421, 27] on link "Начислить уроки" at bounding box center [458, 23] width 92 height 14
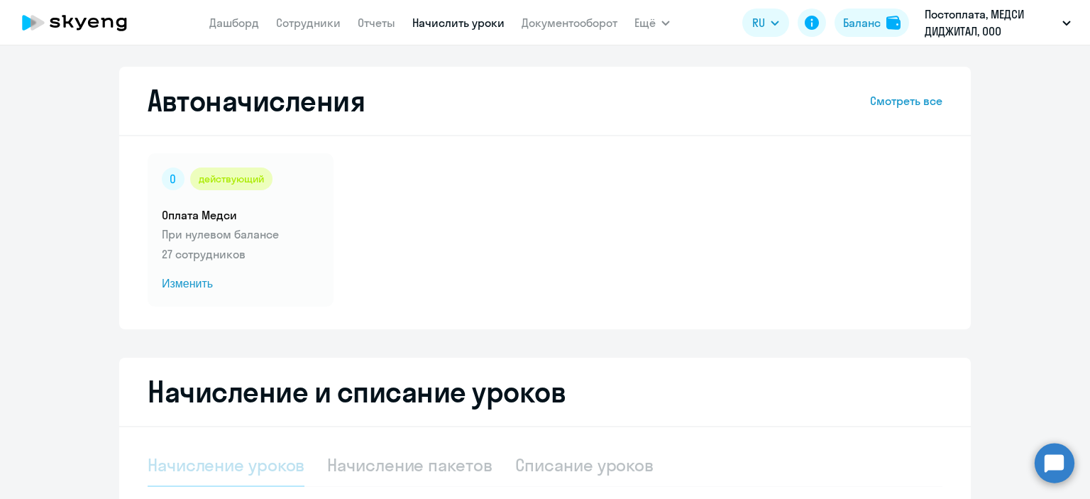
select select "10"
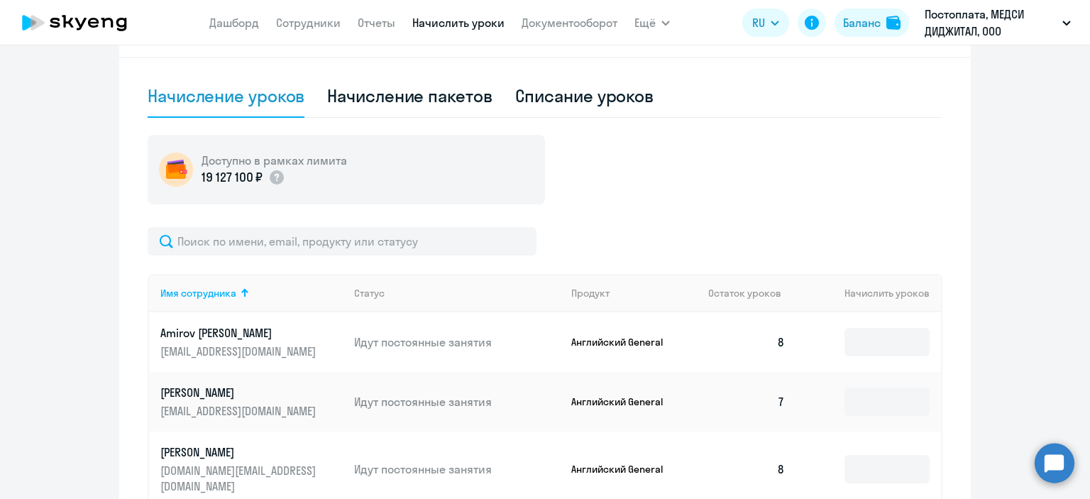
scroll to position [372, 0]
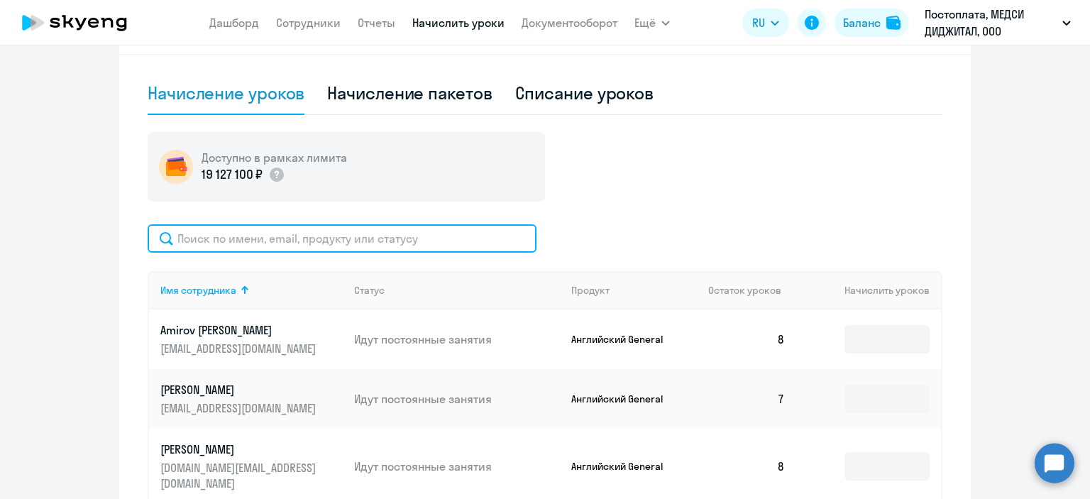
click at [371, 240] on input "text" at bounding box center [342, 238] width 389 height 28
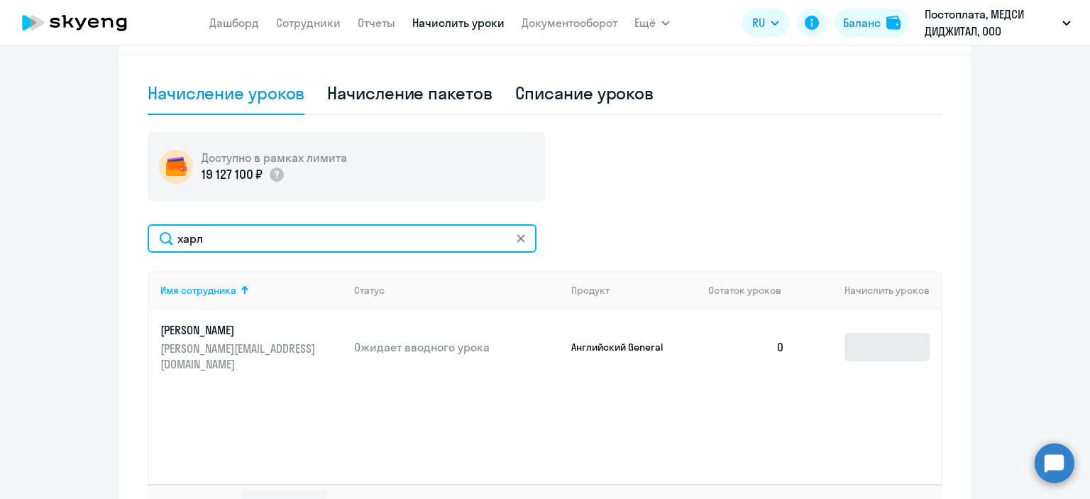
type input "харл"
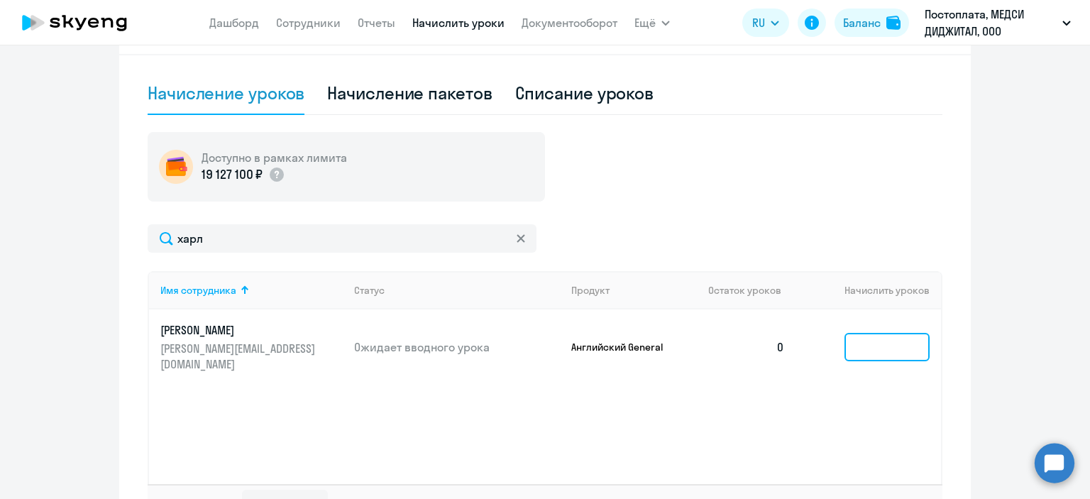
click at [846, 338] on input at bounding box center [886, 347] width 85 height 28
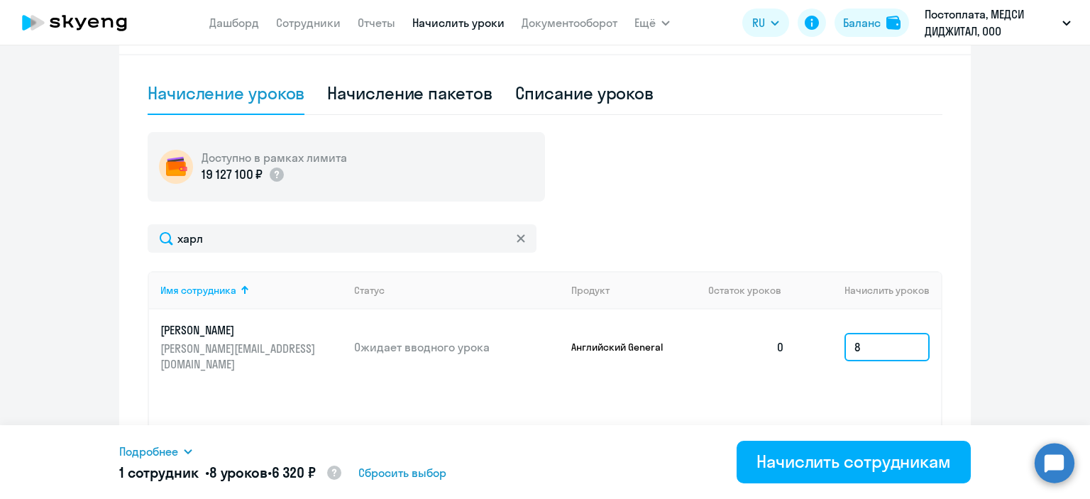
scroll to position [476, 0]
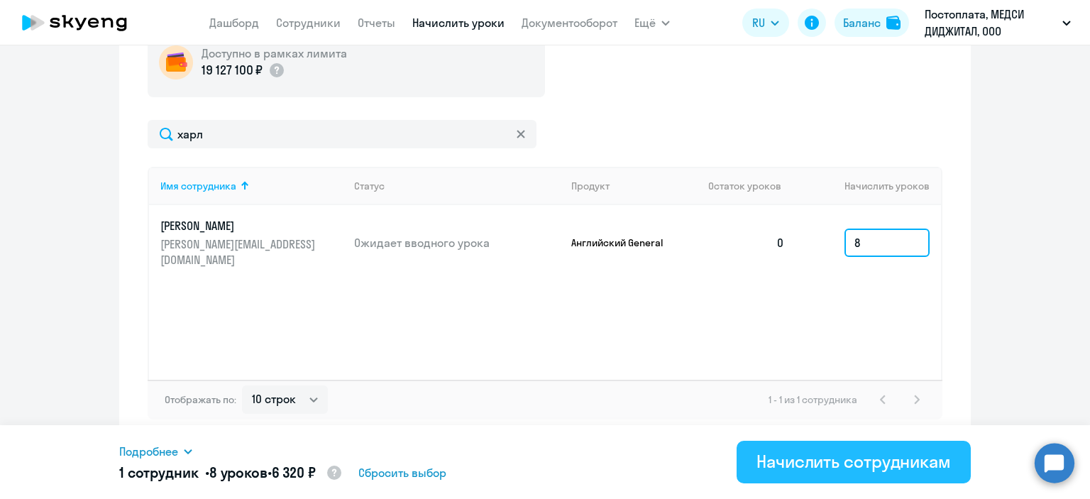
type input "8"
click at [864, 477] on button "Начислить сотрудникам" at bounding box center [854, 462] width 234 height 43
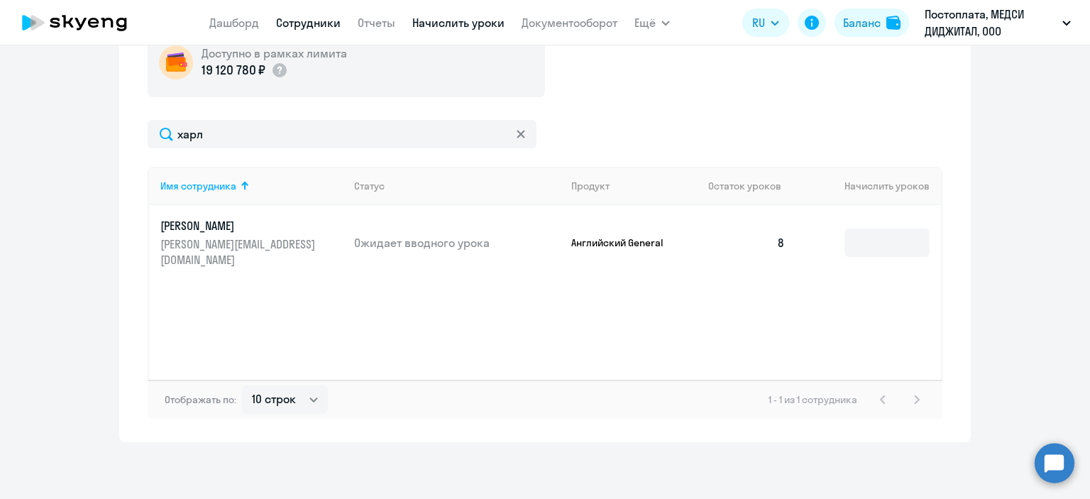
click at [302, 21] on link "Сотрудники" at bounding box center [308, 23] width 65 height 14
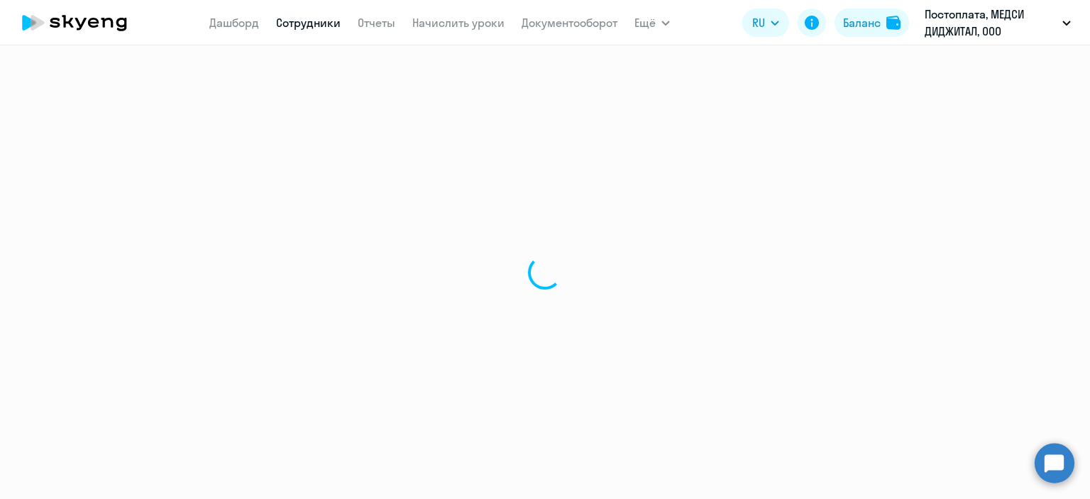
select select "30"
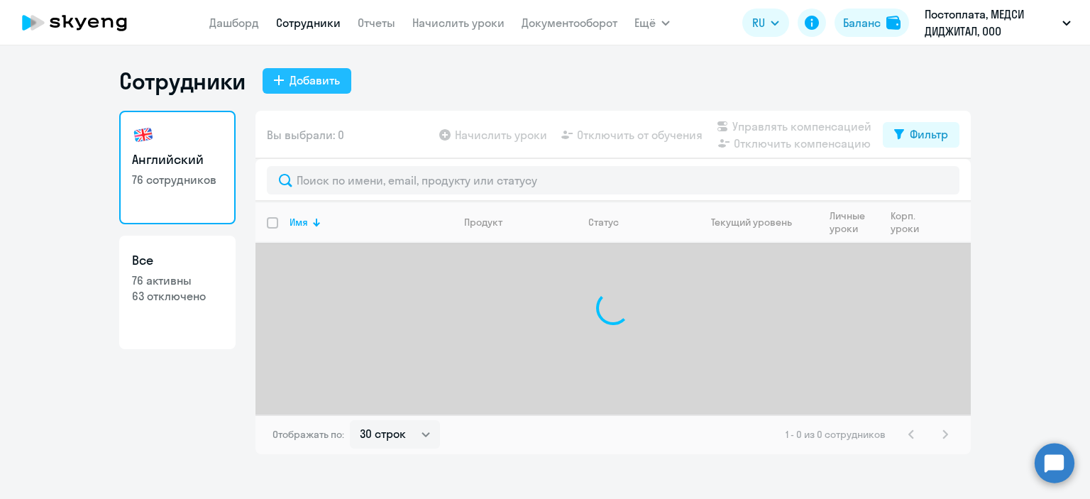
click at [317, 80] on div "Добавить" at bounding box center [315, 80] width 50 height 17
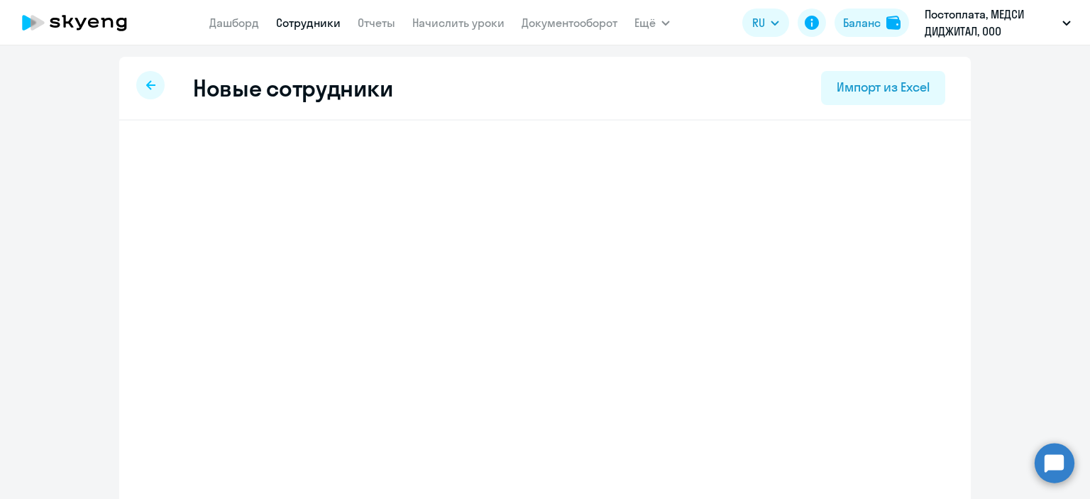
select select "english_adult_not_native_speaker"
select select "3"
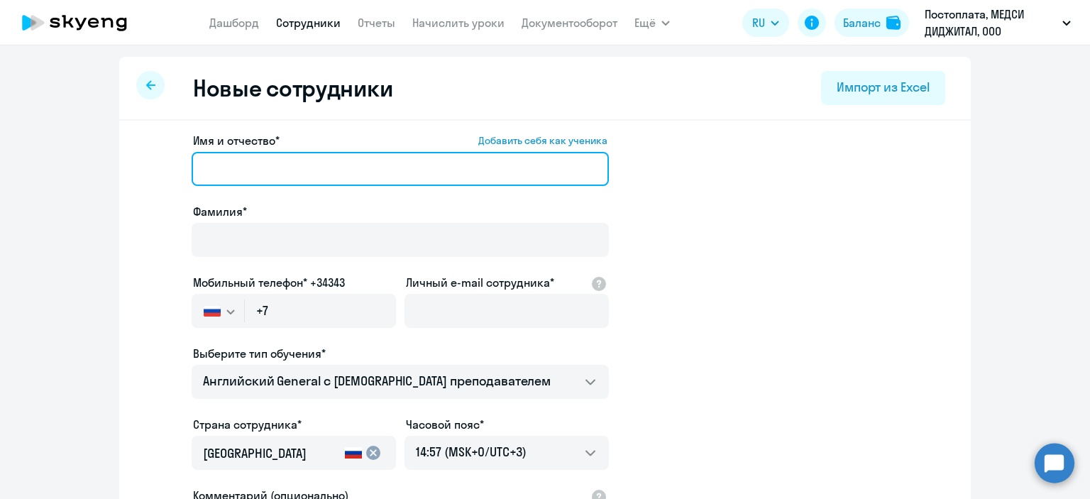
click at [311, 169] on input "Имя и отчество* Добавить себя как ученика" at bounding box center [400, 169] width 417 height 34
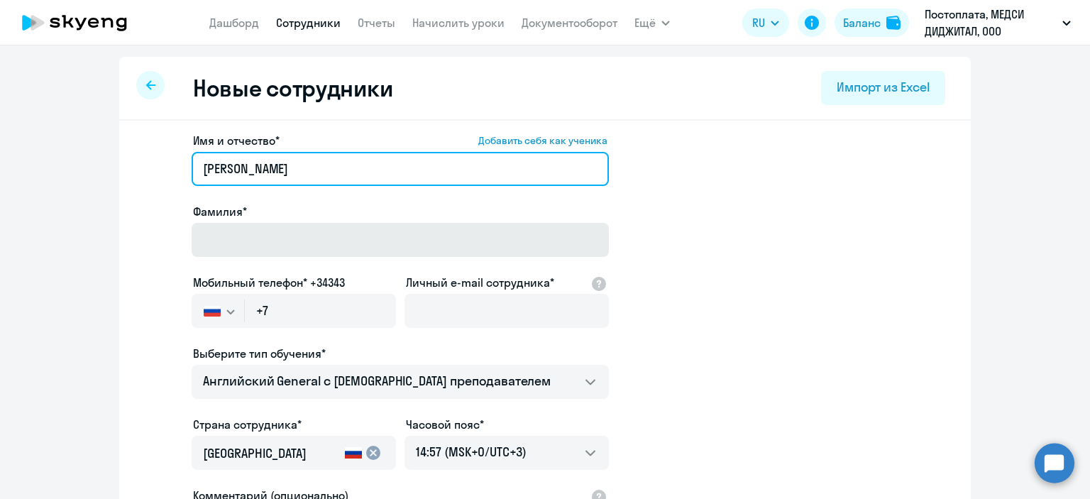
type input "[PERSON_NAME]"
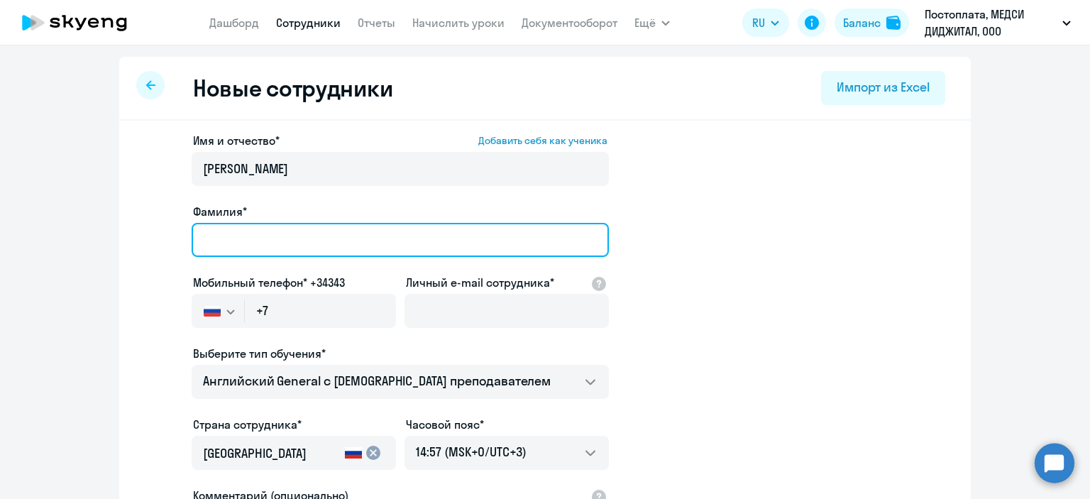
click at [329, 227] on input "Фамилия*" at bounding box center [400, 240] width 417 height 34
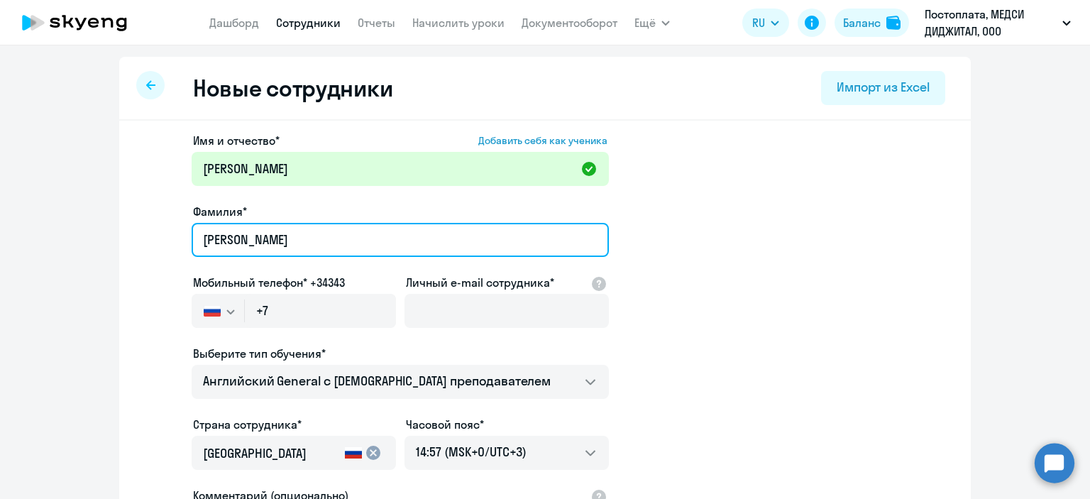
type input "[PERSON_NAME]"
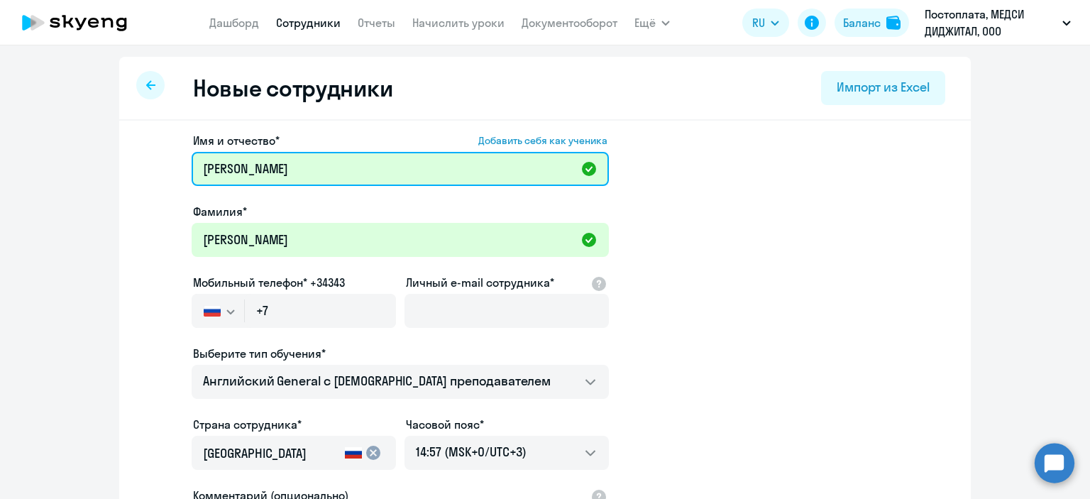
click at [292, 175] on input "[PERSON_NAME]" at bounding box center [400, 169] width 417 height 34
type input "[PERSON_NAME]"
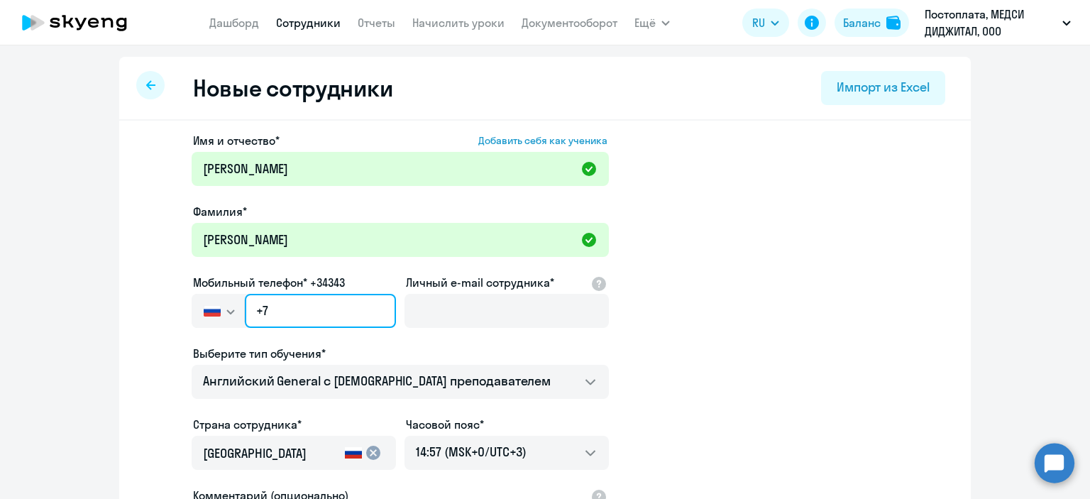
click at [361, 302] on input "+7" at bounding box center [320, 311] width 151 height 34
paste input "[PHONE_NUMBER]"
type input "[PHONE_NUMBER]"
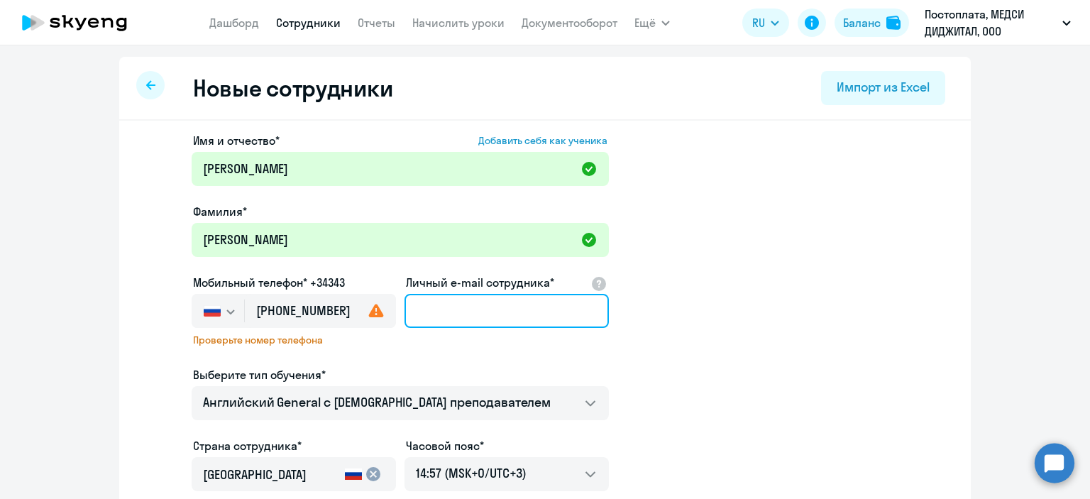
click at [519, 297] on input "Личный e-mail сотрудника*" at bounding box center [506, 311] width 204 height 34
paste input "[PERSON_NAME][EMAIL_ADDRESS][DOMAIN_NAME]"
type input "[PERSON_NAME][EMAIL_ADDRESS][DOMAIN_NAME]"
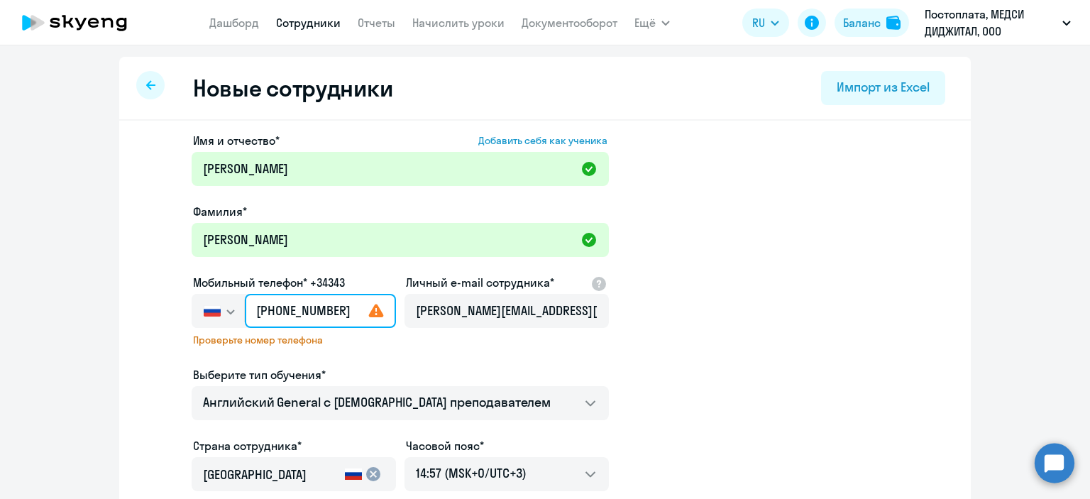
click at [306, 310] on input "[PHONE_NUMBER]" at bounding box center [320, 311] width 151 height 34
click at [311, 311] on input "[PHONE_NUMBER]" at bounding box center [320, 311] width 151 height 34
type input "[PHONE_NUMBER]"
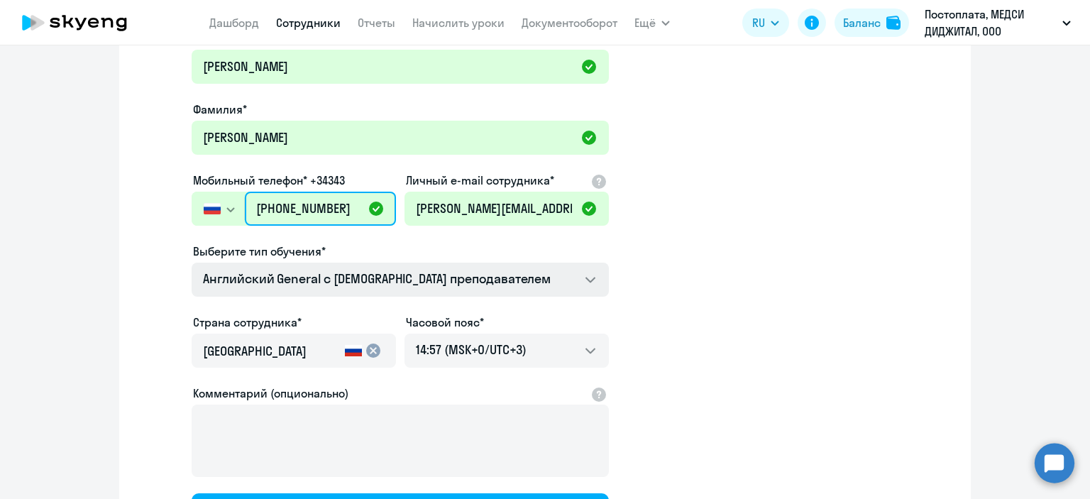
scroll to position [243, 0]
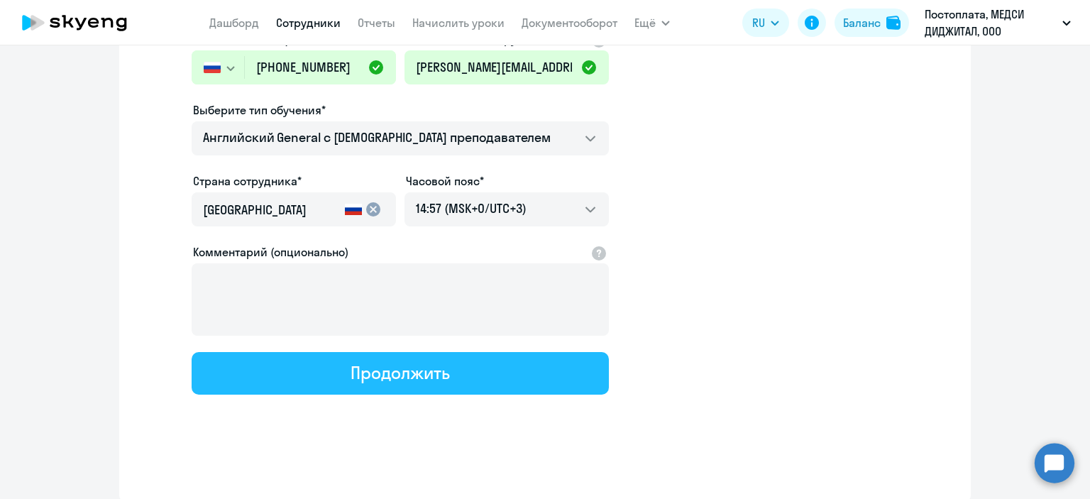
click at [363, 368] on div "Продолжить" at bounding box center [400, 372] width 99 height 23
select select "english_adult_not_native_speaker"
select select "3"
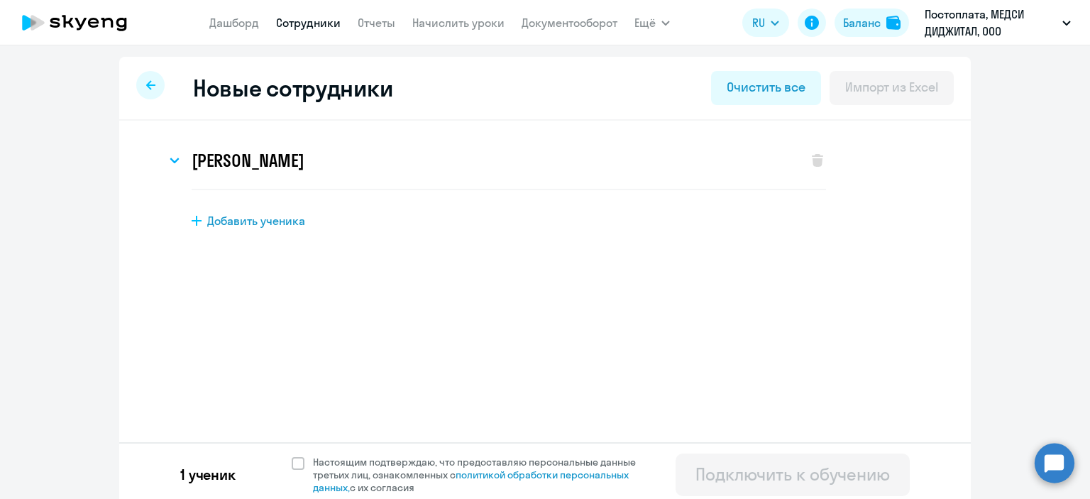
scroll to position [0, 0]
click at [292, 465] on span at bounding box center [298, 463] width 13 height 13
click at [291, 456] on input "Настоящим подтверждаю, что предоставляю персональные данные третьих лиц, ознако…" at bounding box center [291, 455] width 1 height 1
checkbox input "true"
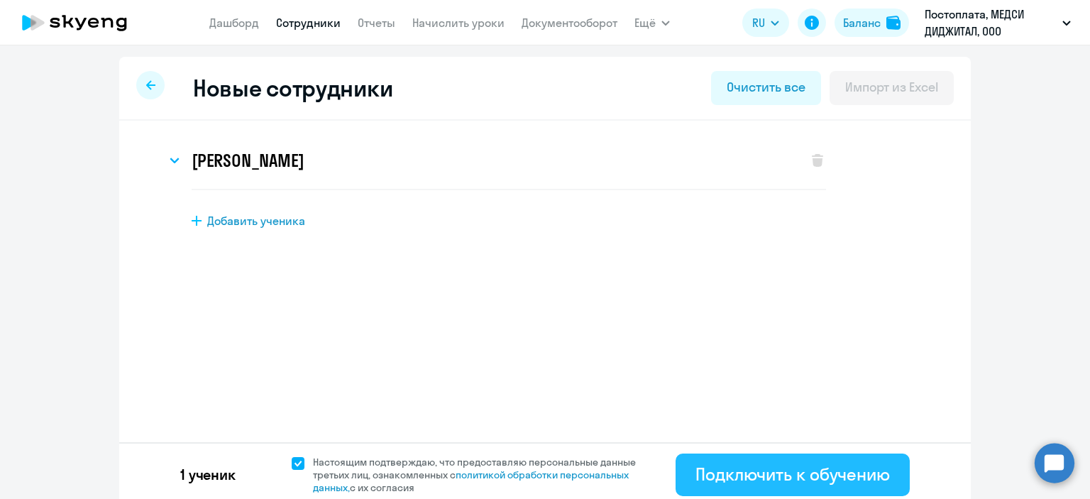
click at [749, 473] on div "Подключить к обучению" at bounding box center [792, 474] width 194 height 23
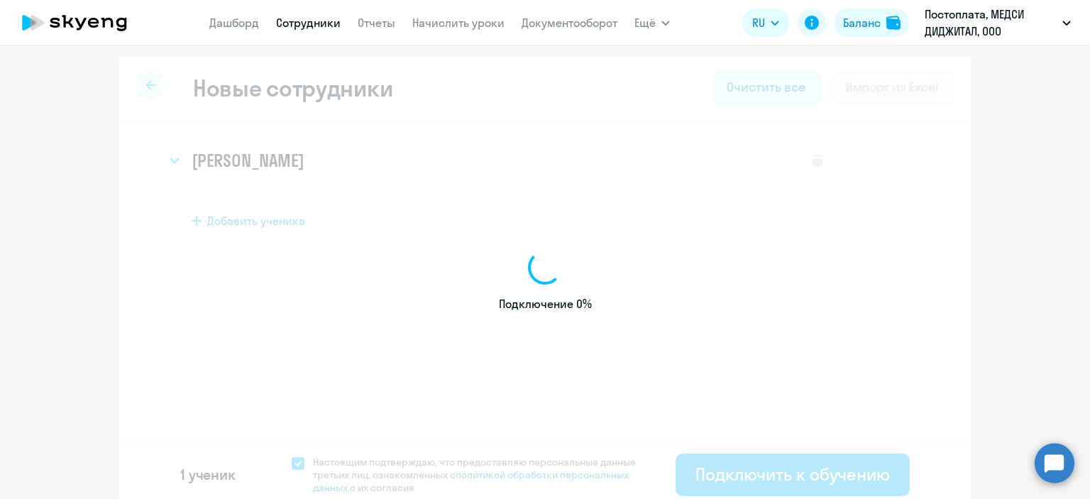
select select "english_adult_not_native_speaker"
select select "3"
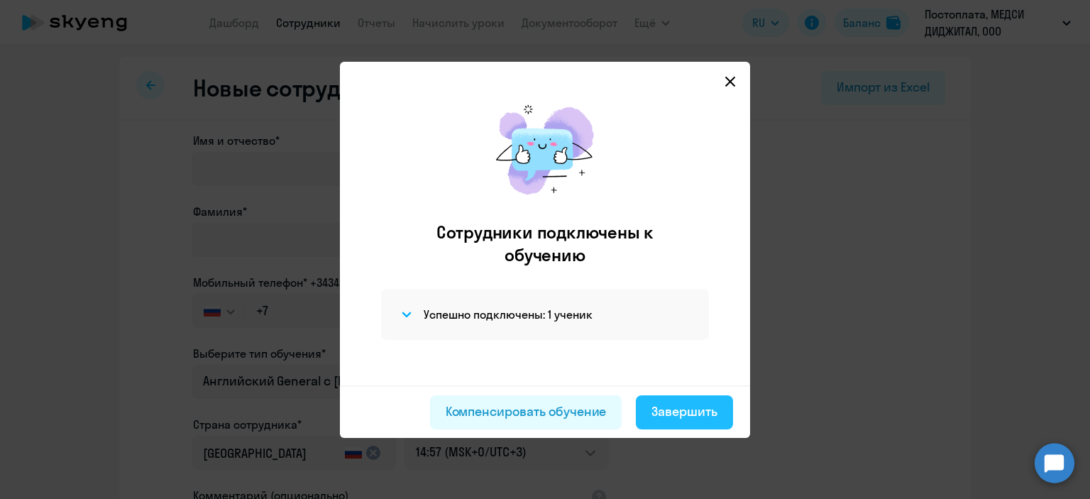
click at [674, 408] on div "Завершить" at bounding box center [684, 411] width 66 height 18
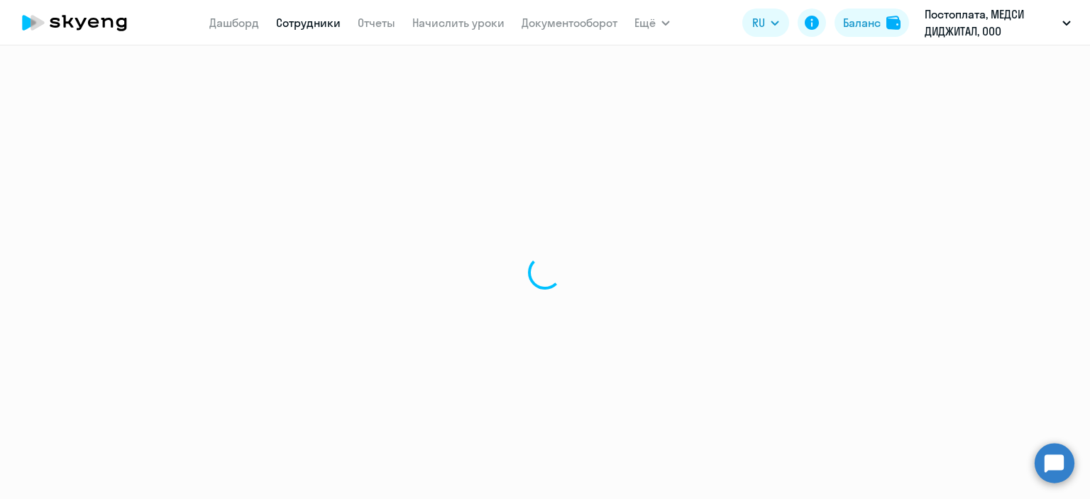
select select "30"
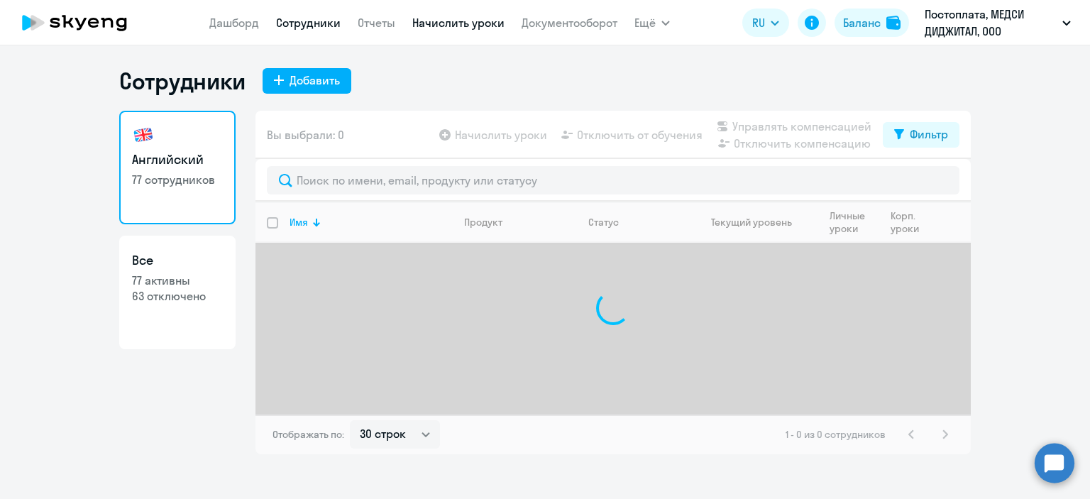
click at [429, 18] on link "Начислить уроки" at bounding box center [458, 23] width 92 height 14
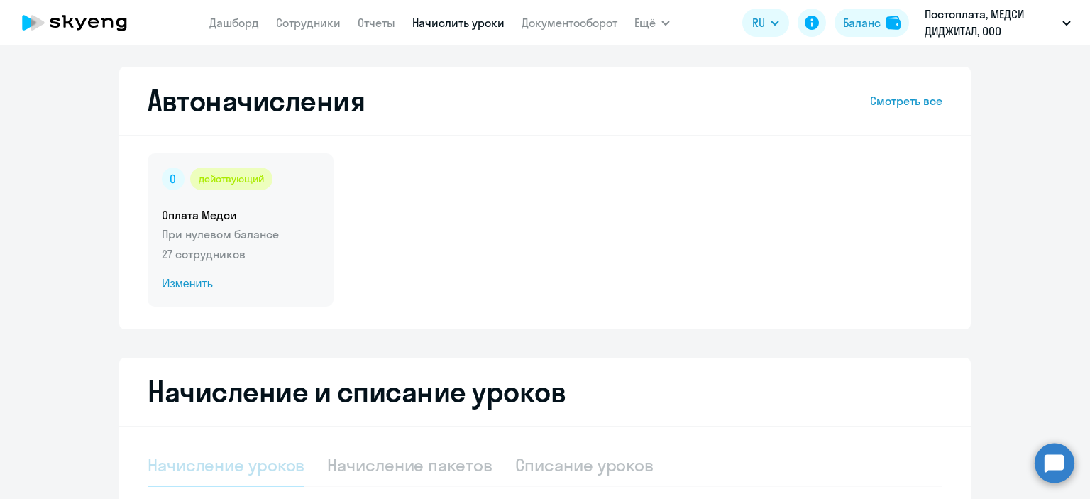
select select "10"
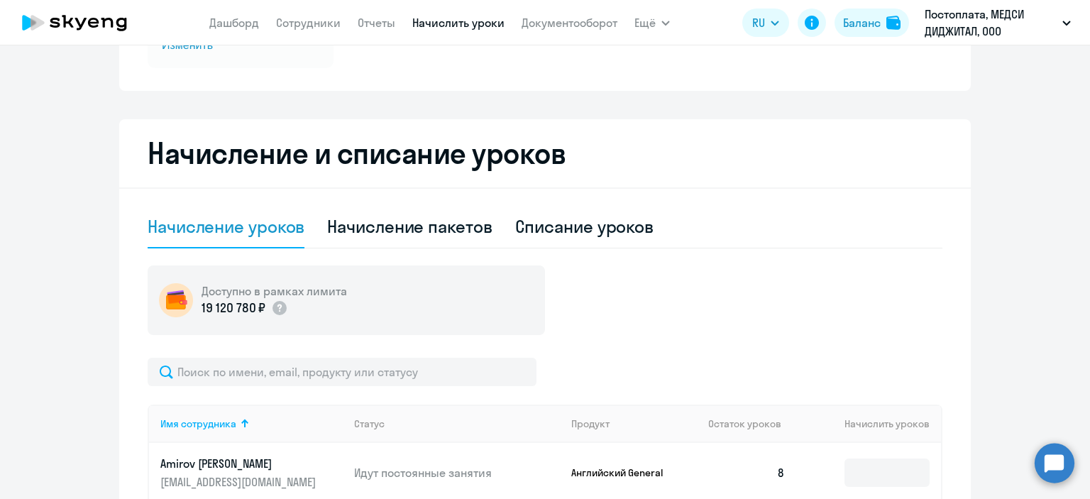
scroll to position [249, 0]
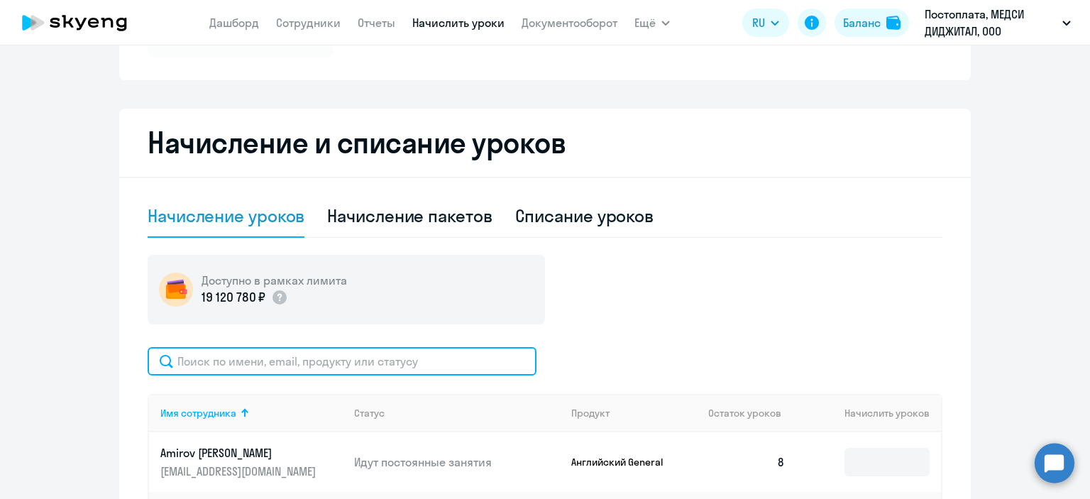
click at [333, 360] on input "text" at bounding box center [342, 361] width 389 height 28
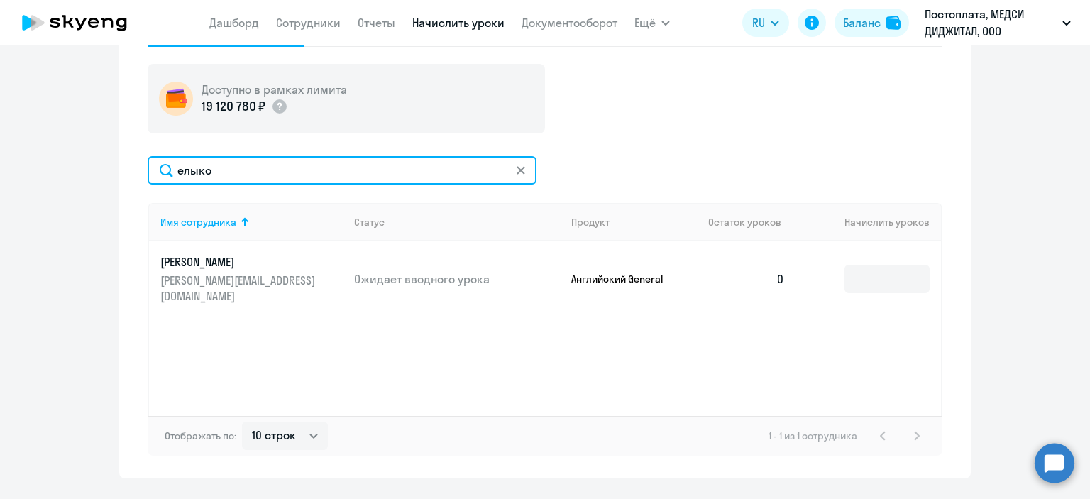
scroll to position [442, 0]
type input "елыко"
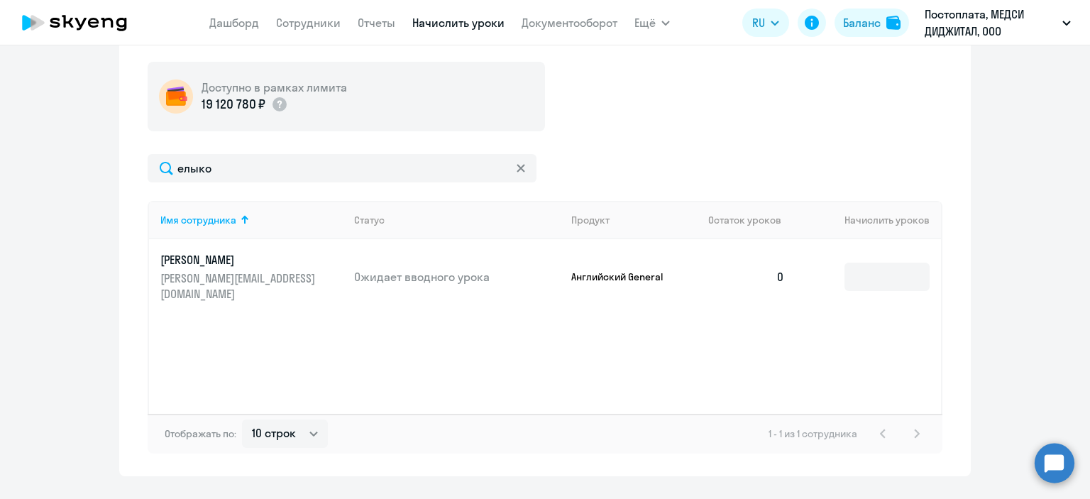
click at [863, 284] on td at bounding box center [868, 276] width 145 height 75
click at [866, 272] on input at bounding box center [886, 277] width 85 height 28
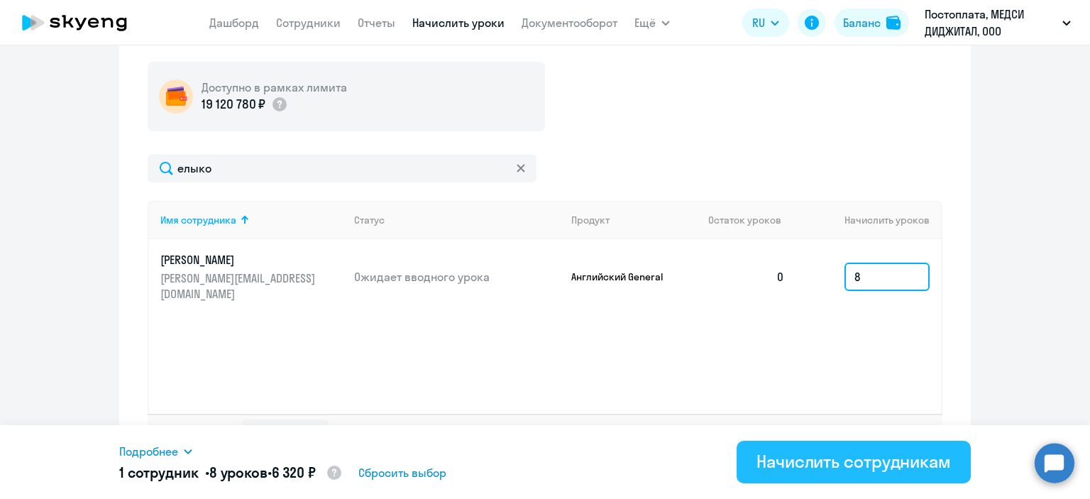
type input "8"
click at [851, 448] on button "Начислить сотрудникам" at bounding box center [854, 462] width 234 height 43
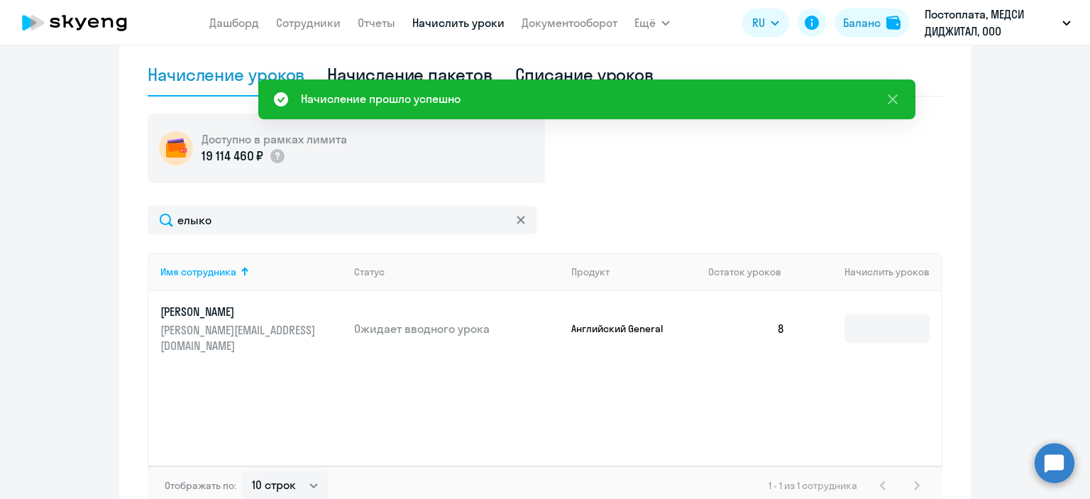
scroll to position [386, 0]
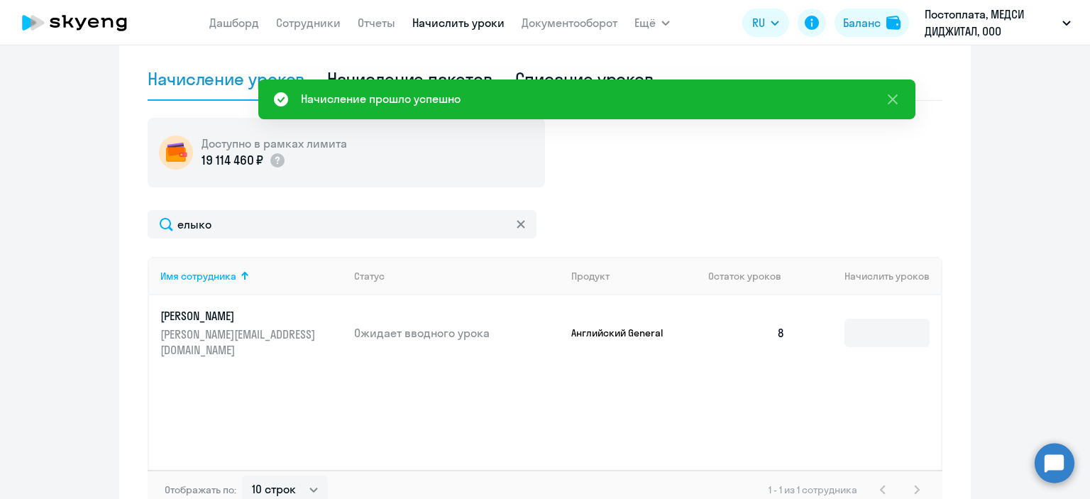
click at [517, 225] on icon at bounding box center [521, 224] width 9 height 9
